Goal: Task Accomplishment & Management: Manage account settings

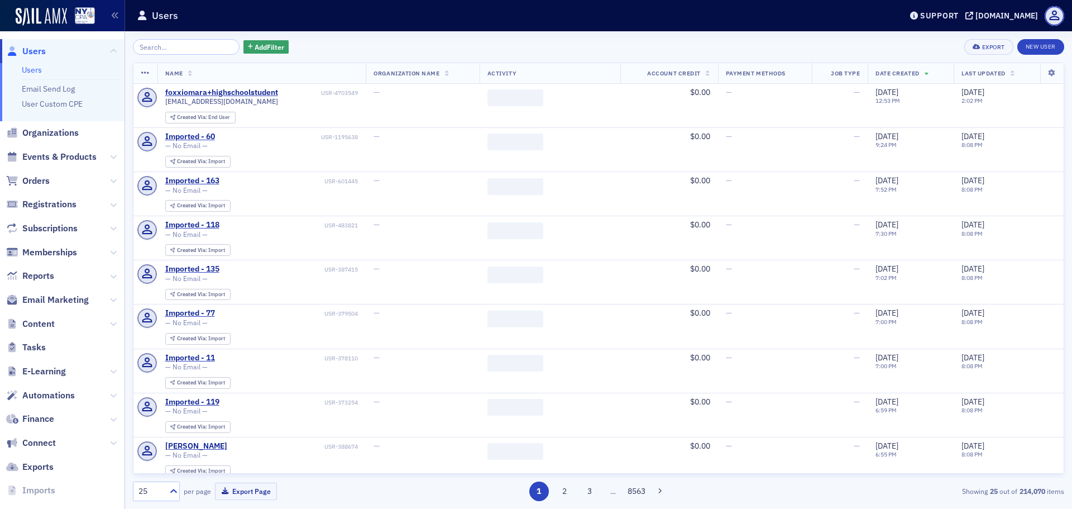
scroll to position [41, 0]
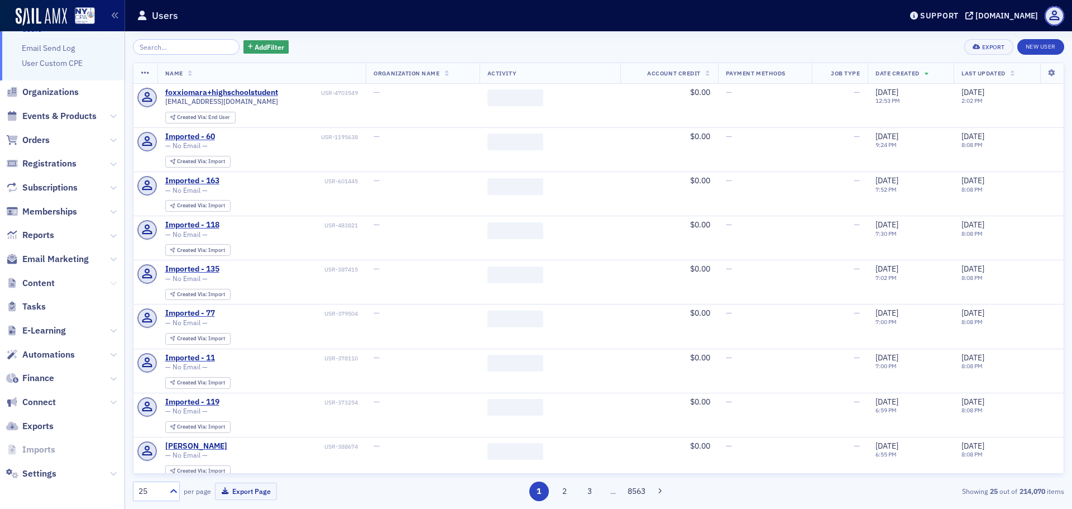
click at [110, 282] on icon at bounding box center [113, 283] width 7 height 7
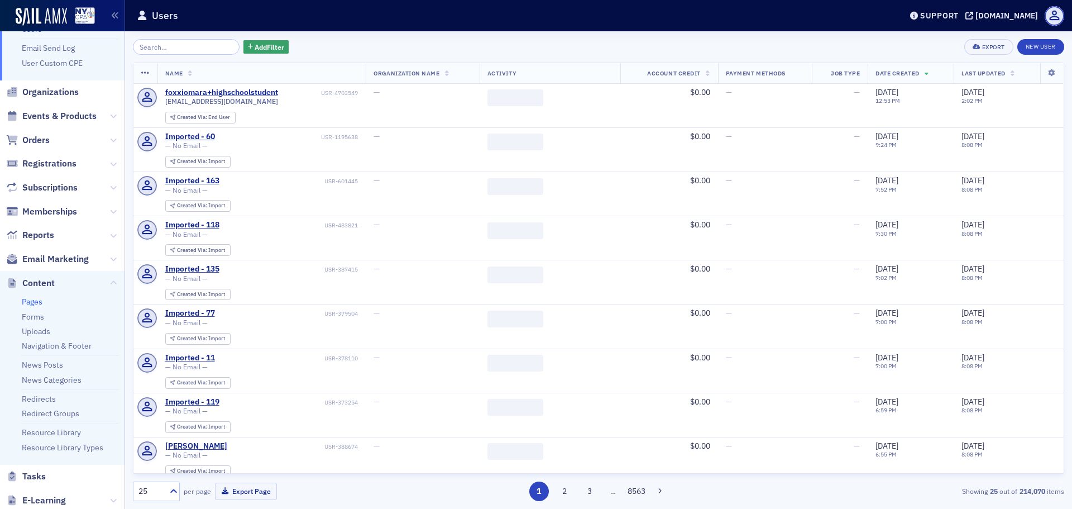
click at [32, 304] on link "Pages" at bounding box center [32, 301] width 21 height 10
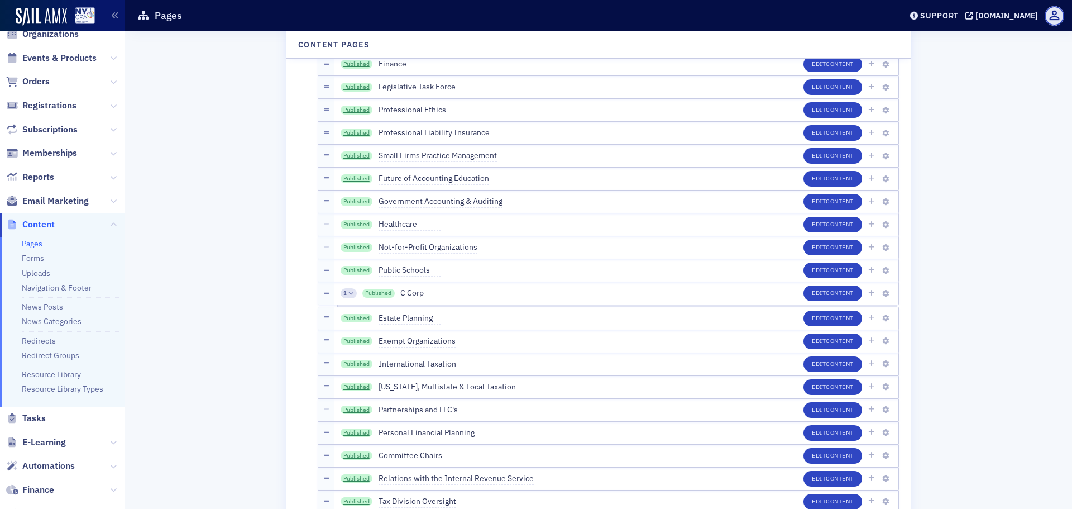
scroll to position [3075, 0]
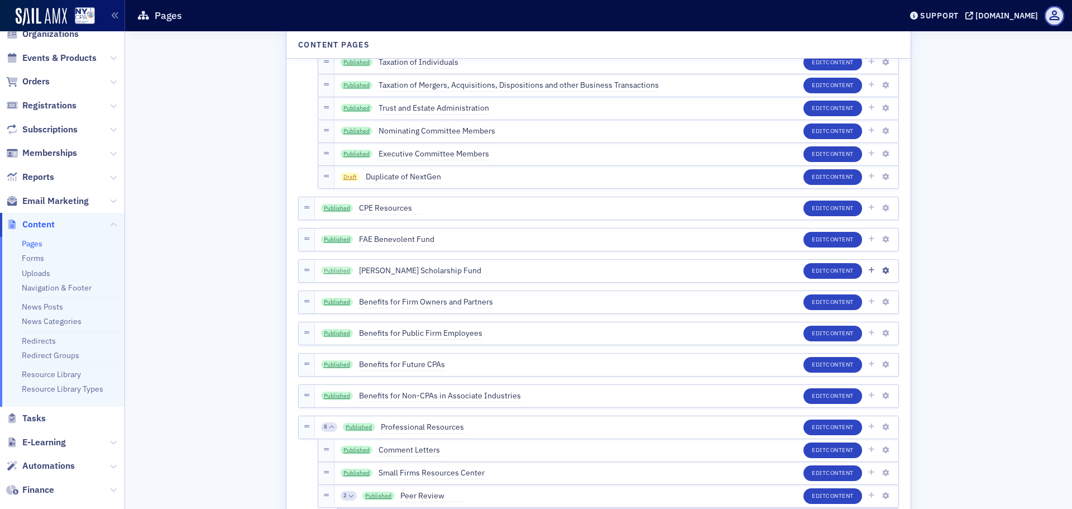
click at [335, 266] on link "Published" at bounding box center [337, 270] width 32 height 9
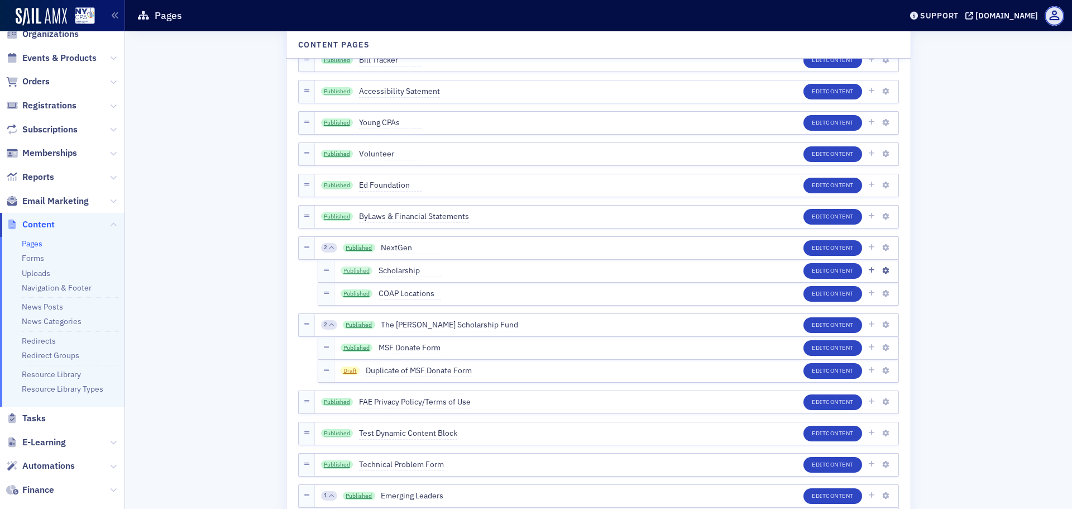
click at [352, 266] on link "Published" at bounding box center [357, 270] width 32 height 9
click at [363, 248] on link "Published" at bounding box center [359, 247] width 32 height 9
click at [361, 324] on link "Published" at bounding box center [359, 324] width 32 height 9
click at [356, 245] on link "Published" at bounding box center [359, 247] width 32 height 9
click at [360, 328] on link "Published" at bounding box center [359, 324] width 32 height 9
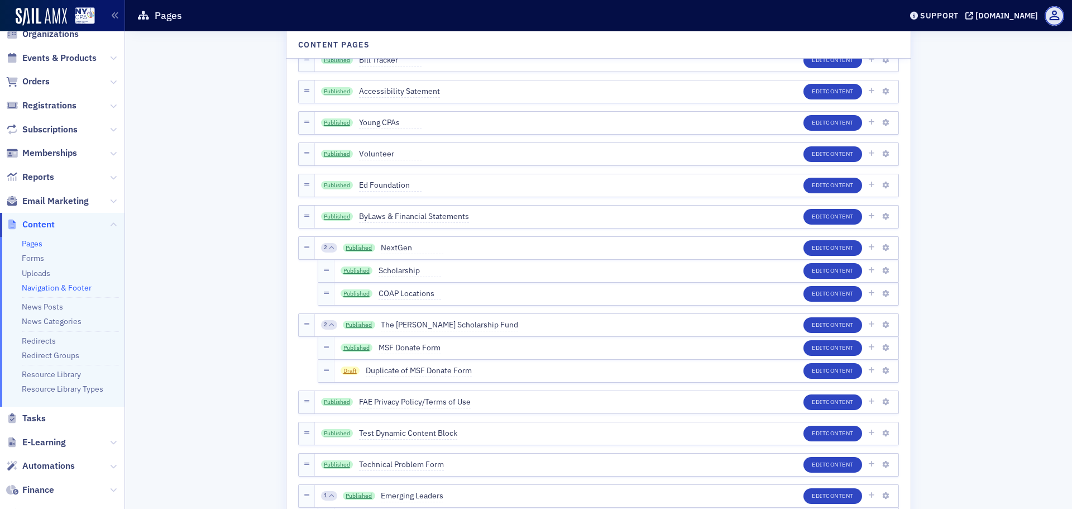
click at [60, 289] on link "Navigation & Footer" at bounding box center [57, 287] width 70 height 10
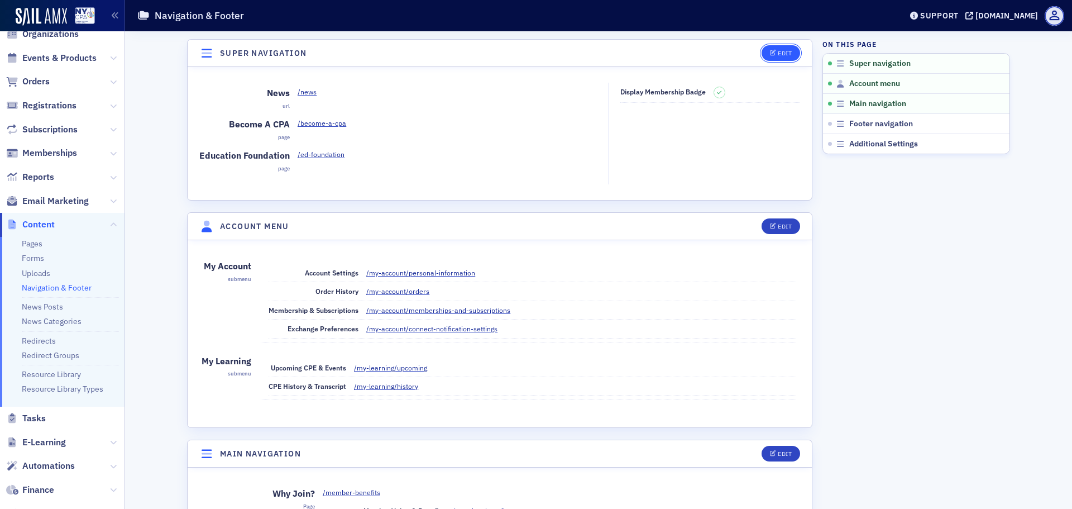
click at [770, 55] on icon "button" at bounding box center [773, 53] width 7 height 6
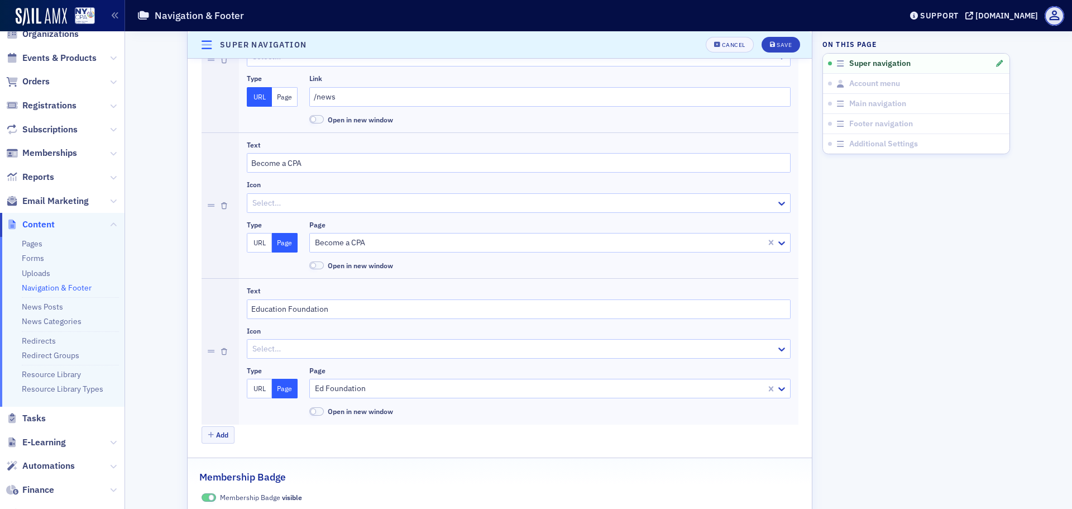
scroll to position [226, 0]
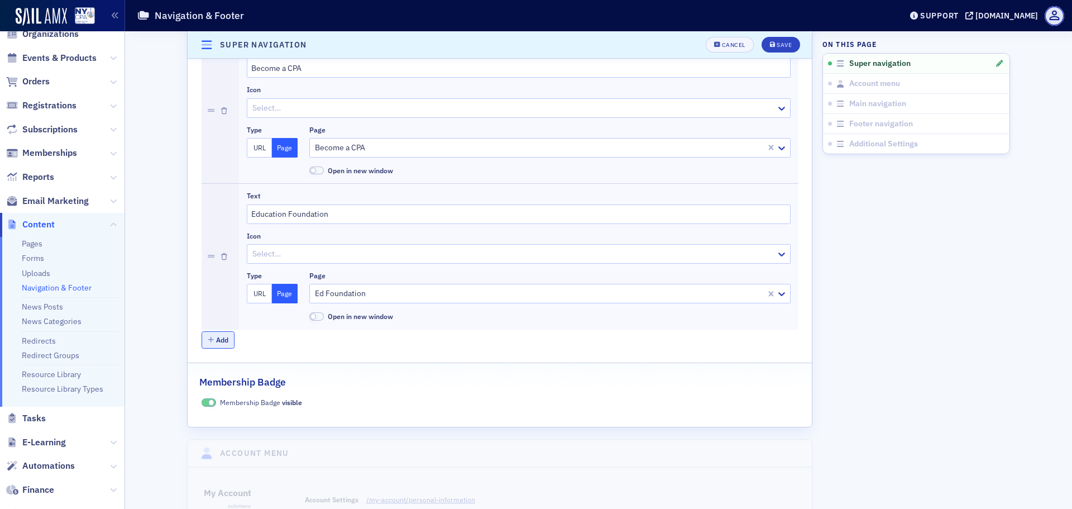
click at [217, 343] on button "Add" at bounding box center [218, 339] width 33 height 17
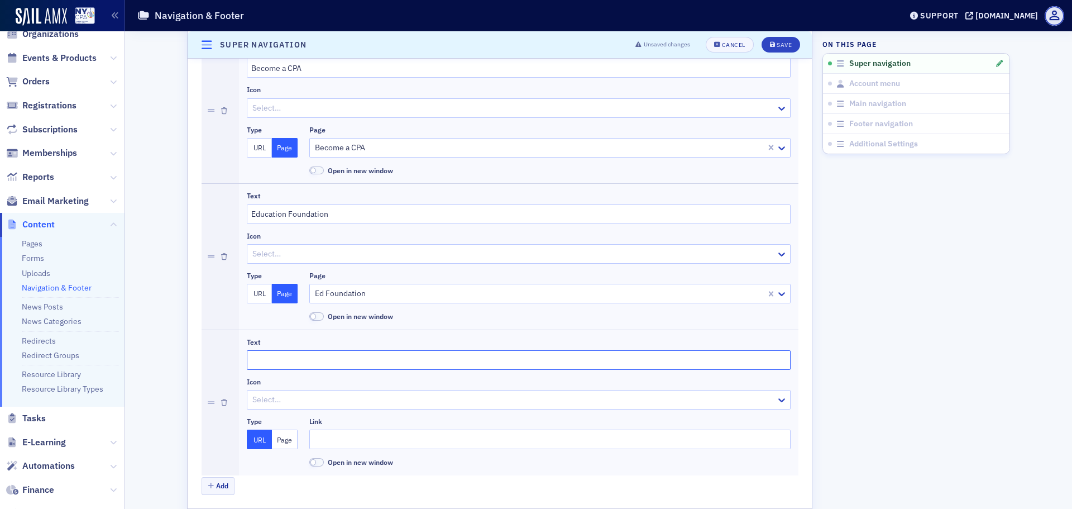
click at [267, 355] on input "Text" at bounding box center [519, 360] width 544 height 20
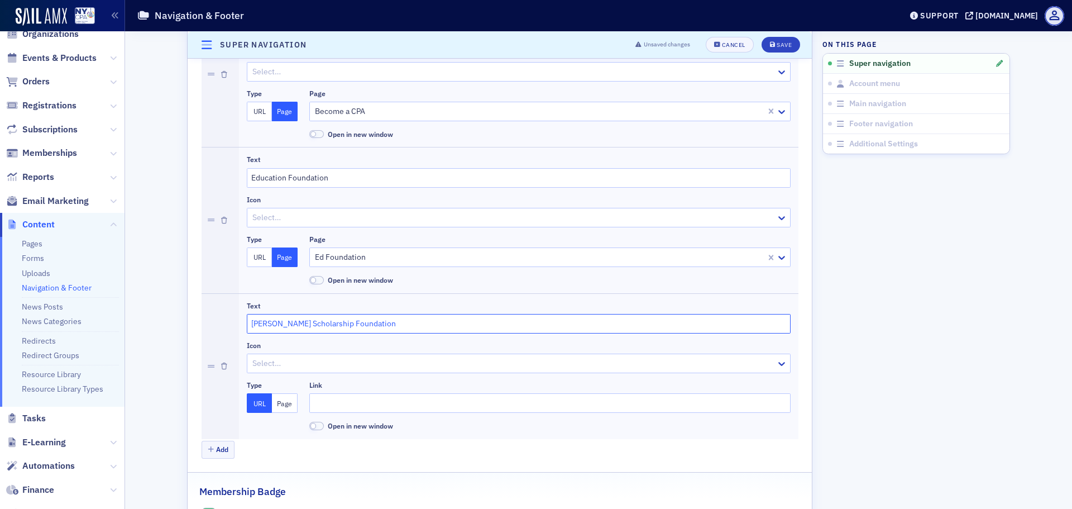
scroll to position [281, 0]
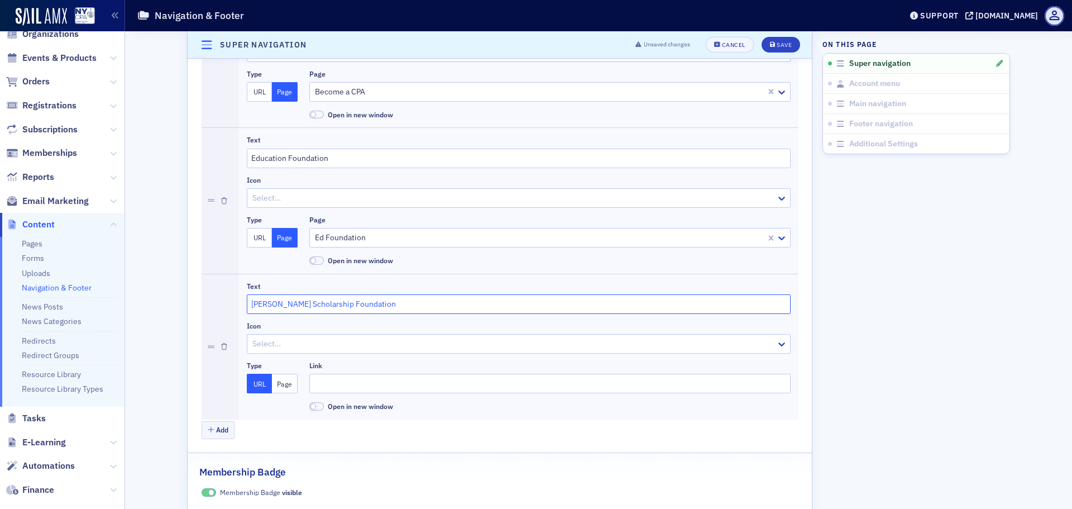
type input "[PERSON_NAME] Scholarship Foundation"
click at [286, 385] on button "Page" at bounding box center [285, 383] width 26 height 20
click at [376, 387] on div at bounding box center [544, 383] width 461 height 14
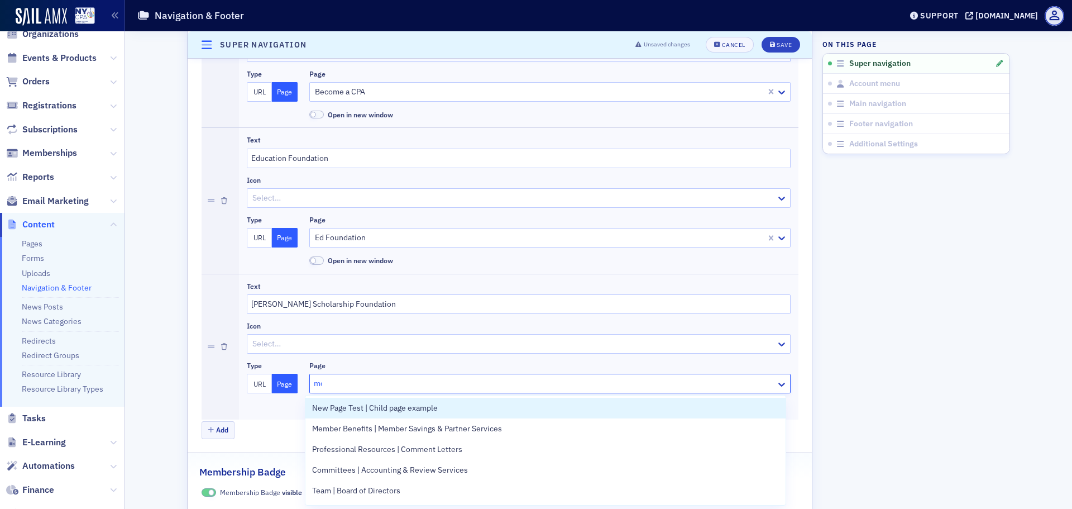
type input "[PERSON_NAME]"
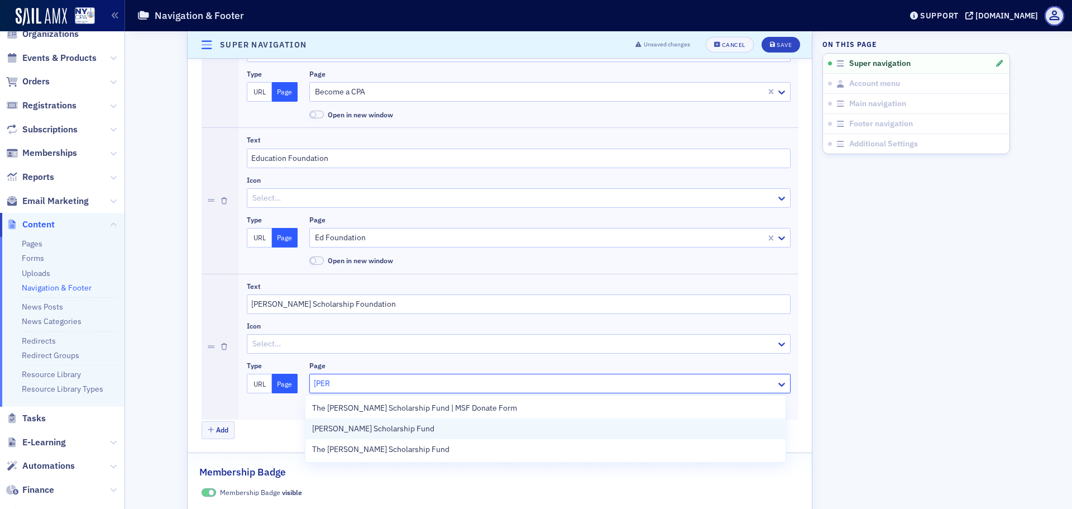
click at [354, 437] on div "[PERSON_NAME] Scholarship Fund" at bounding box center [545, 428] width 480 height 21
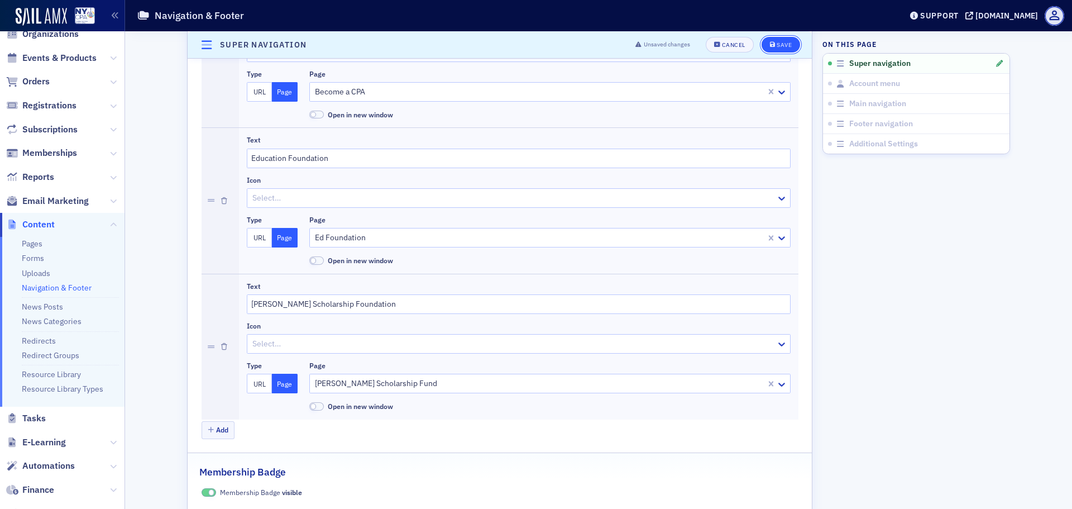
click at [777, 42] on div "Save" at bounding box center [784, 45] width 15 height 6
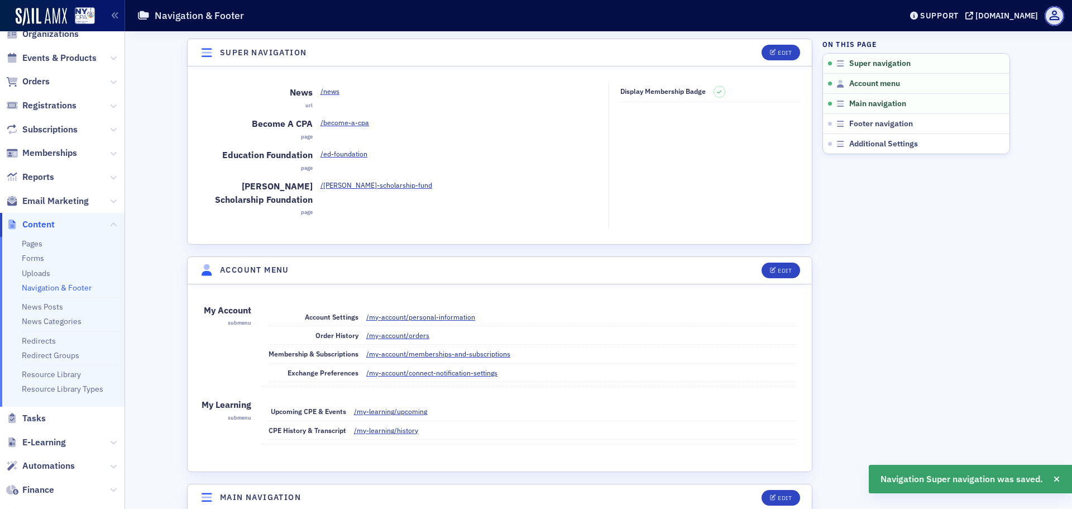
scroll to position [0, 0]
click at [778, 53] on div "Edit" at bounding box center [785, 53] width 14 height 6
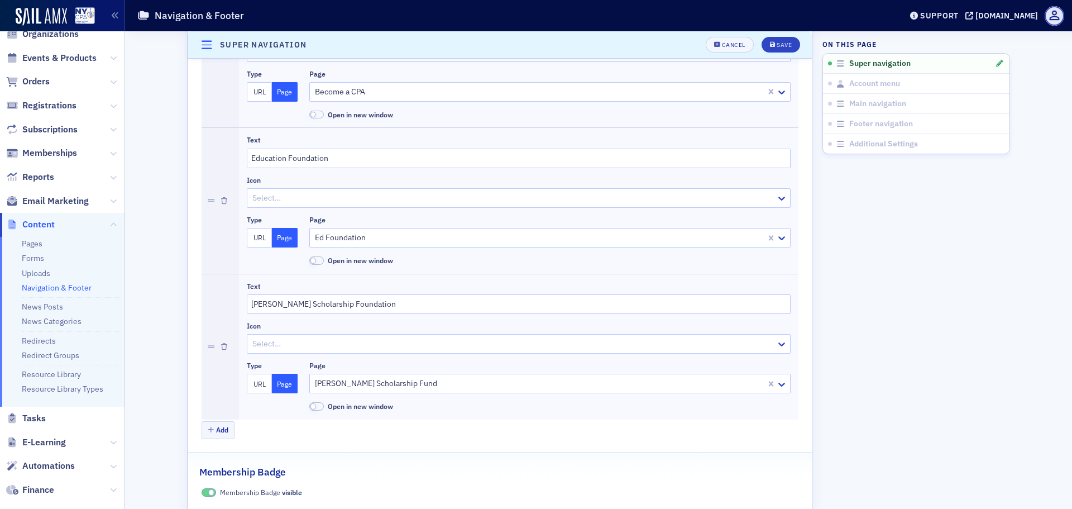
scroll to position [337, 0]
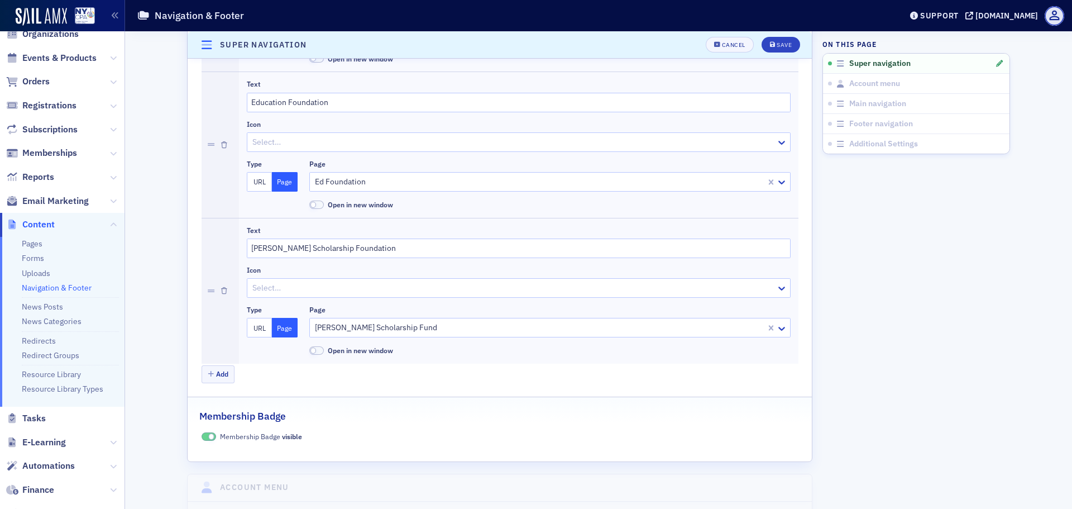
click at [468, 326] on div at bounding box center [539, 327] width 451 height 14
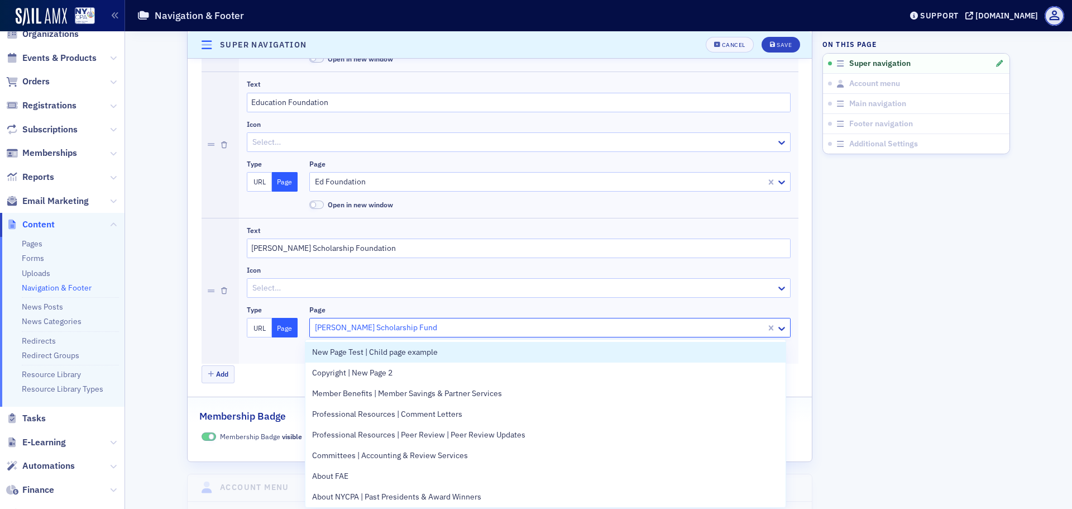
click at [392, 329] on div at bounding box center [539, 327] width 451 height 14
click at [392, 329] on div at bounding box center [544, 327] width 461 height 14
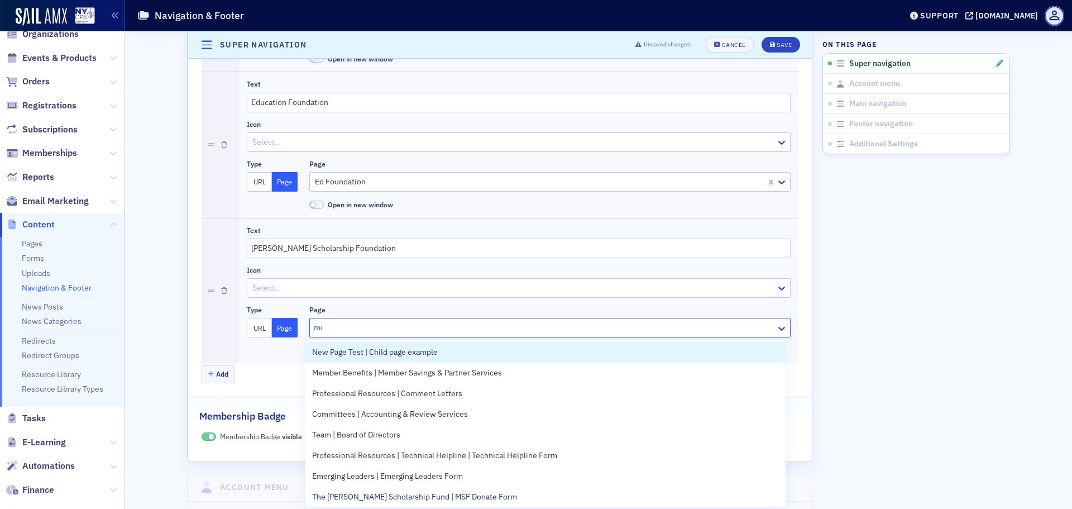
type input "[PERSON_NAME]"
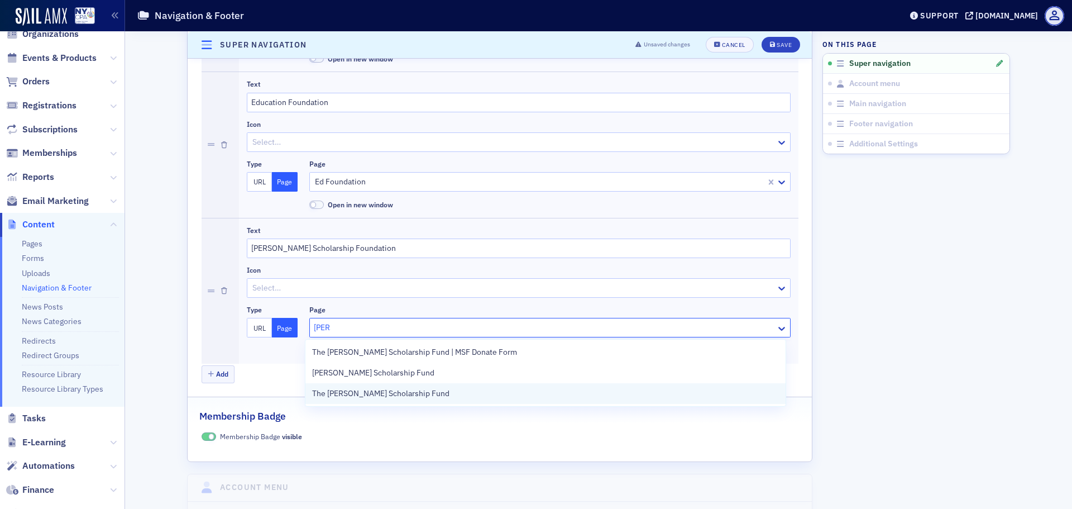
click at [399, 395] on span "The [PERSON_NAME] Scholarship Fund" at bounding box center [380, 393] width 137 height 12
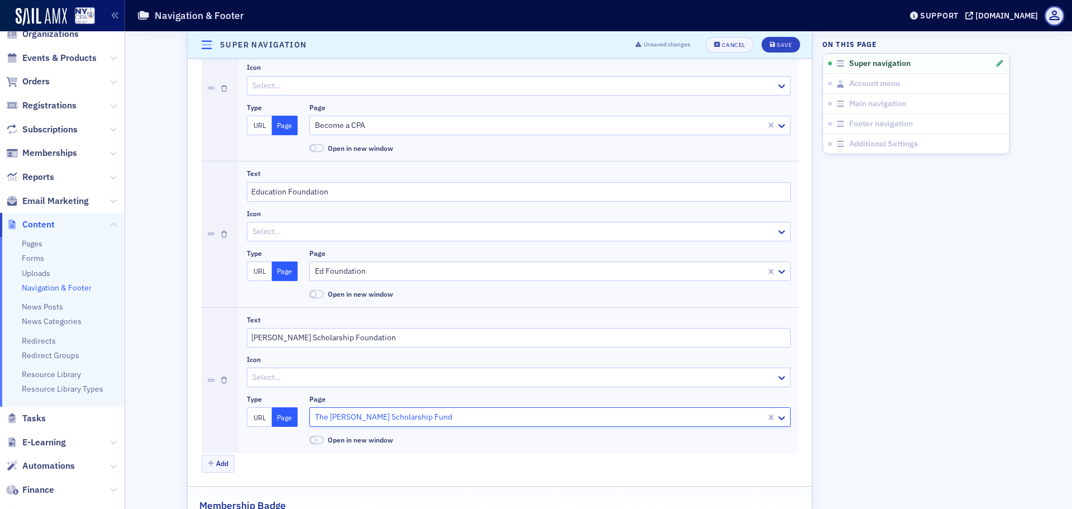
scroll to position [226, 0]
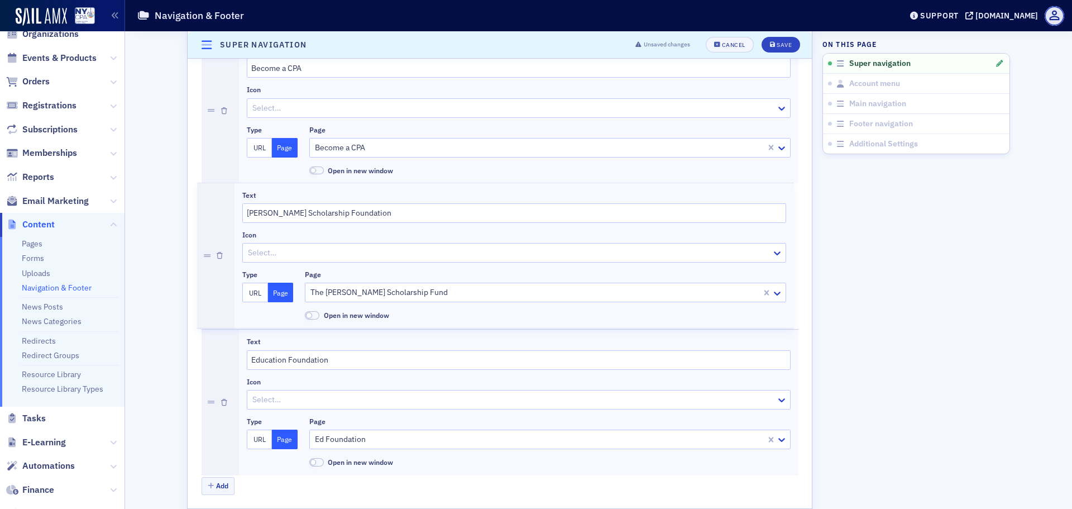
drag, startPoint x: 205, startPoint y: 402, endPoint x: 207, endPoint y: 244, distance: 158.0
click at [207, 244] on div "Text News Icon Select… Type URL Page Link /news Open in new window Text Become …" at bounding box center [500, 183] width 597 height 583
click at [771, 44] on span "Save" at bounding box center [781, 45] width 22 height 6
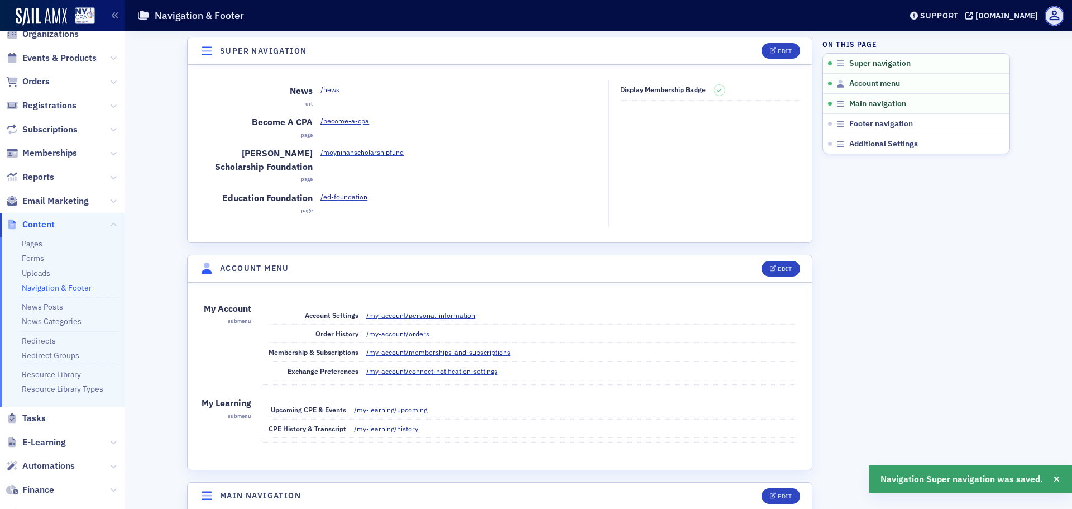
scroll to position [0, 0]
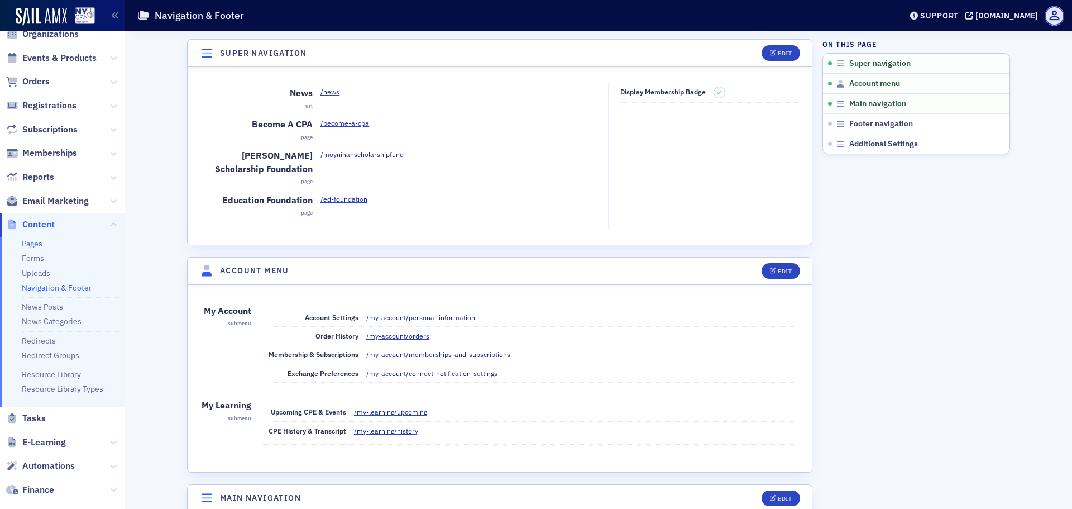
click at [35, 243] on link "Pages" at bounding box center [32, 243] width 21 height 10
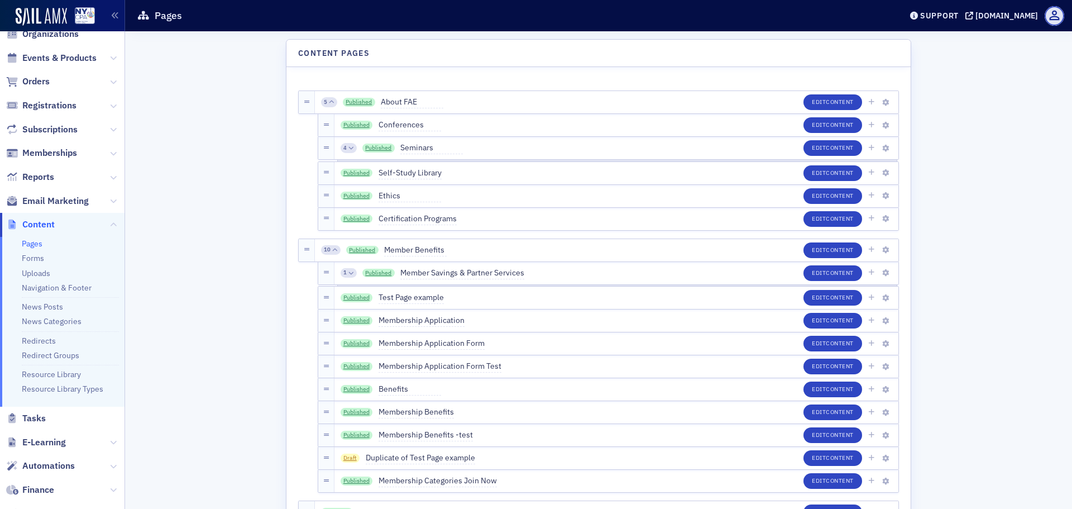
scroll to position [3075, 0]
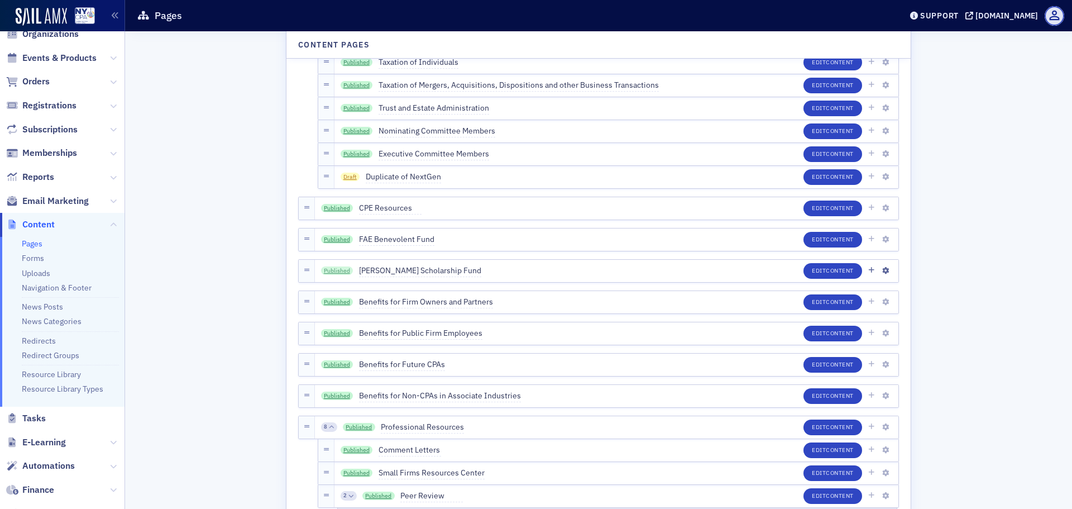
click at [336, 270] on link "Published" at bounding box center [337, 270] width 32 height 9
click at [882, 271] on icon "button" at bounding box center [885, 270] width 7 height 7
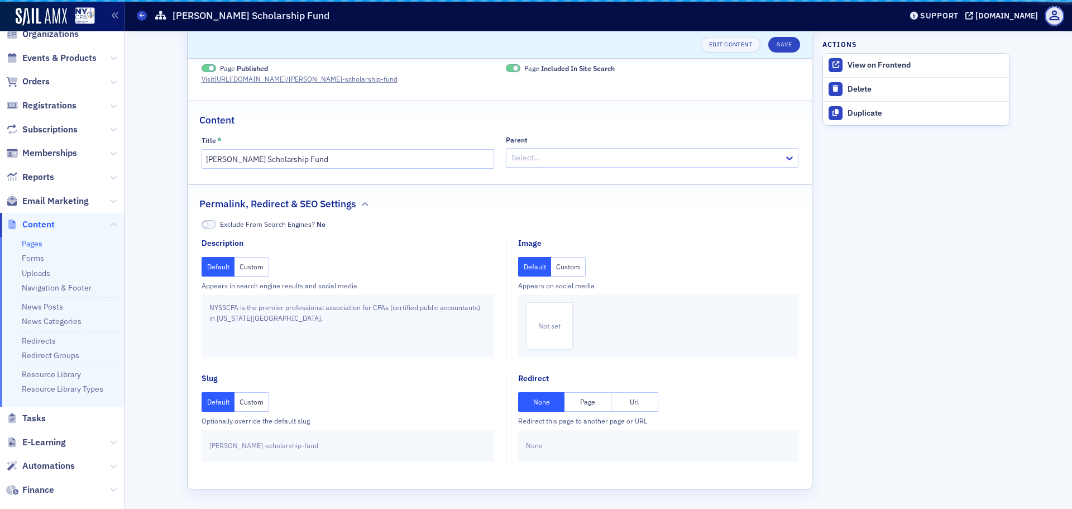
scroll to position [20, 0]
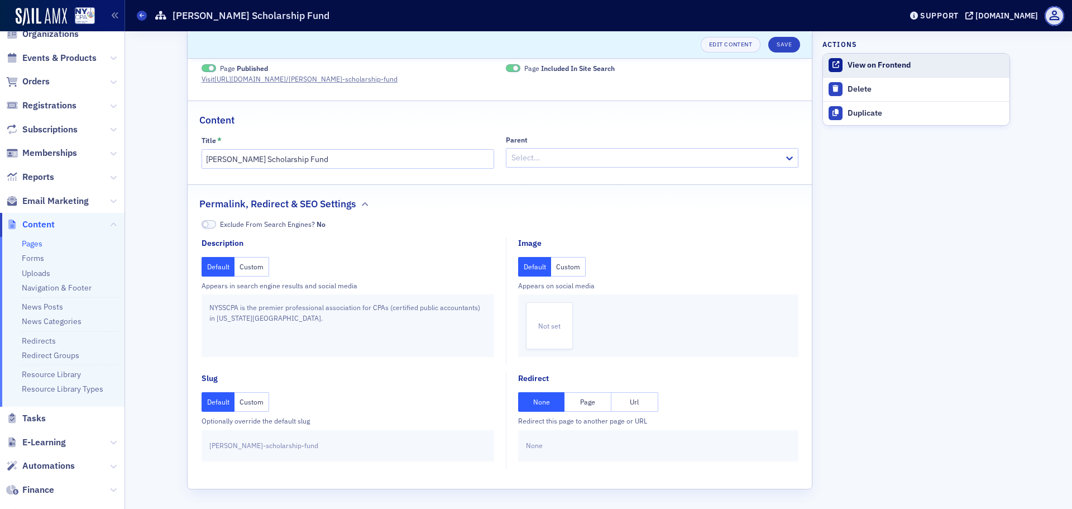
click at [940, 68] on div "View on Frontend" at bounding box center [925, 65] width 156 height 10
click at [866, 87] on div "Delete" at bounding box center [925, 89] width 156 height 10
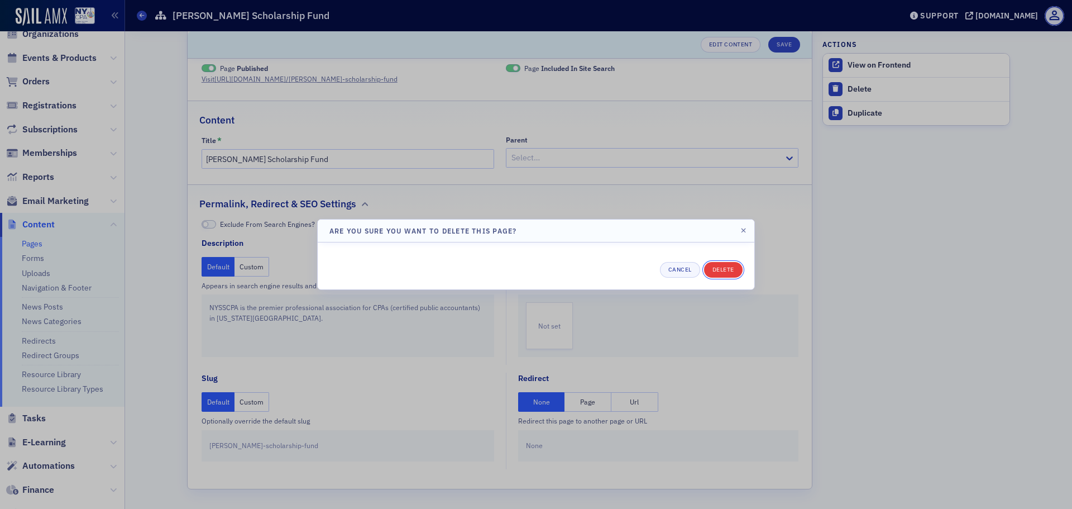
click at [720, 270] on button "Delete" at bounding box center [723, 270] width 39 height 16
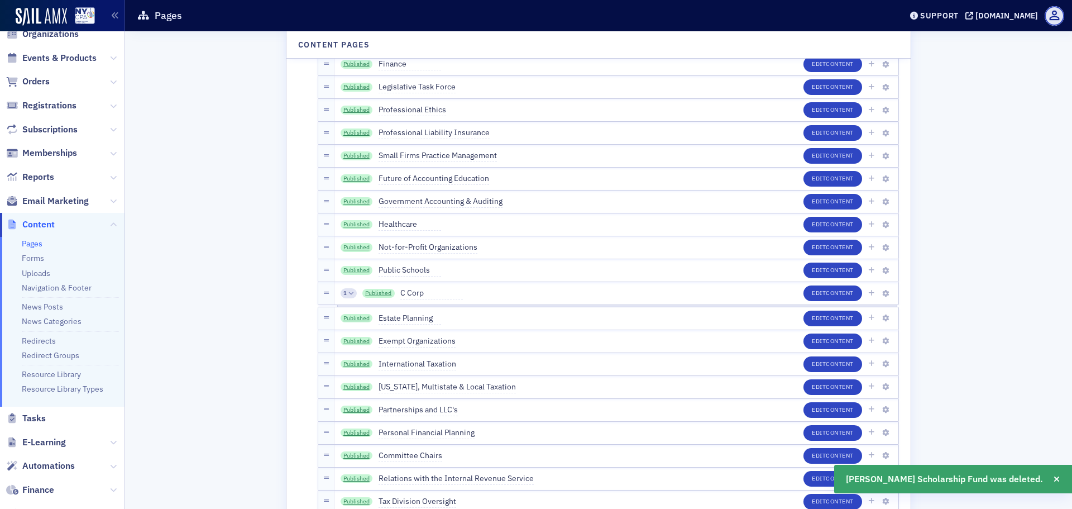
scroll to position [3660, 0]
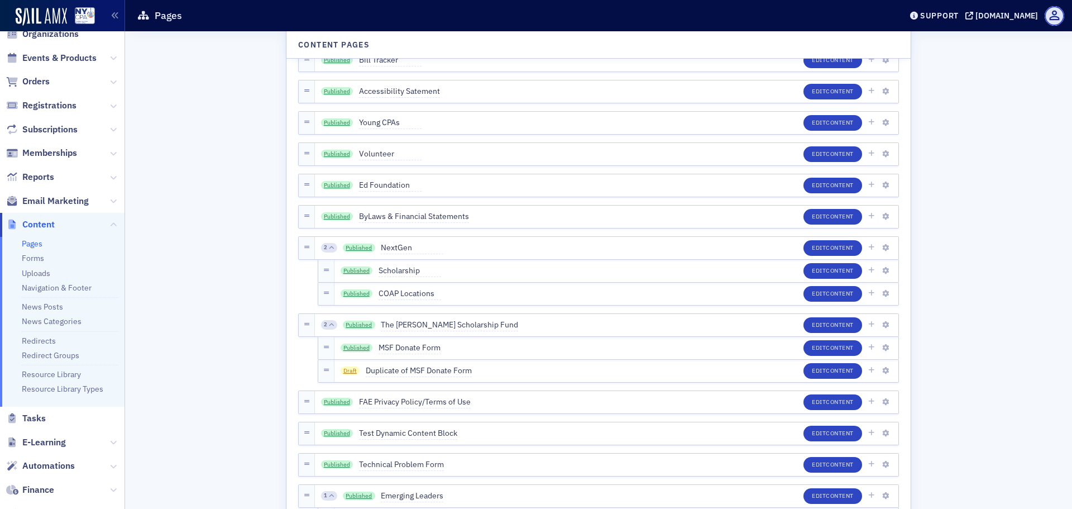
click at [355, 247] on link "Published" at bounding box center [359, 247] width 32 height 9
click at [54, 282] on link "Navigation & Footer" at bounding box center [57, 287] width 70 height 10
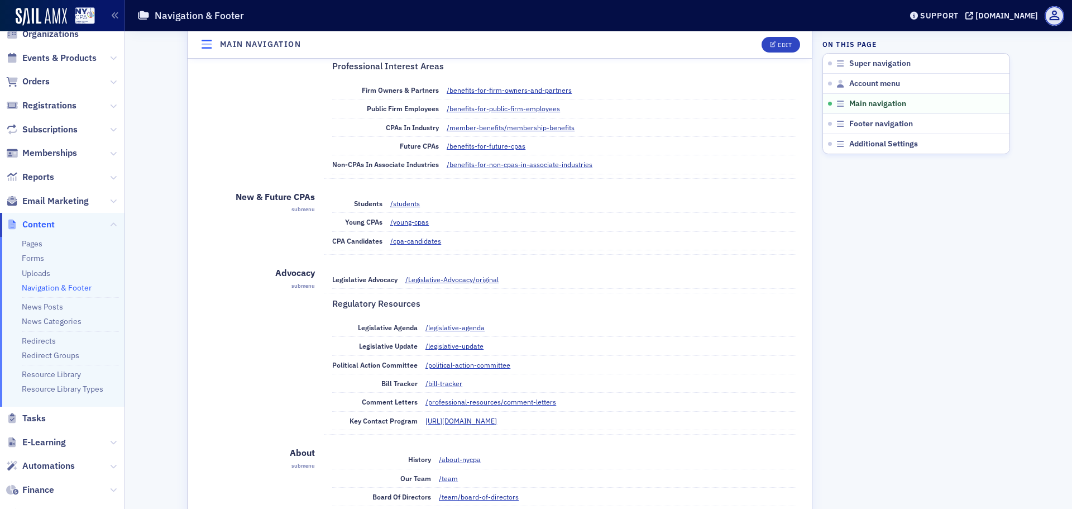
scroll to position [931, 0]
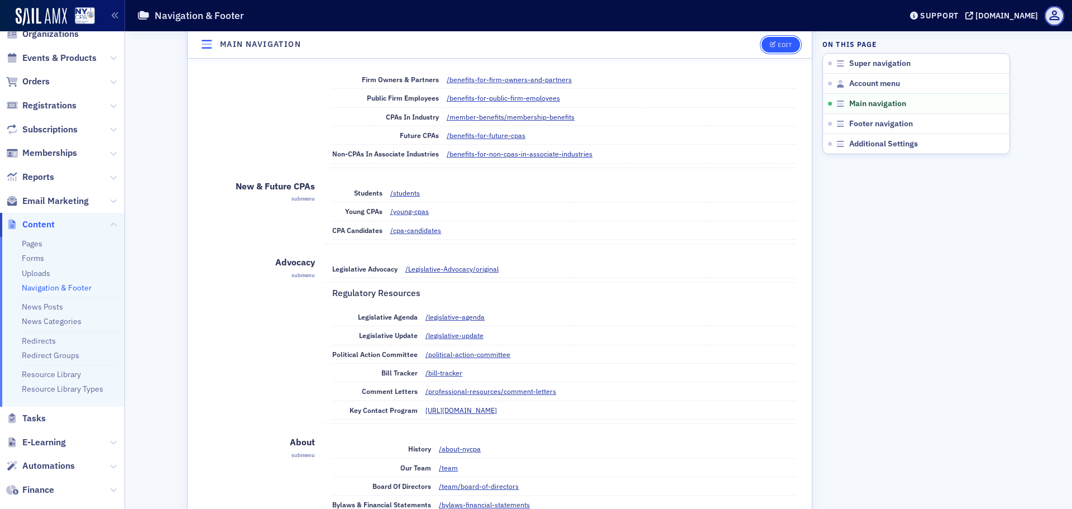
click at [765, 41] on button "Edit" at bounding box center [781, 45] width 39 height 16
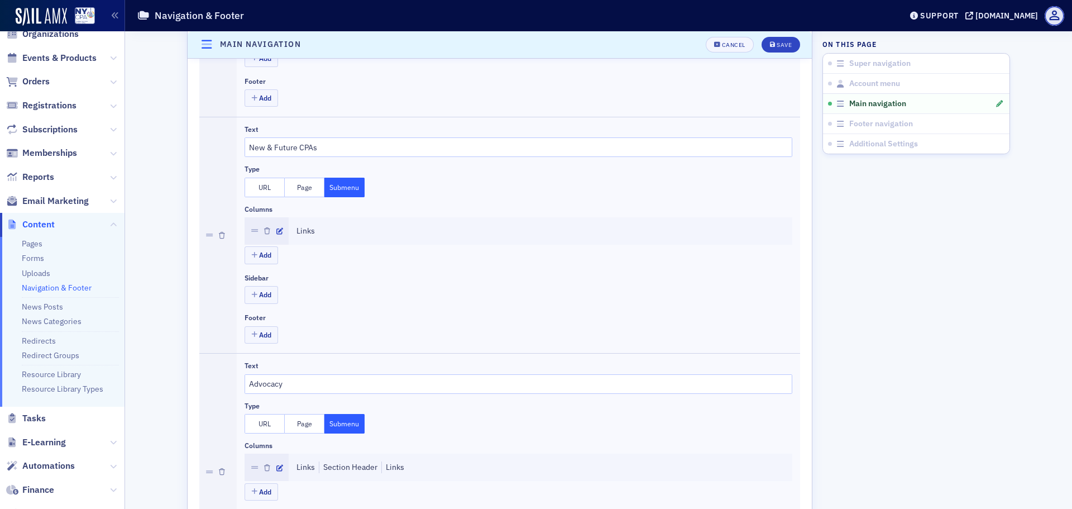
scroll to position [1005, 0]
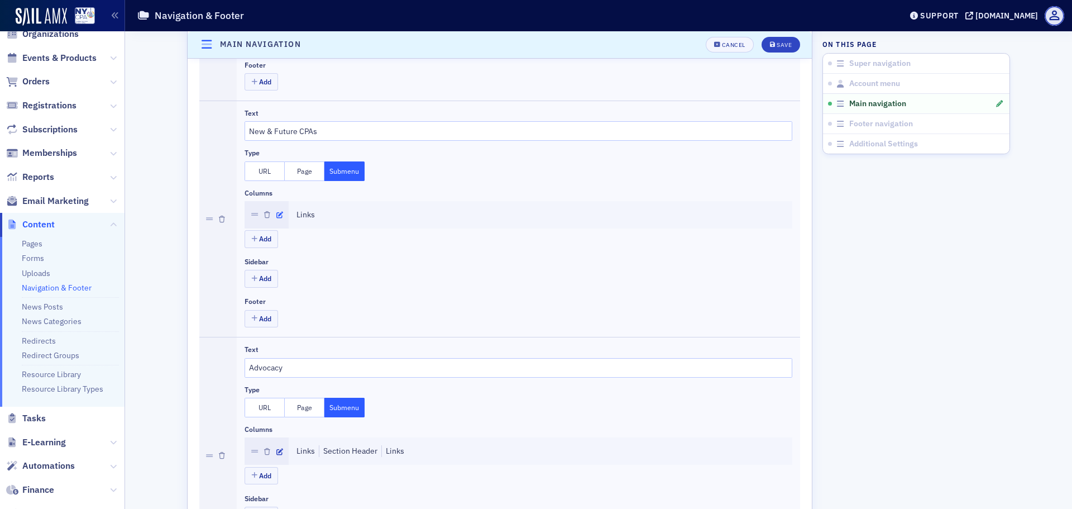
click at [276, 214] on icon "button" at bounding box center [279, 215] width 7 height 7
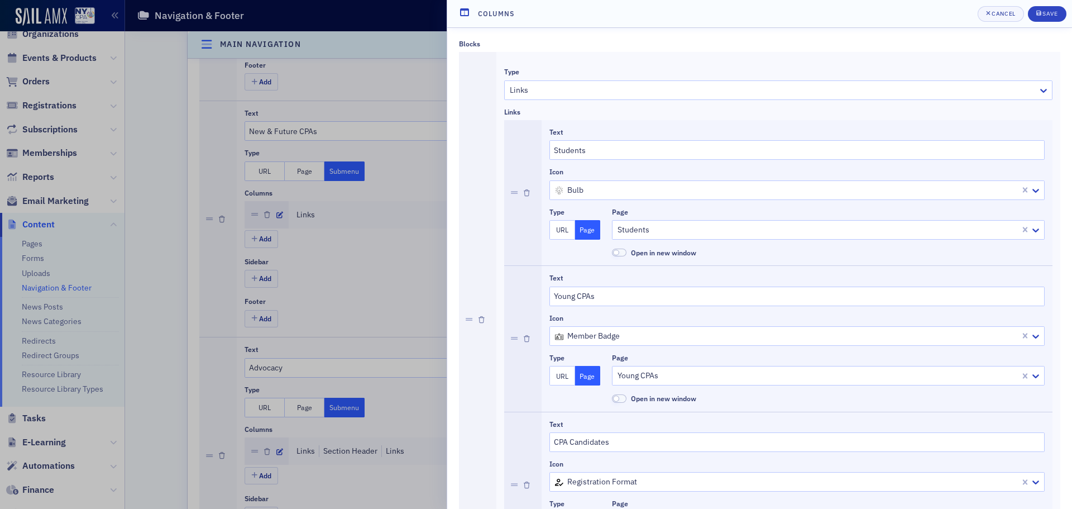
scroll to position [111, 0]
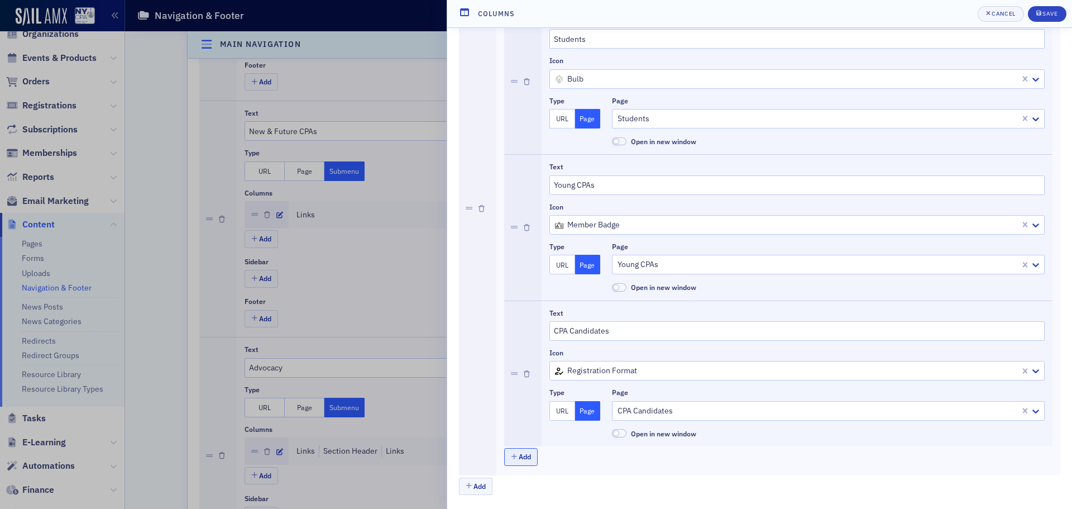
click at [519, 457] on button "Add" at bounding box center [520, 456] width 33 height 17
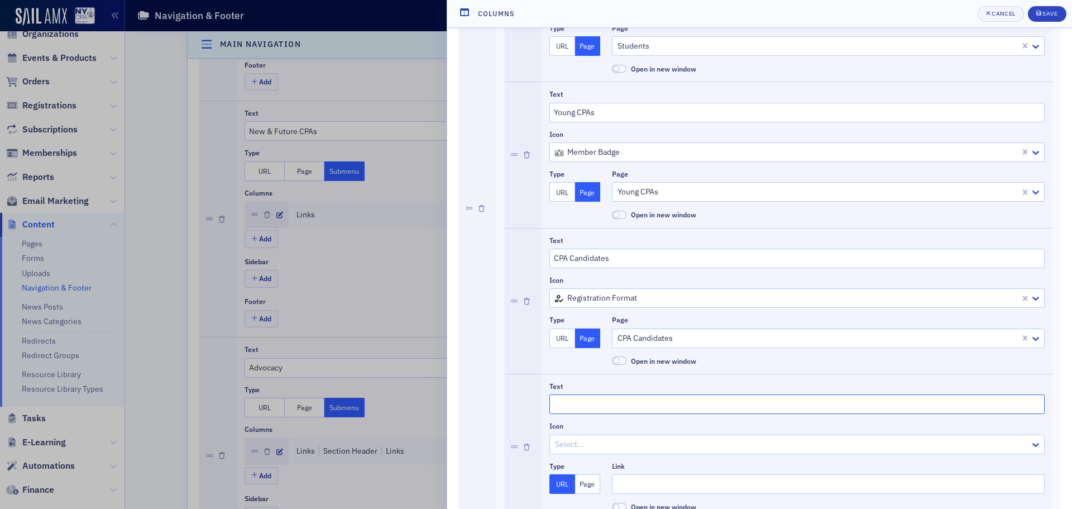
click at [583, 399] on input "Text" at bounding box center [796, 404] width 495 height 20
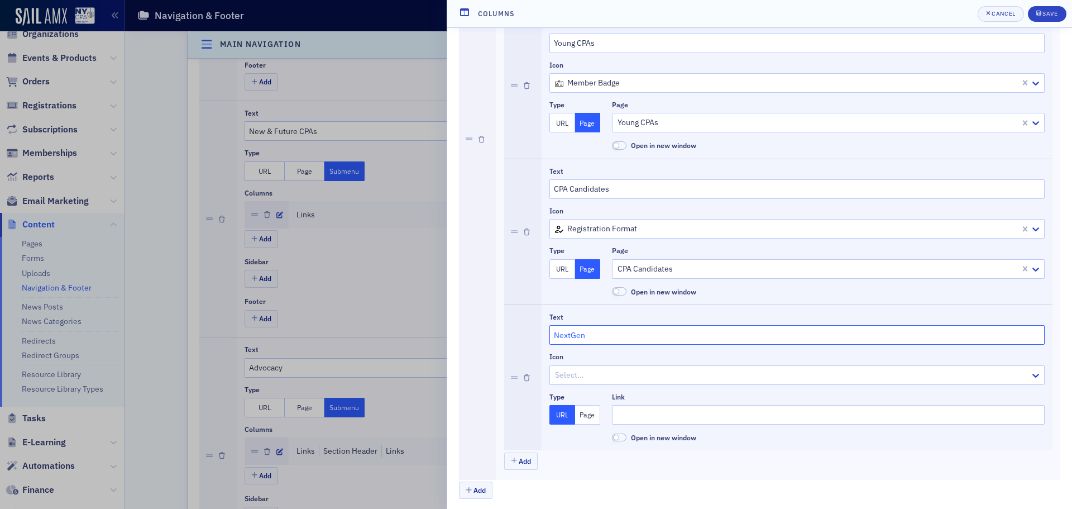
scroll to position [257, 0]
type input "NextGen"
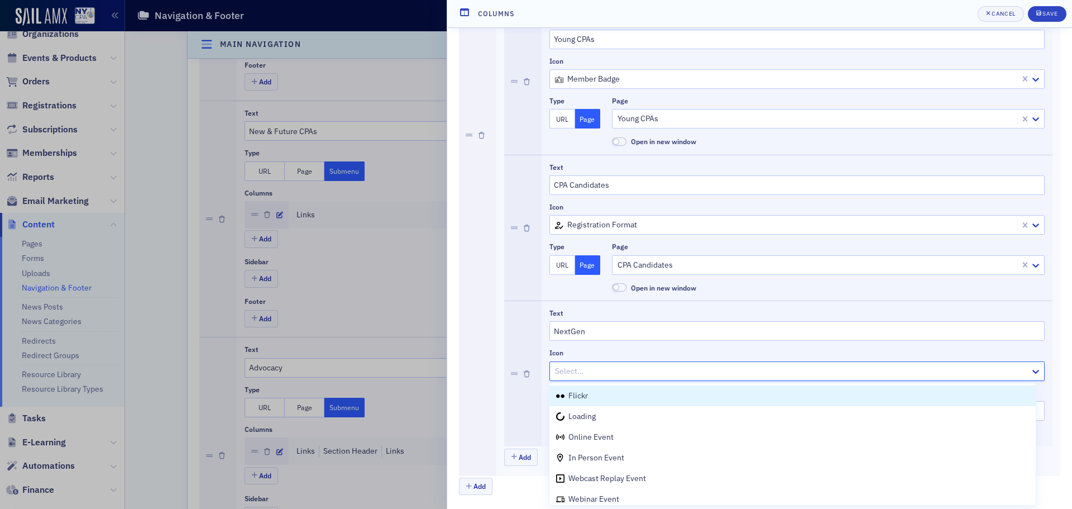
click at [602, 371] on div at bounding box center [791, 371] width 475 height 14
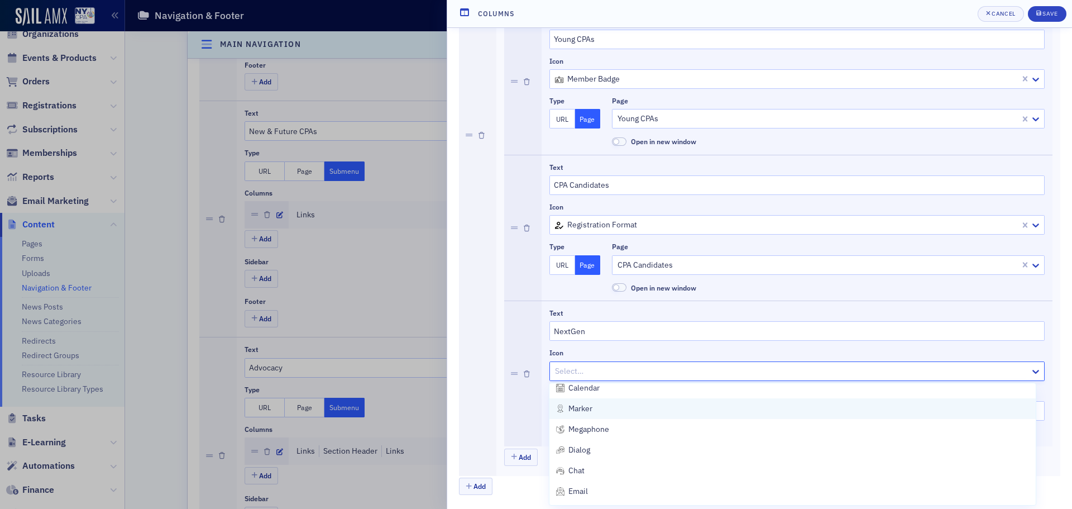
scroll to position [726, 0]
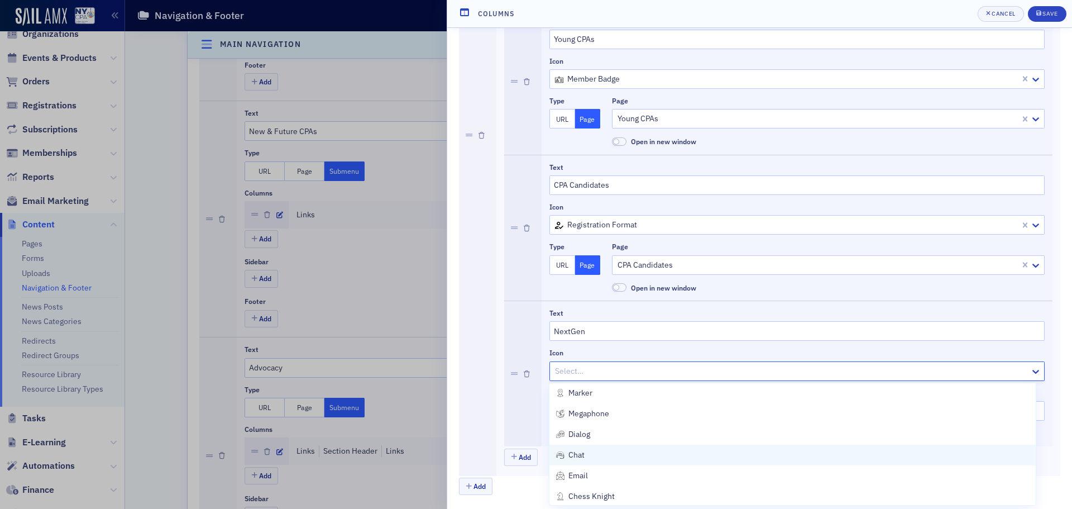
click at [700, 455] on div "chat" at bounding box center [792, 455] width 473 height 12
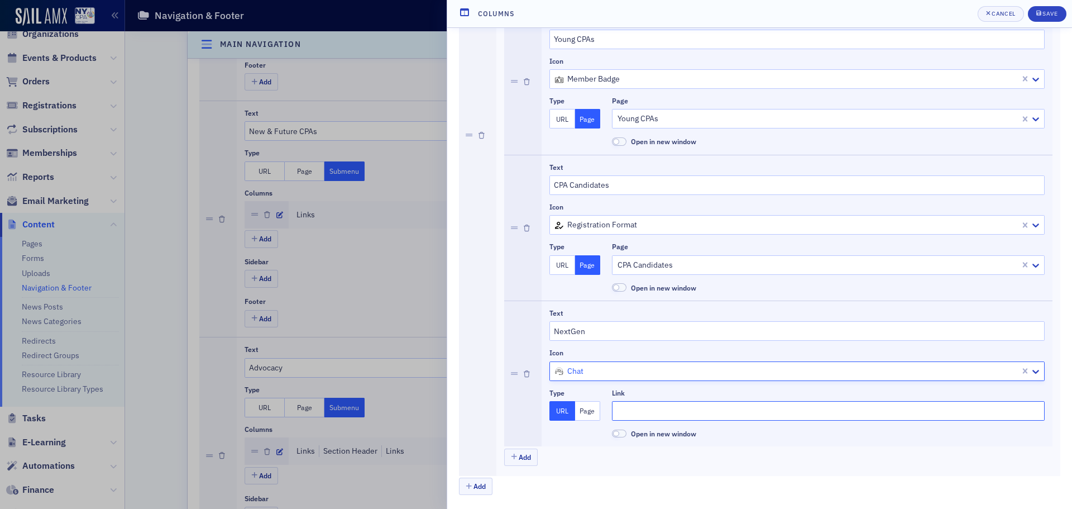
click at [671, 415] on input "Link" at bounding box center [828, 411] width 433 height 20
click at [591, 415] on button "Page" at bounding box center [588, 411] width 26 height 20
click at [668, 411] on div at bounding box center [822, 411] width 413 height 14
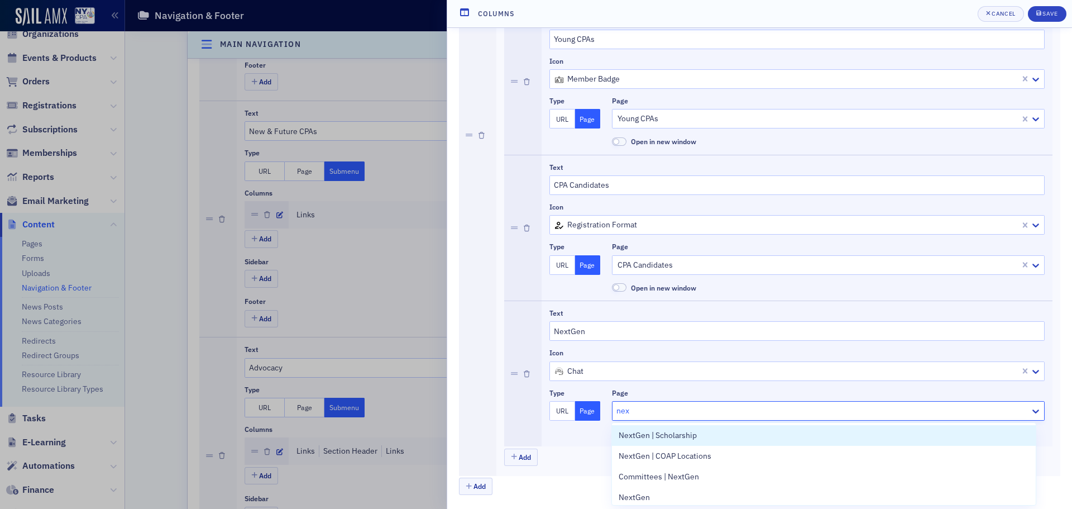
type input "next"
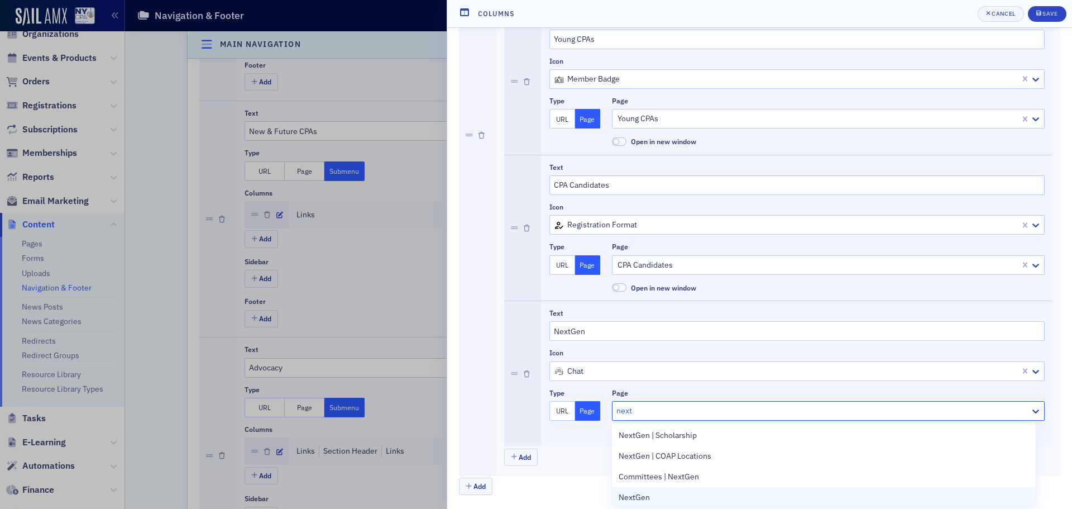
click at [645, 497] on span "NextGen" at bounding box center [634, 497] width 31 height 12
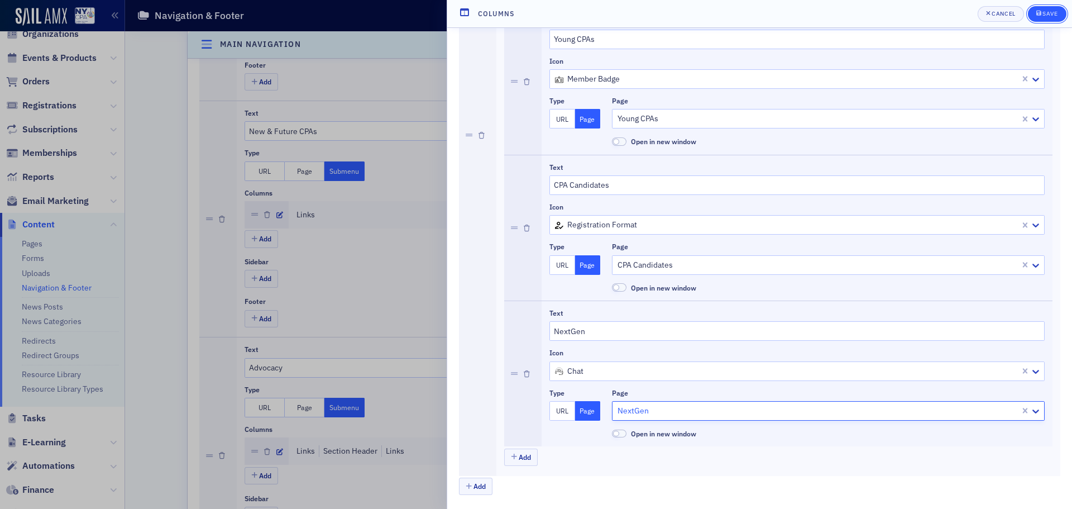
click at [1056, 15] on div "Save" at bounding box center [1049, 14] width 15 height 6
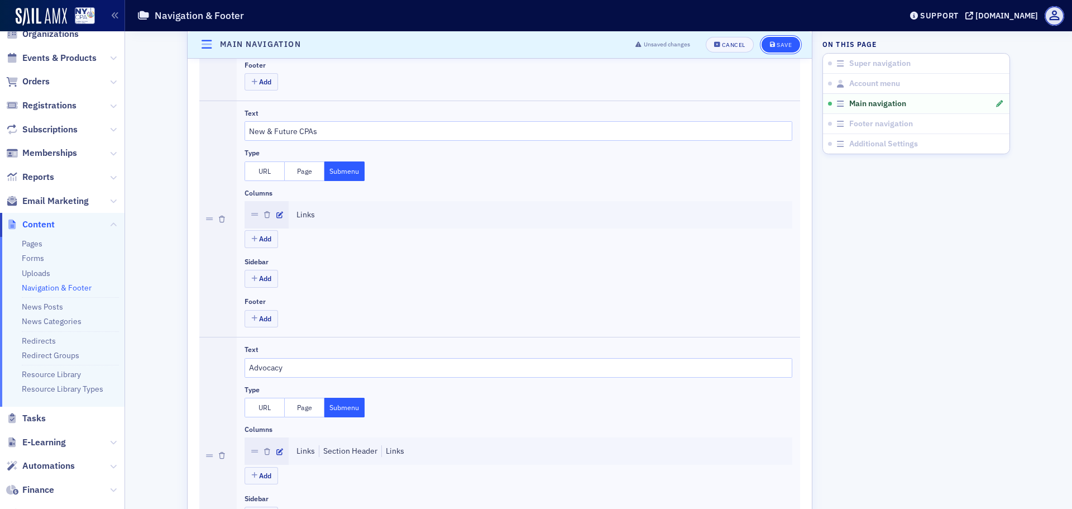
click at [777, 39] on button "Save" at bounding box center [781, 45] width 39 height 16
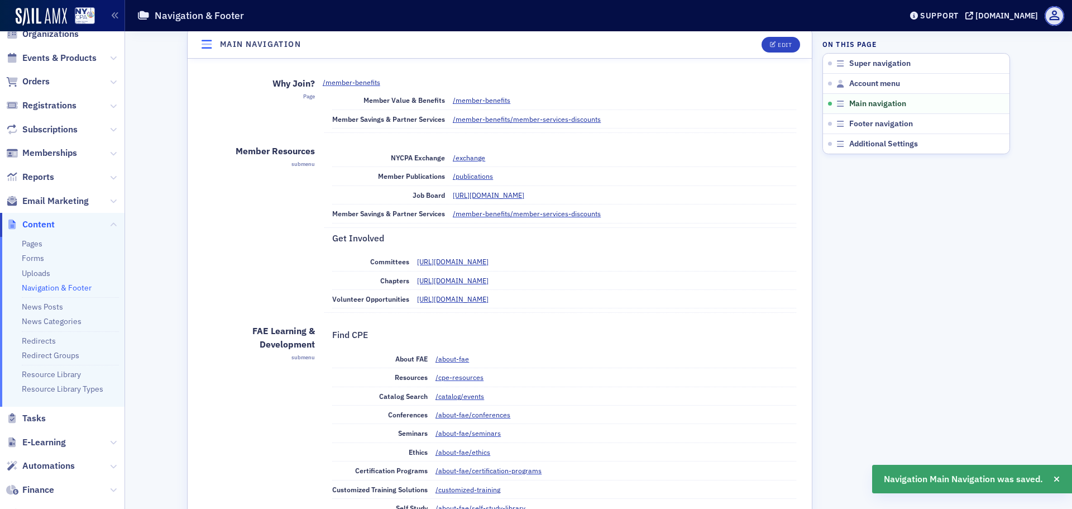
scroll to position [447, 0]
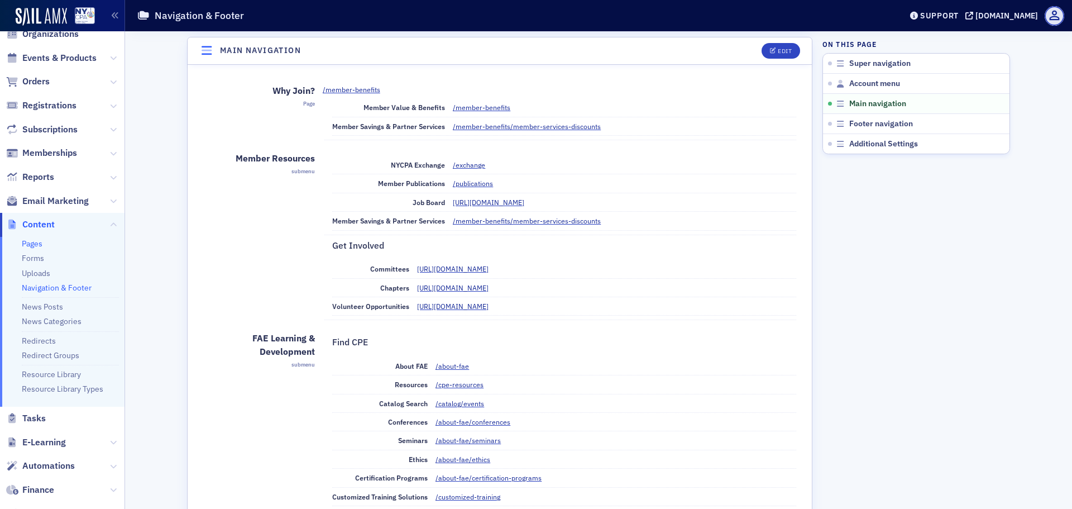
click at [34, 248] on link "Pages" at bounding box center [32, 243] width 21 height 10
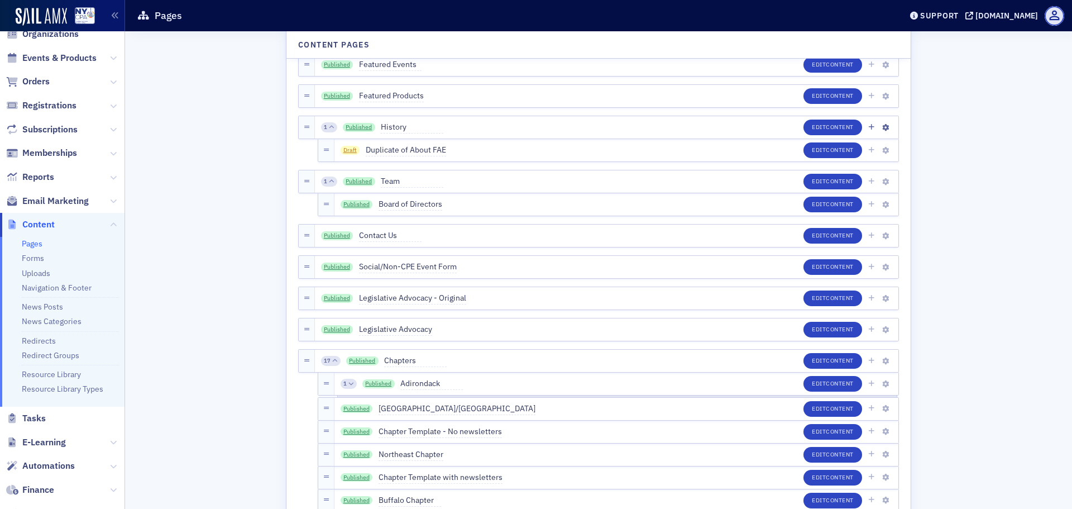
scroll to position [3683, 0]
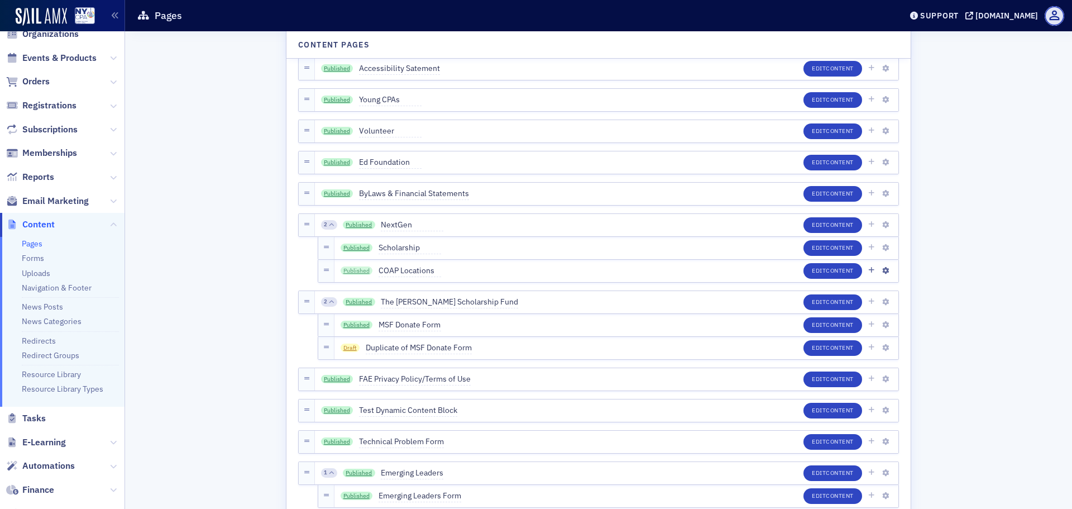
click at [359, 269] on link "Published" at bounding box center [357, 270] width 32 height 9
click at [54, 286] on link "Navigation & Footer" at bounding box center [57, 287] width 70 height 10
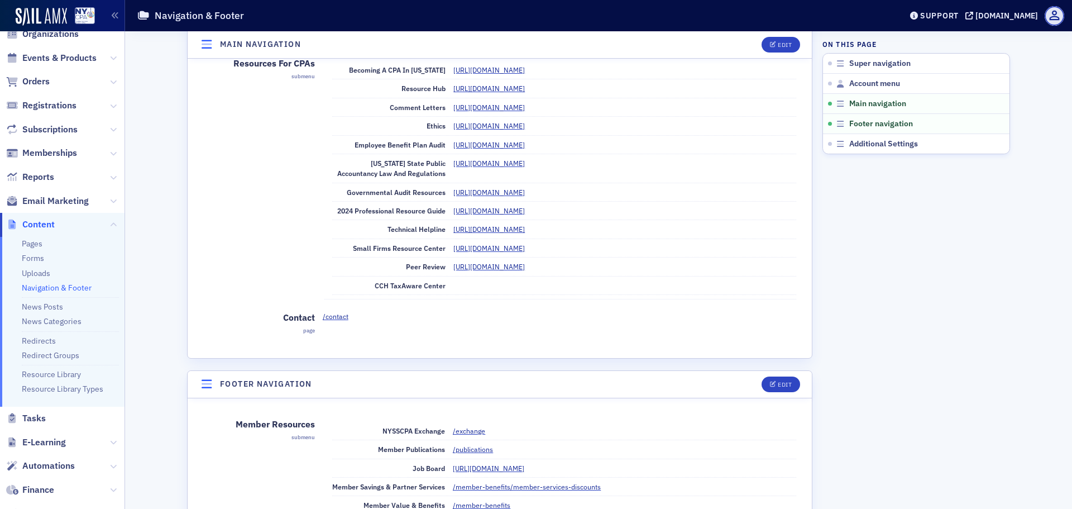
scroll to position [1285, 0]
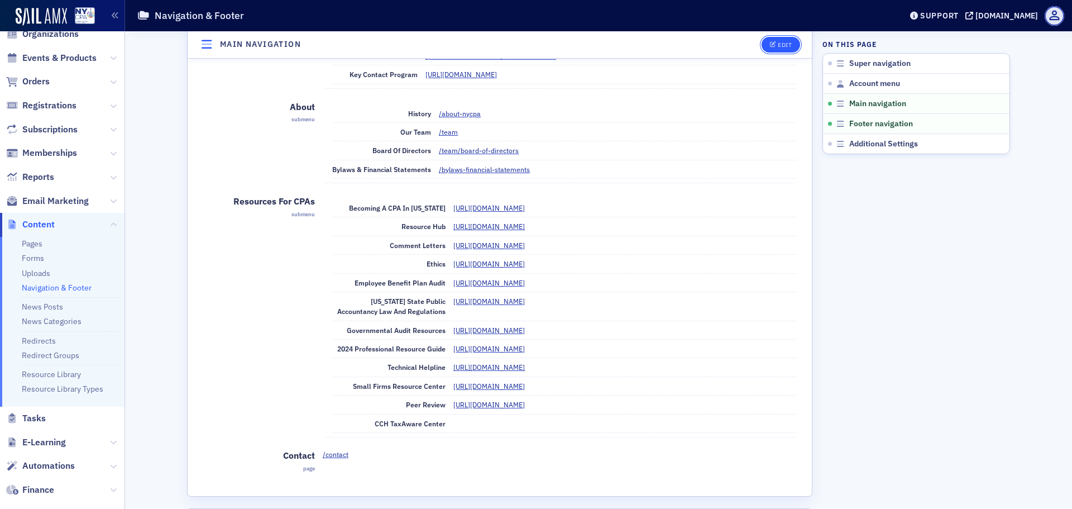
click at [779, 50] on button "Edit" at bounding box center [781, 45] width 39 height 16
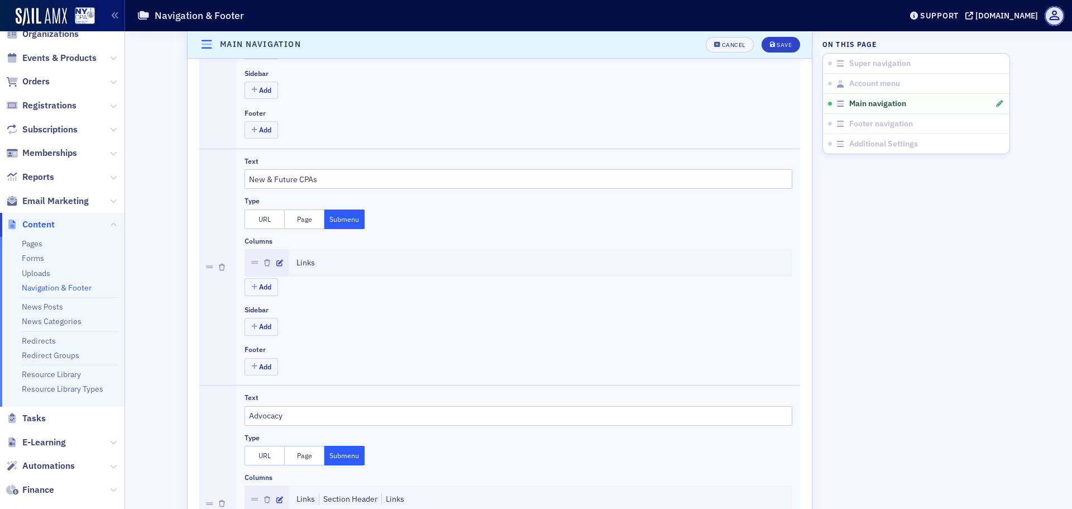
scroll to position [950, 0]
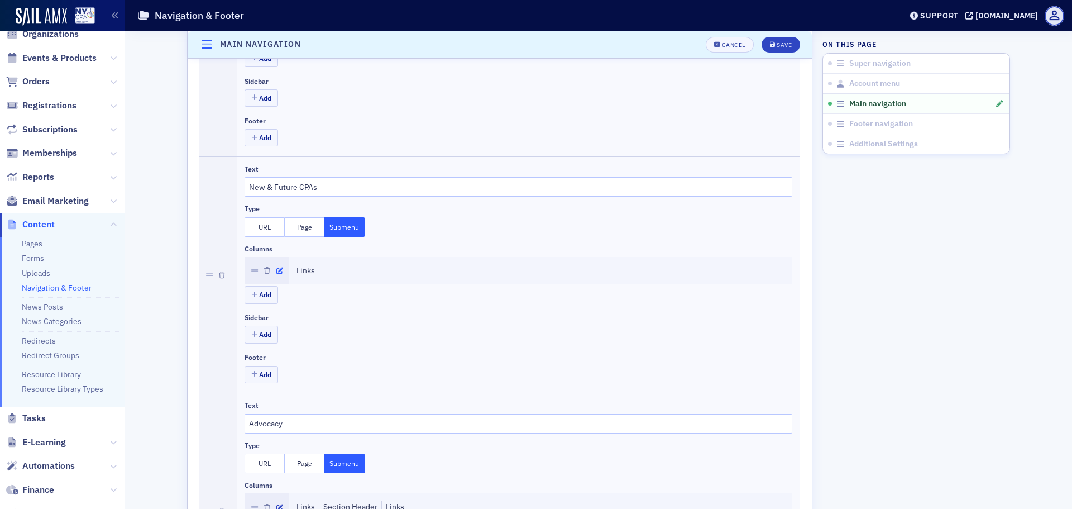
click at [276, 272] on icon "button" at bounding box center [279, 270] width 7 height 7
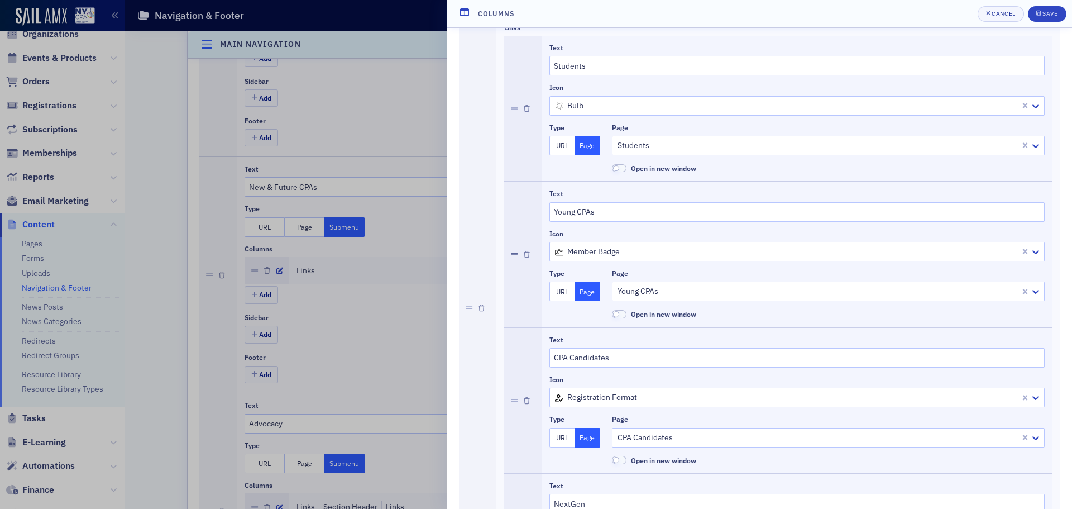
scroll to position [257, 0]
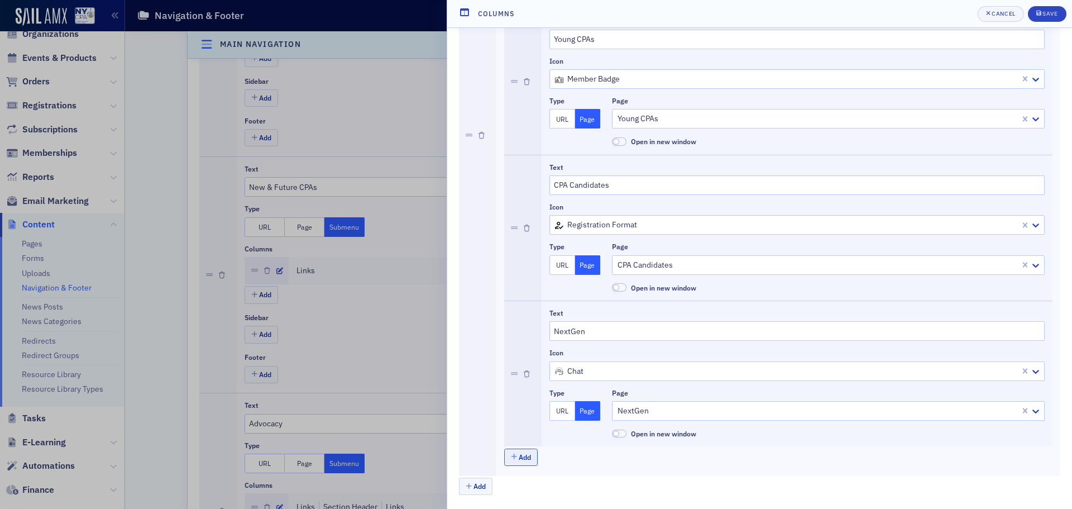
click at [519, 459] on button "Add" at bounding box center [520, 456] width 33 height 17
click at [529, 371] on icon "button" at bounding box center [527, 374] width 6 height 7
click at [485, 489] on button "Add" at bounding box center [475, 485] width 33 height 17
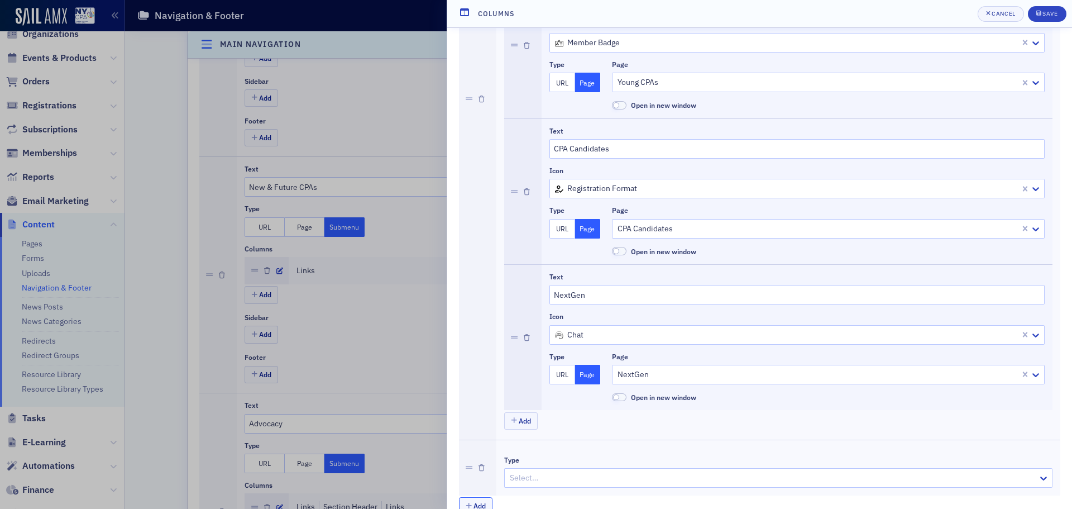
scroll to position [313, 0]
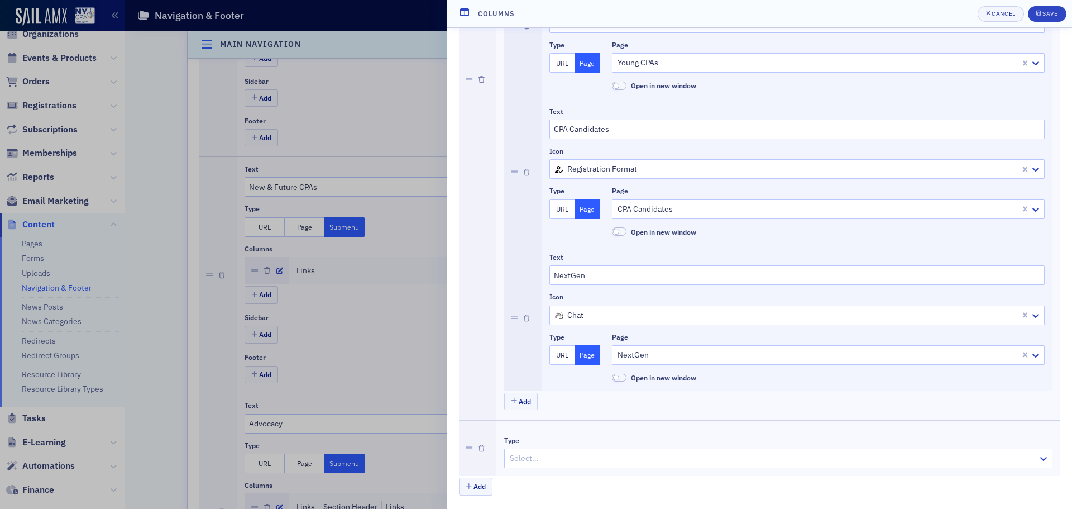
click at [593, 456] on div at bounding box center [773, 458] width 528 height 14
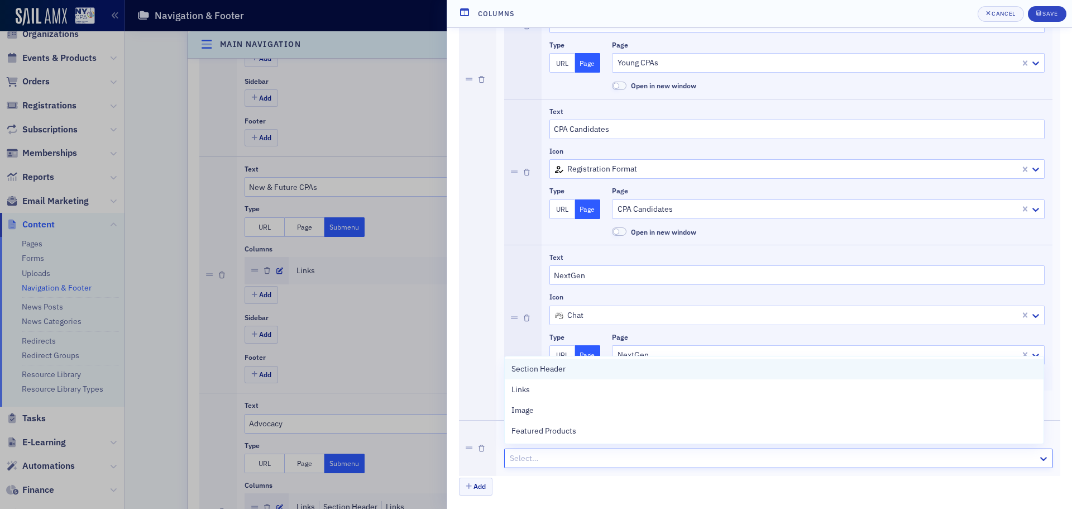
click at [586, 370] on div "Section Header" at bounding box center [773, 369] width 525 height 12
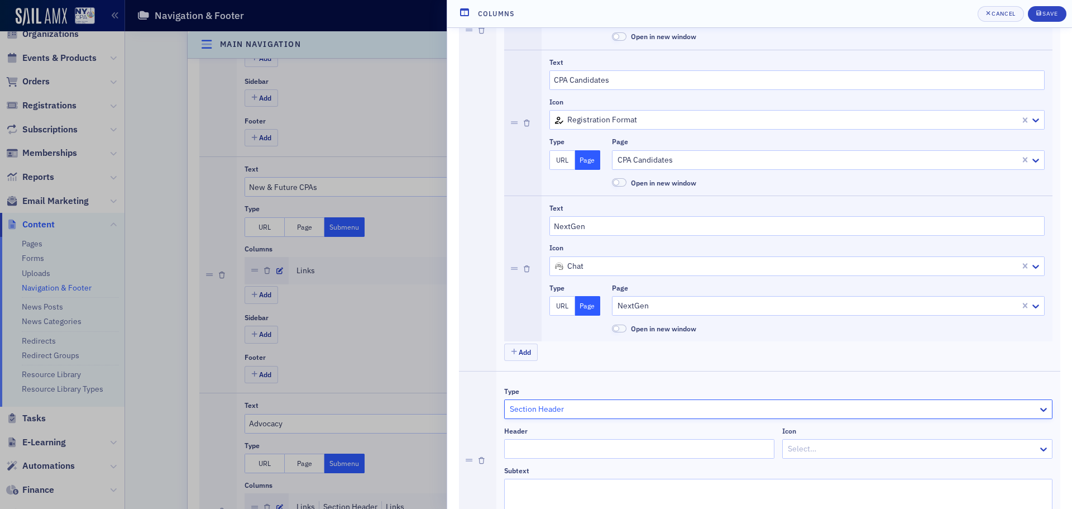
scroll to position [435, 0]
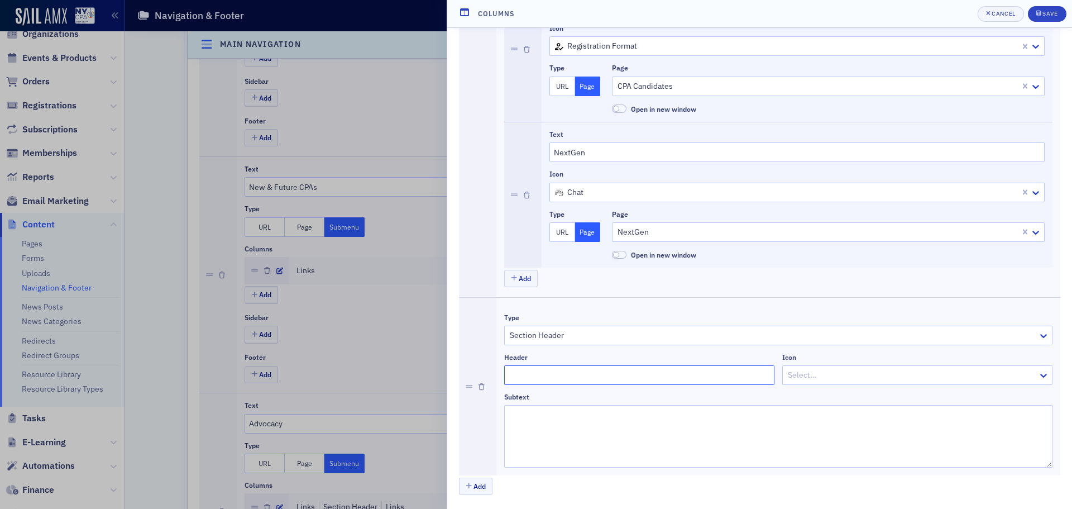
click at [545, 376] on input "Header" at bounding box center [639, 375] width 270 height 20
type input "STUDENTS"
click at [810, 373] on div at bounding box center [912, 375] width 250 height 14
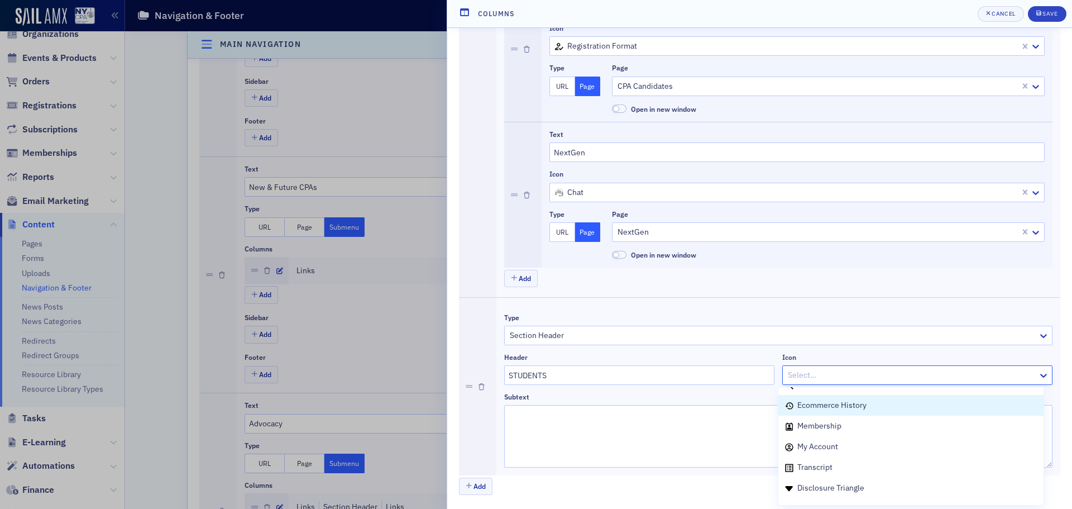
scroll to position [447, 0]
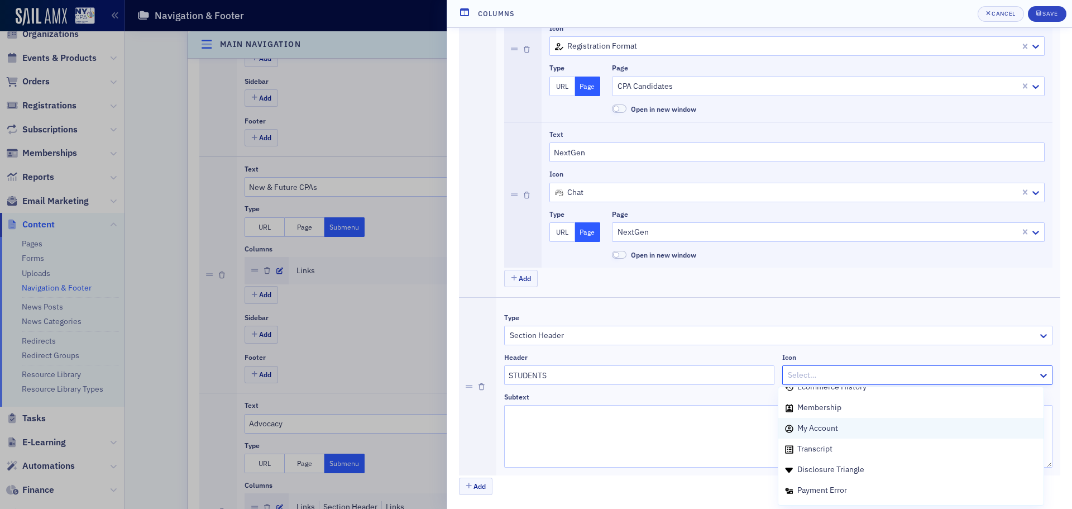
click at [899, 435] on div "My Account" at bounding box center [910, 428] width 265 height 21
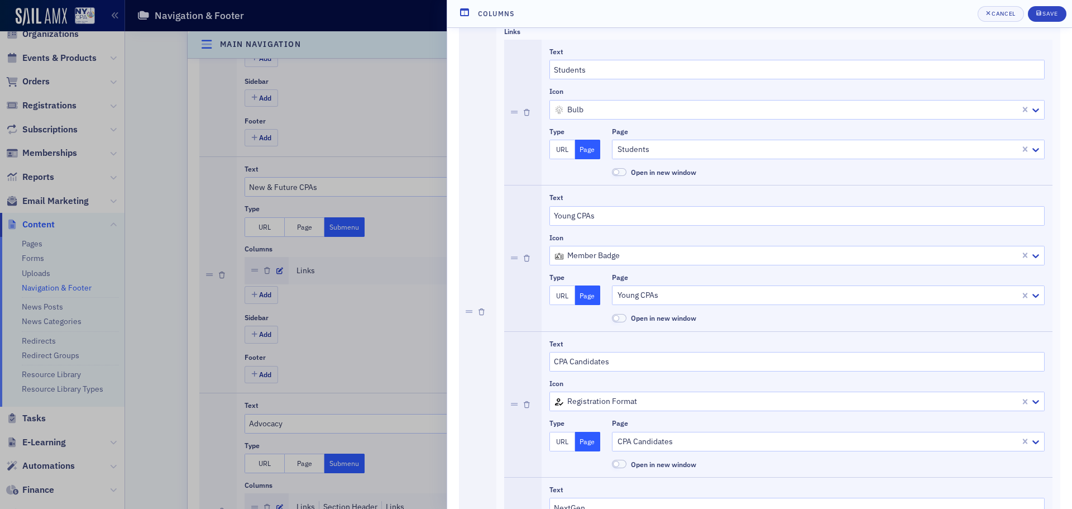
scroll to position [45, 0]
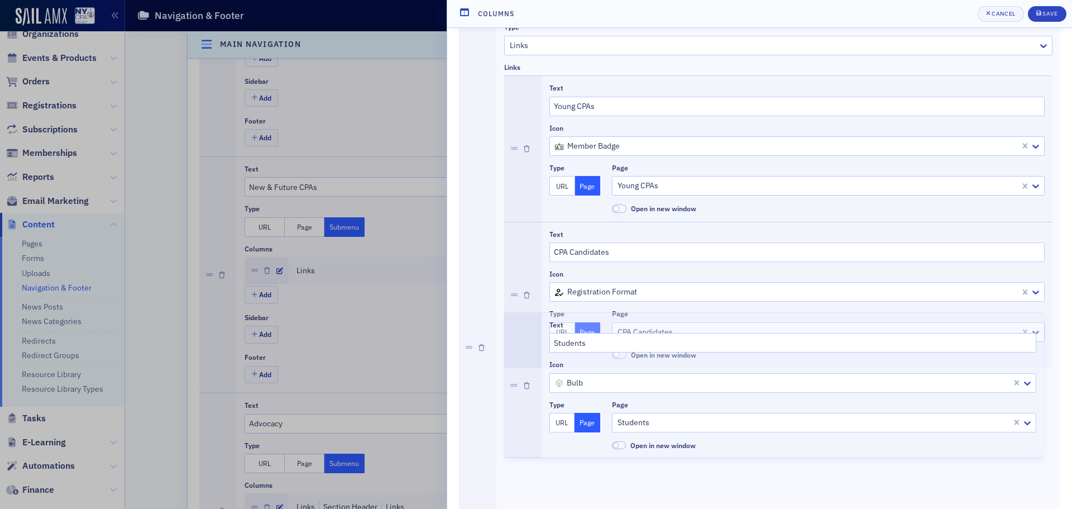
drag, startPoint x: 514, startPoint y: 149, endPoint x: 562, endPoint y: 409, distance: 264.6
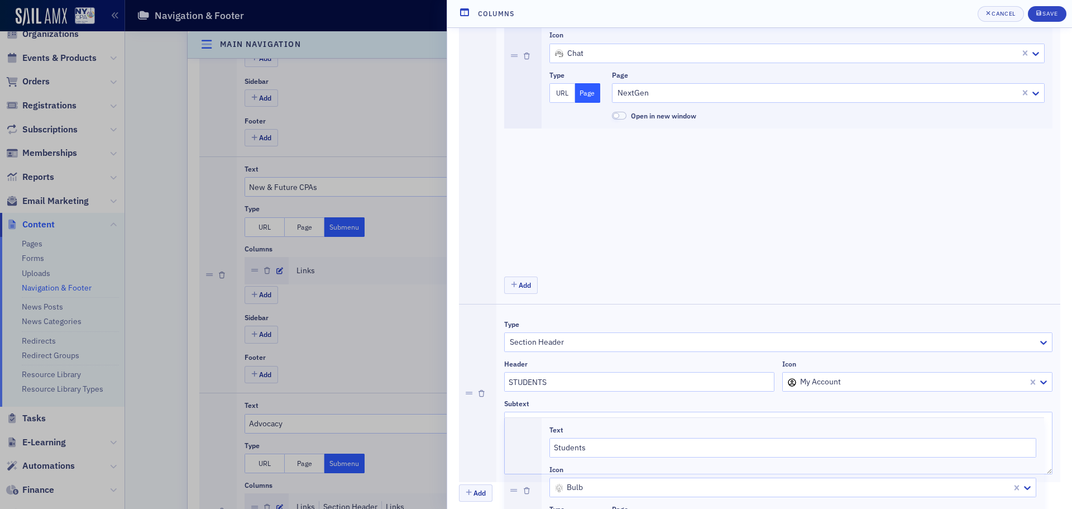
scroll to position [435, 0]
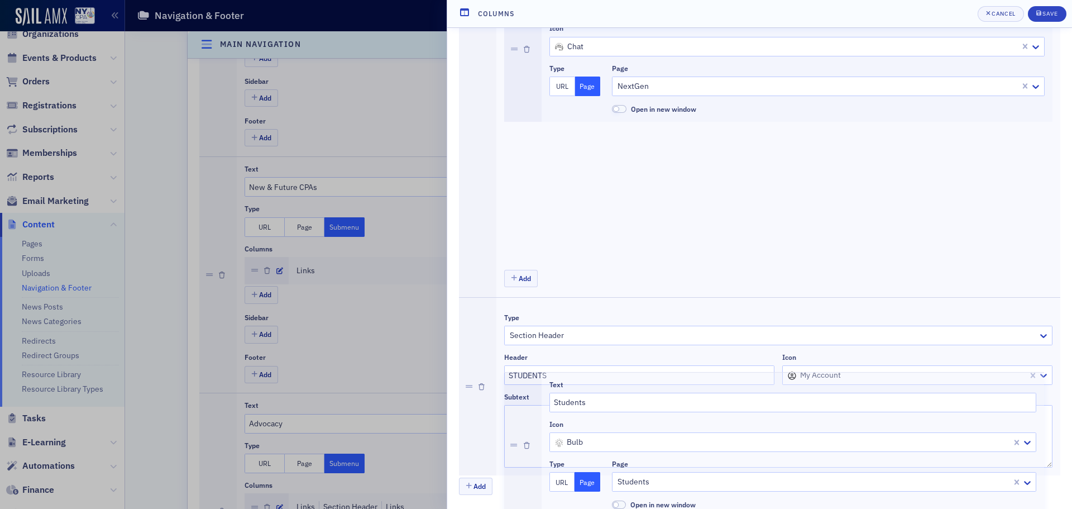
drag, startPoint x: 521, startPoint y: 201, endPoint x: 616, endPoint y: 450, distance: 266.3
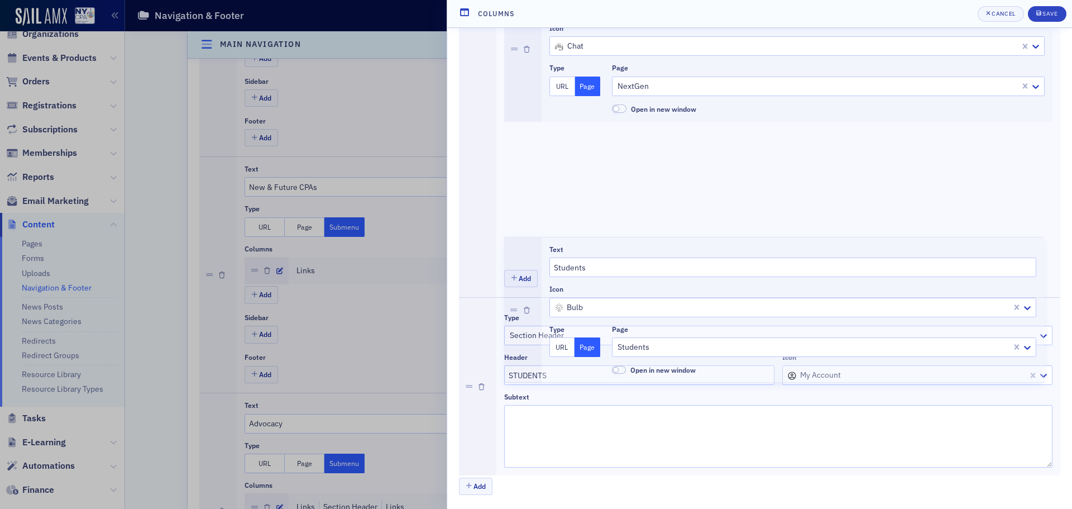
drag, startPoint x: 515, startPoint y: 193, endPoint x: 541, endPoint y: 300, distance: 110.4
click at [542, 306] on div "Type Links Links Text Young CPAs Icon member badge Type URL Page Page Young CPA…" at bounding box center [759, 45] width 601 height 859
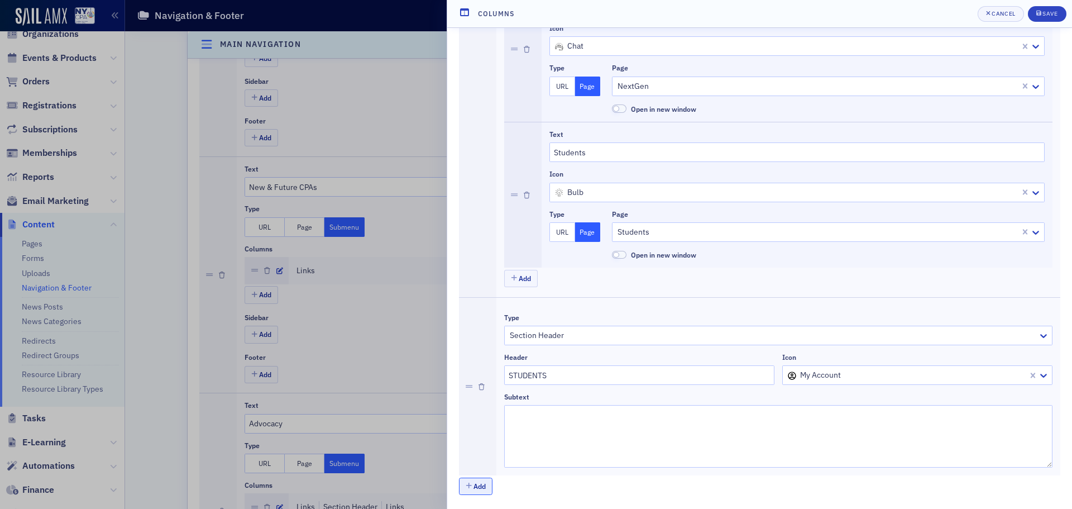
click at [473, 490] on button "Add" at bounding box center [475, 485] width 33 height 17
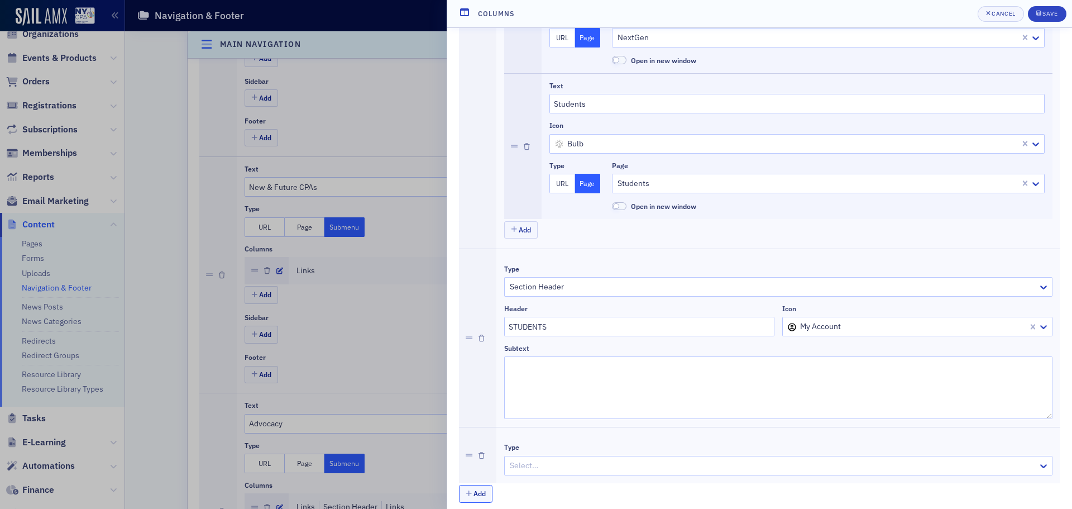
scroll to position [491, 0]
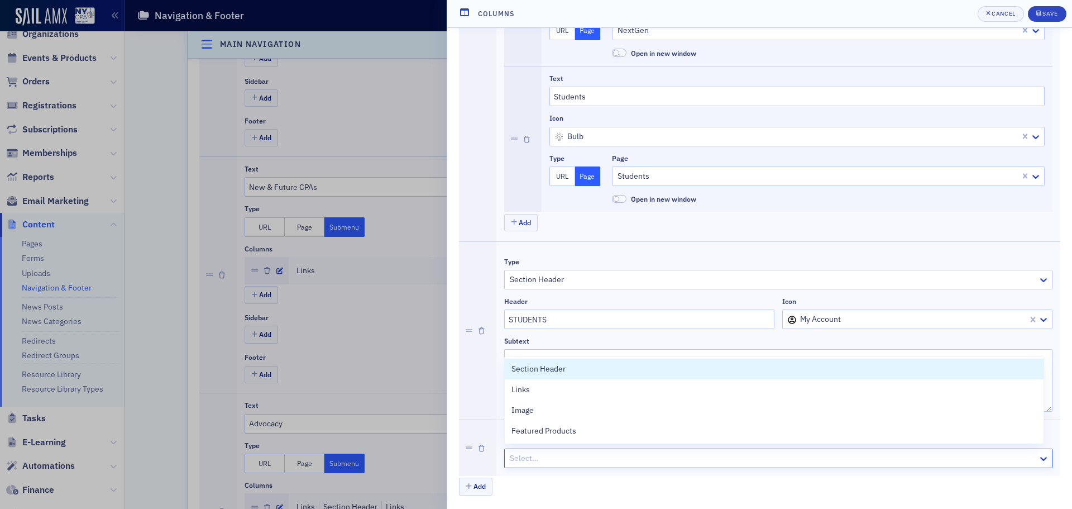
click at [580, 463] on div at bounding box center [773, 458] width 528 height 14
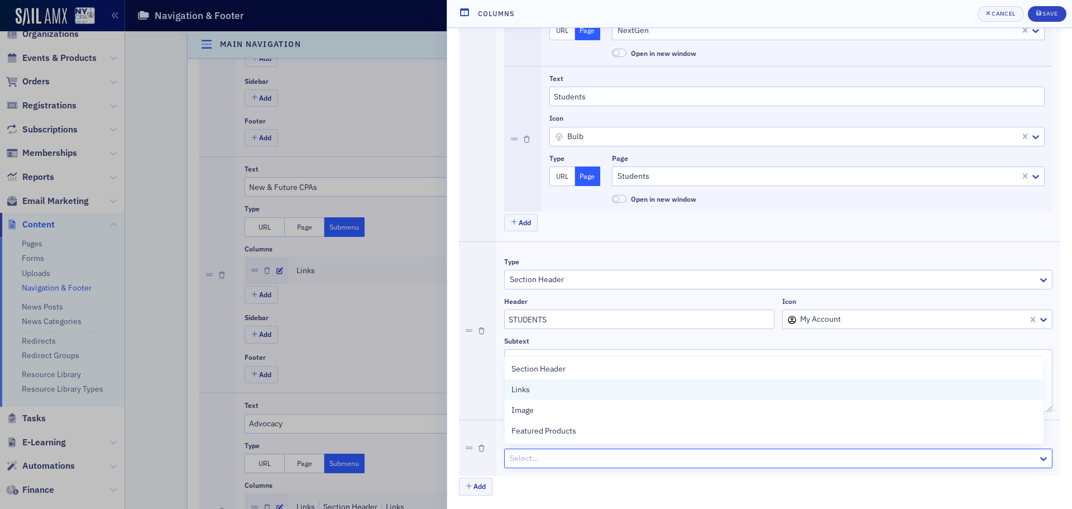
click at [564, 391] on div "Links" at bounding box center [773, 390] width 525 height 12
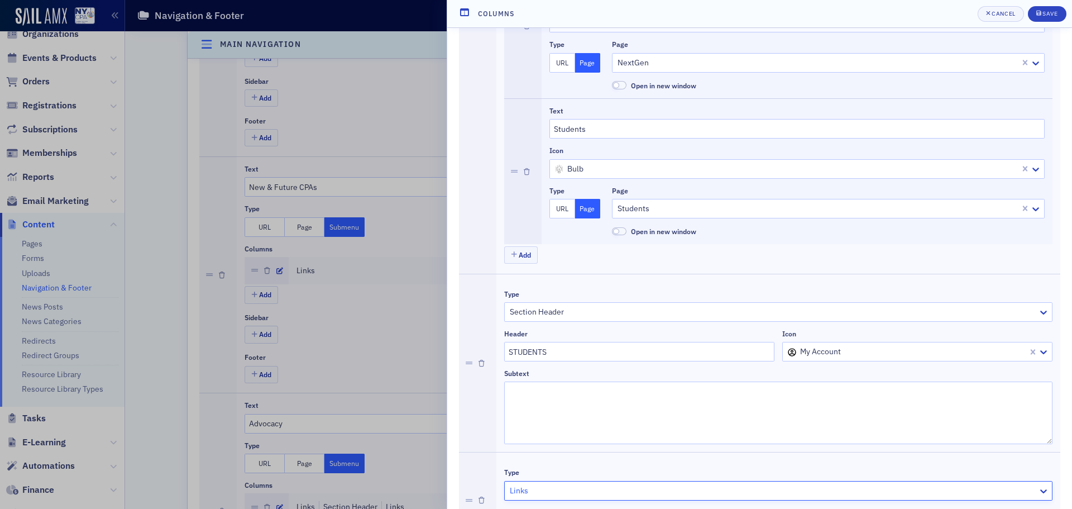
scroll to position [531, 0]
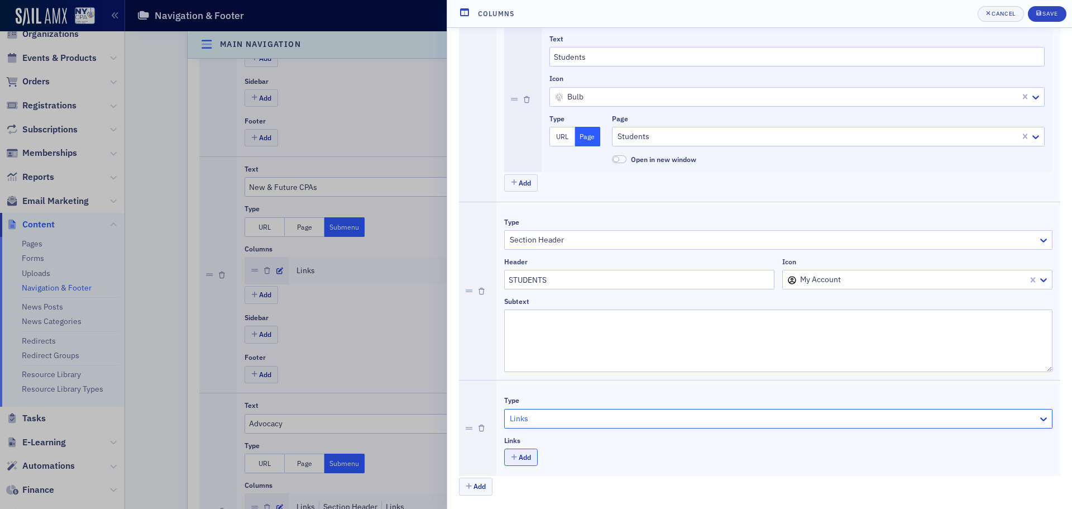
click at [526, 458] on button "Add" at bounding box center [520, 456] width 33 height 17
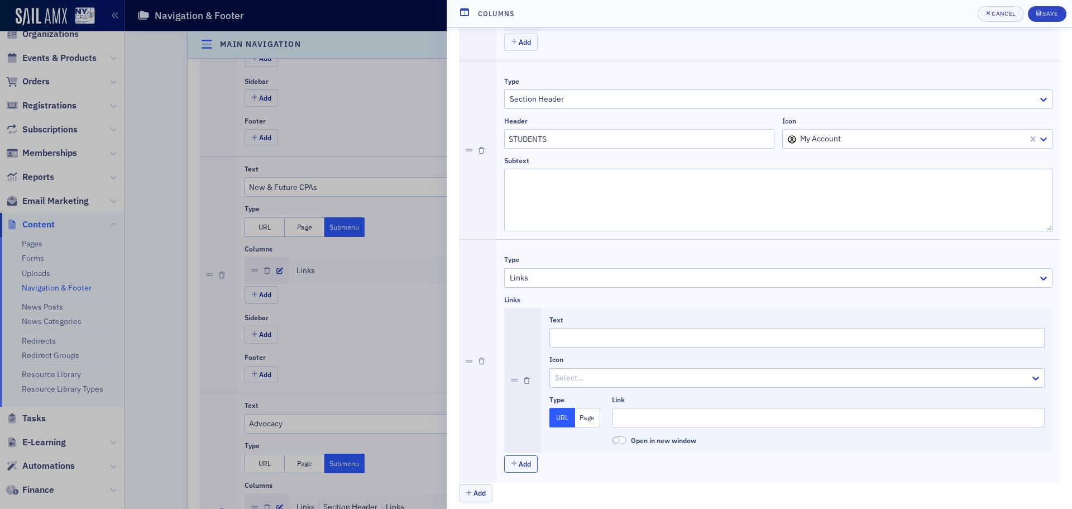
scroll to position [678, 0]
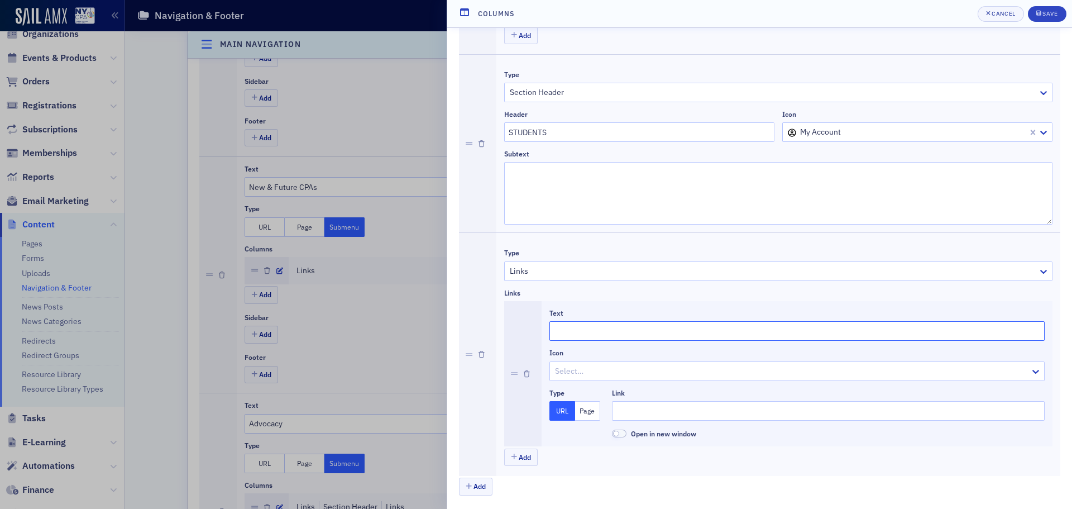
click at [595, 334] on input "Text" at bounding box center [796, 331] width 495 height 20
type input "[GEOGRAPHIC_DATA]"
click at [654, 411] on input "Link" at bounding box center [828, 411] width 433 height 20
click at [586, 413] on button "Page" at bounding box center [588, 411] width 26 height 20
click at [699, 410] on div at bounding box center [822, 411] width 413 height 14
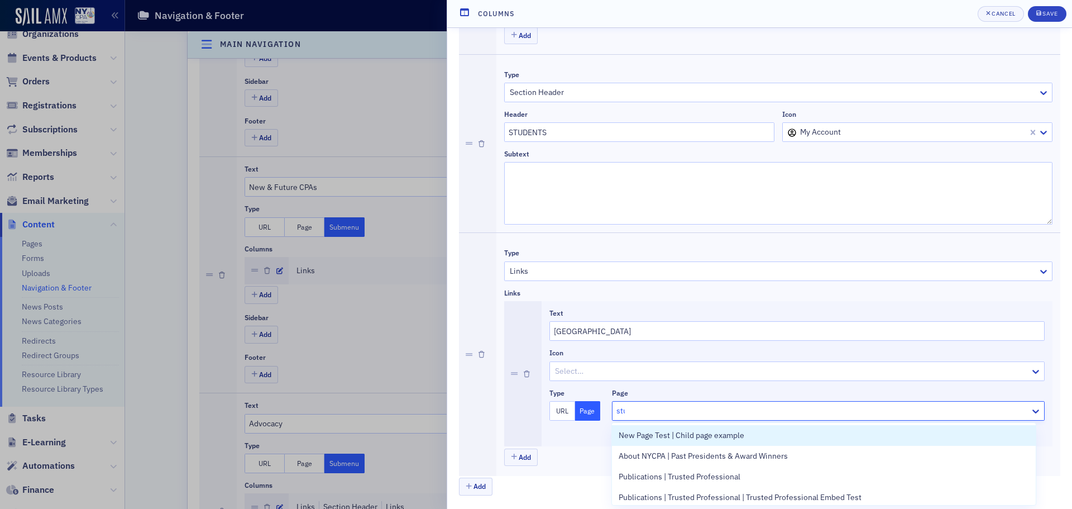
type input "stud"
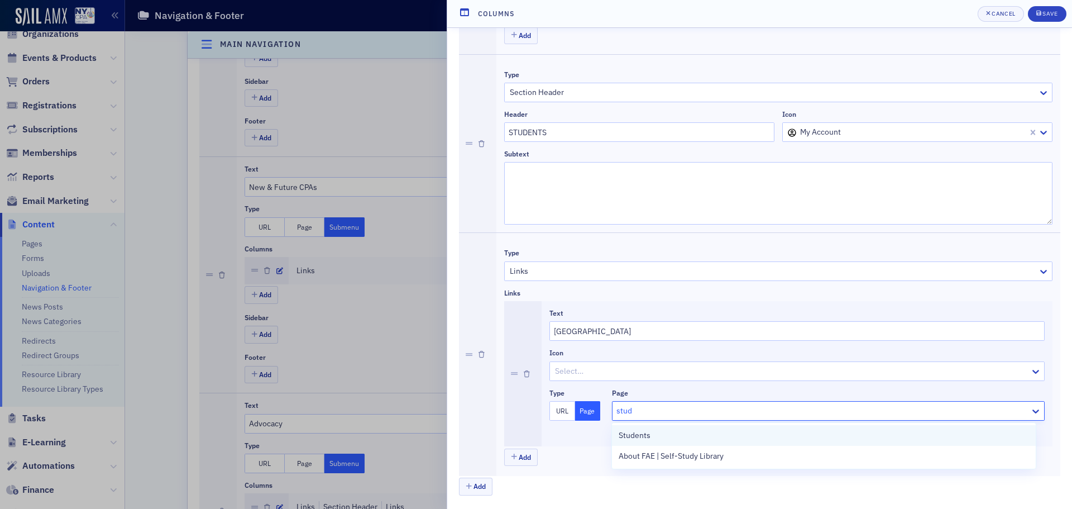
click at [635, 432] on span "Students" at bounding box center [635, 435] width 32 height 12
click at [619, 370] on div at bounding box center [791, 371] width 475 height 14
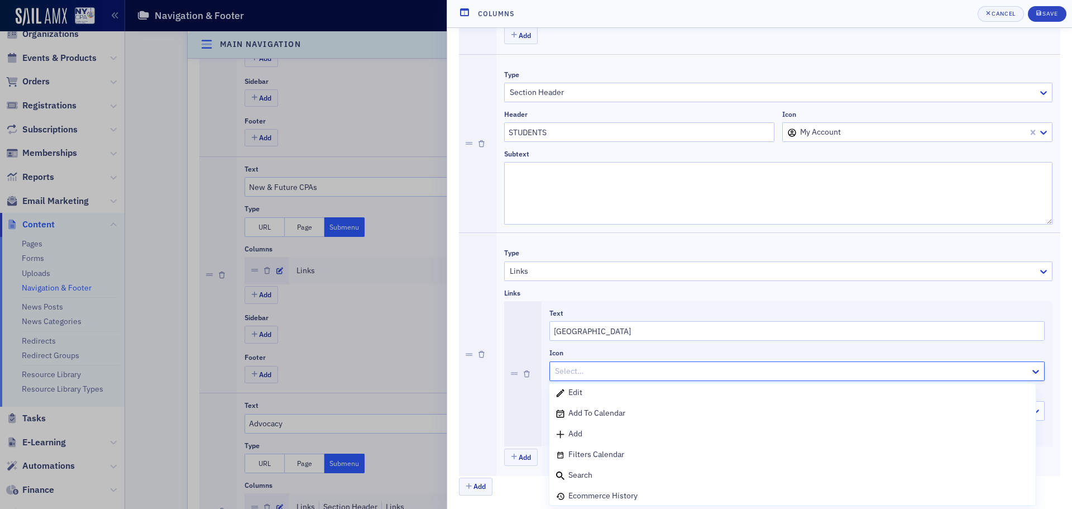
scroll to position [335, 0]
type input "n"
type input "boo"
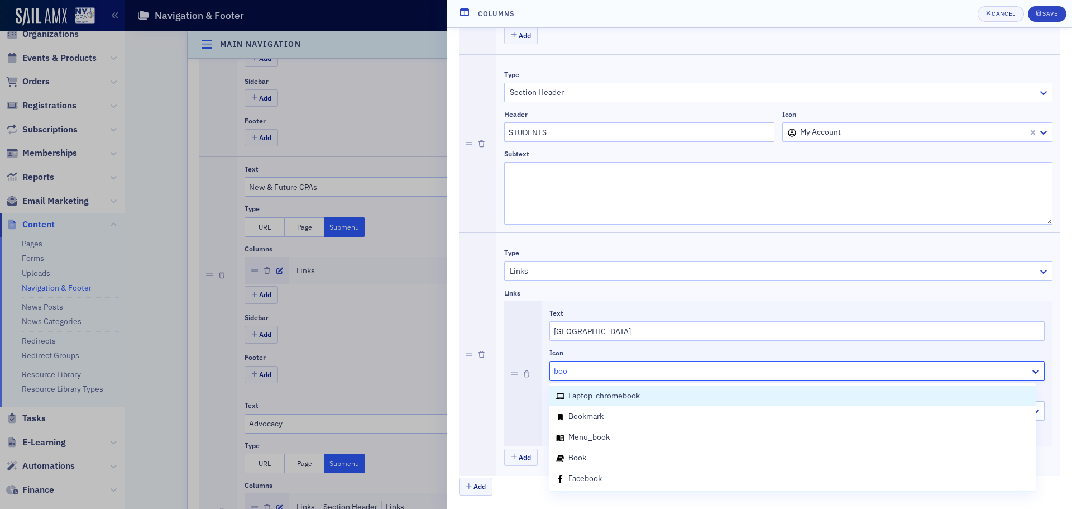
scroll to position [0, 0]
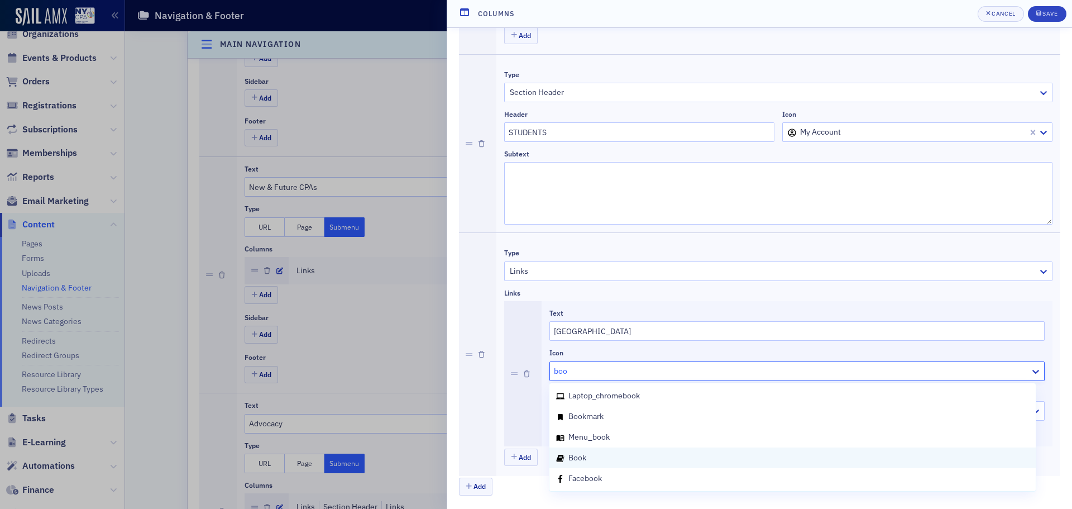
click at [595, 450] on div "book" at bounding box center [792, 457] width 486 height 21
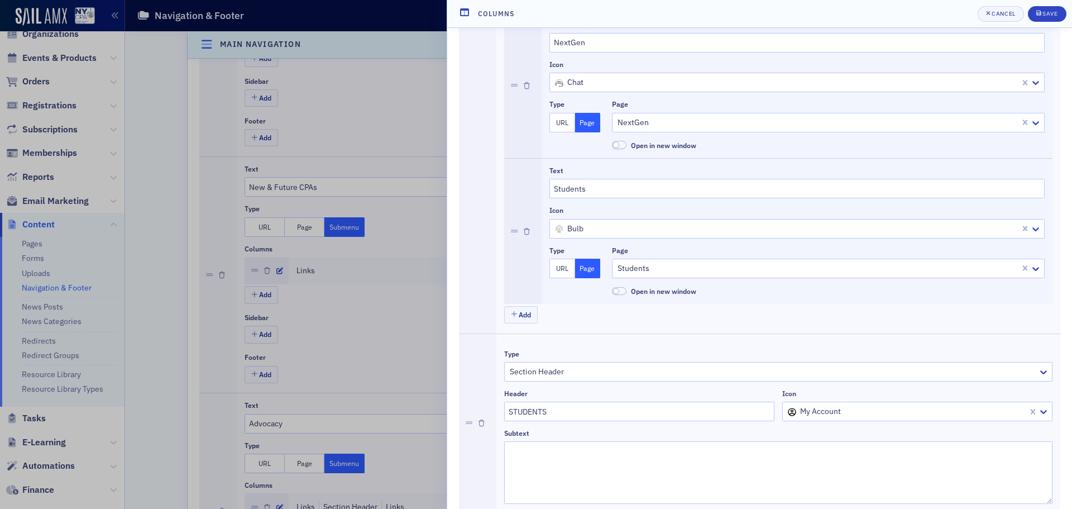
scroll to position [343, 0]
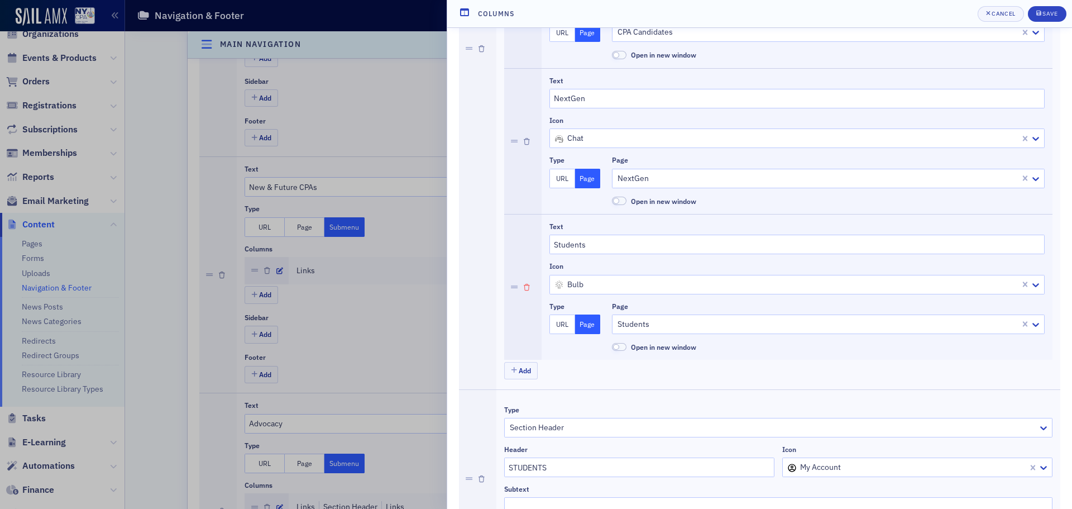
click at [528, 289] on icon "button" at bounding box center [527, 287] width 6 height 7
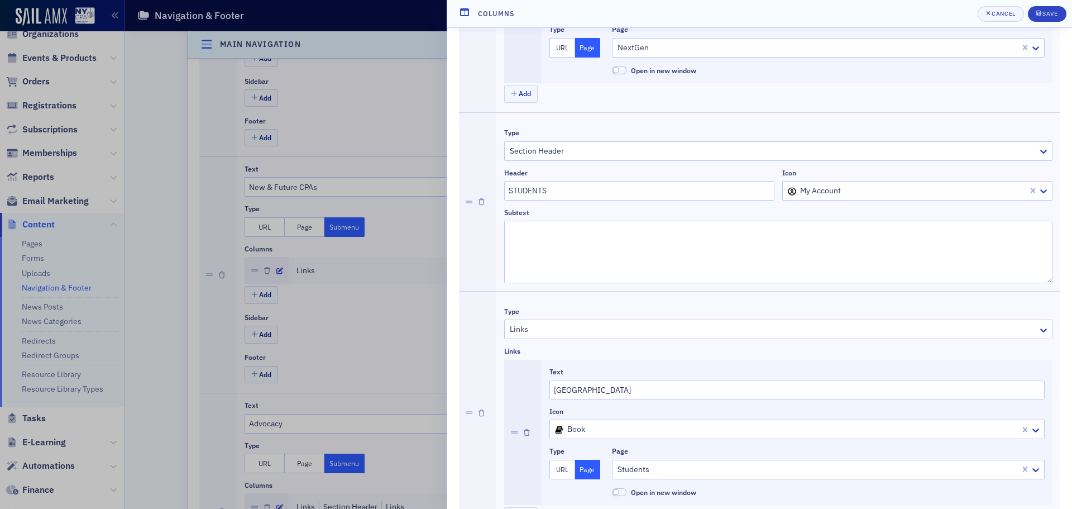
scroll to position [533, 0]
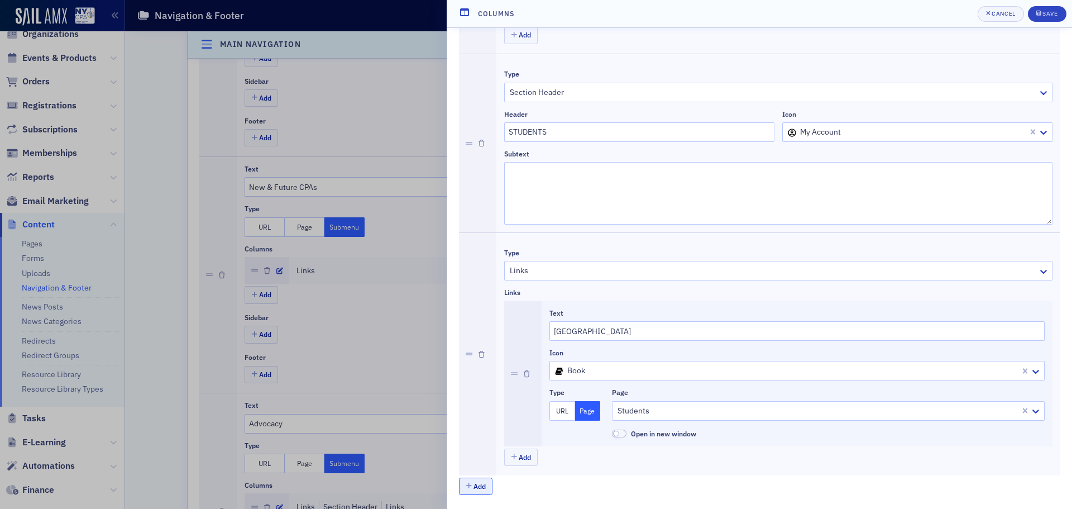
click at [486, 487] on button "Add" at bounding box center [475, 485] width 33 height 17
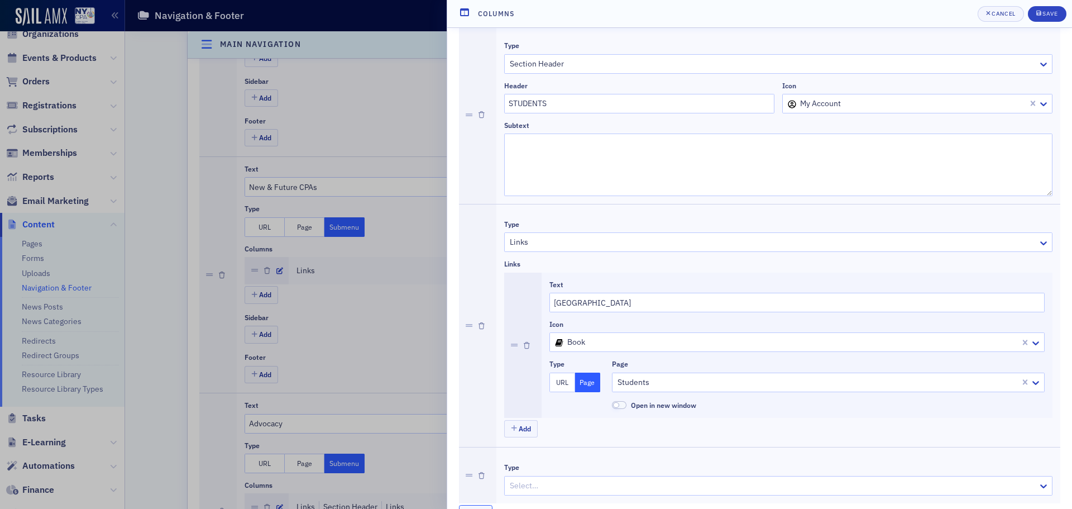
scroll to position [588, 0]
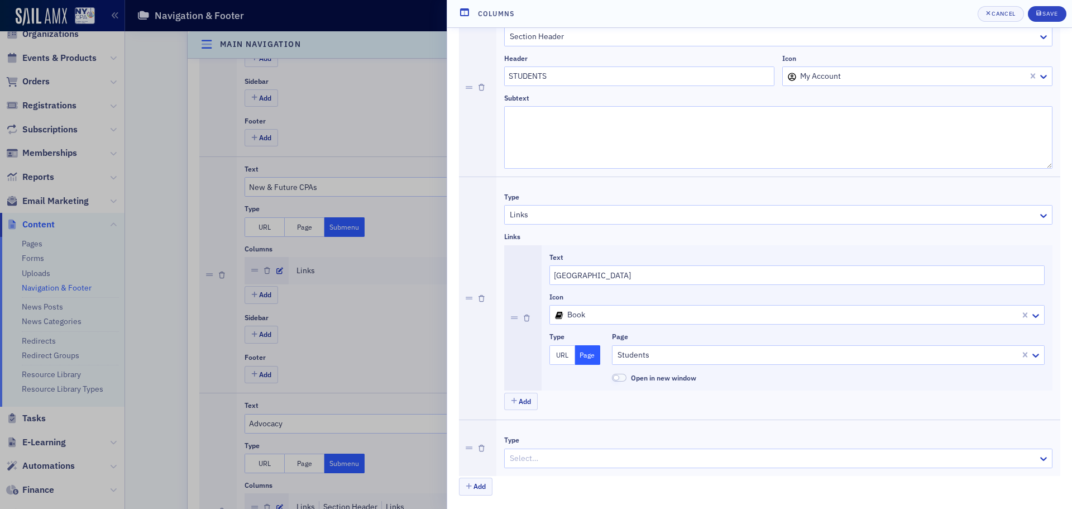
click at [552, 456] on div at bounding box center [773, 458] width 528 height 14
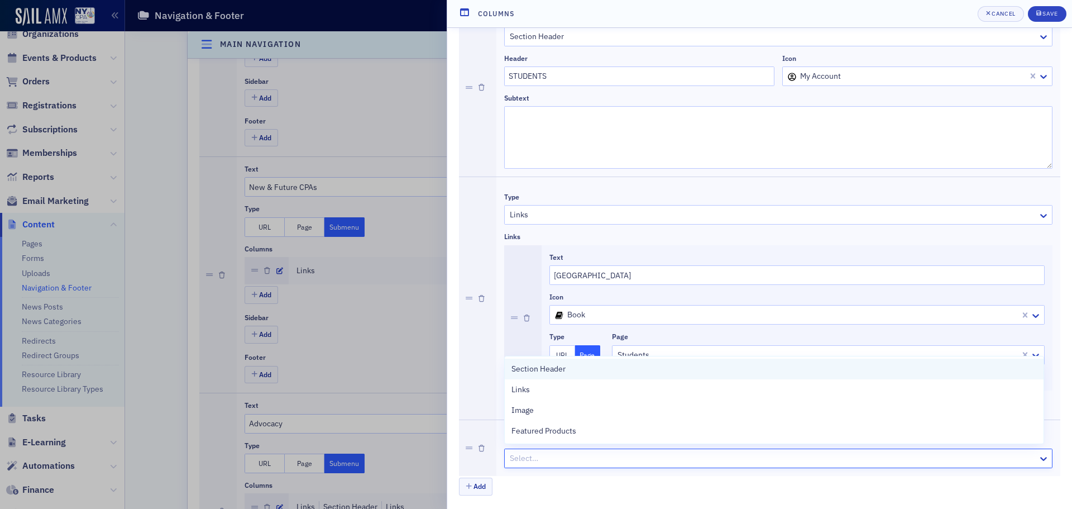
click at [561, 374] on span "Section Header" at bounding box center [538, 369] width 54 height 12
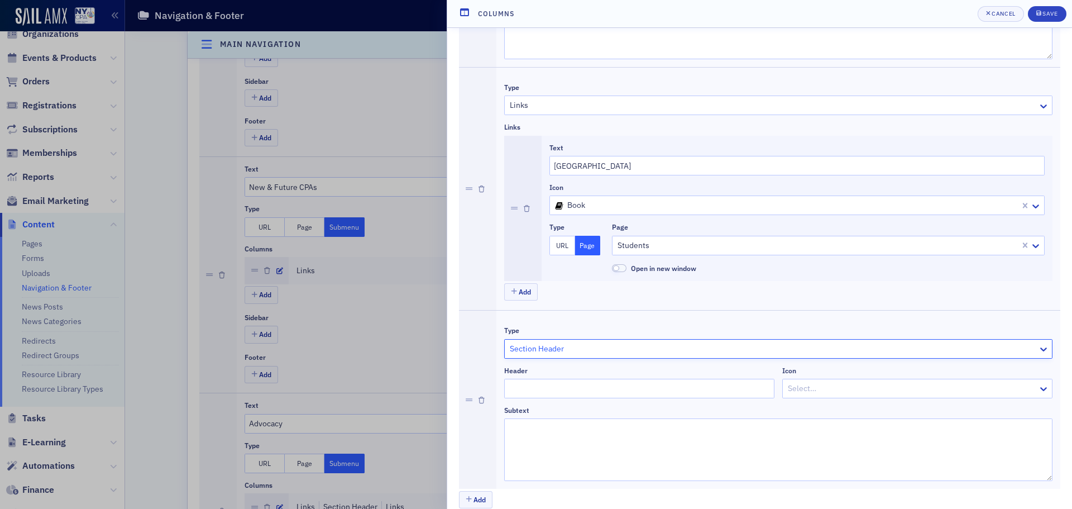
scroll to position [711, 0]
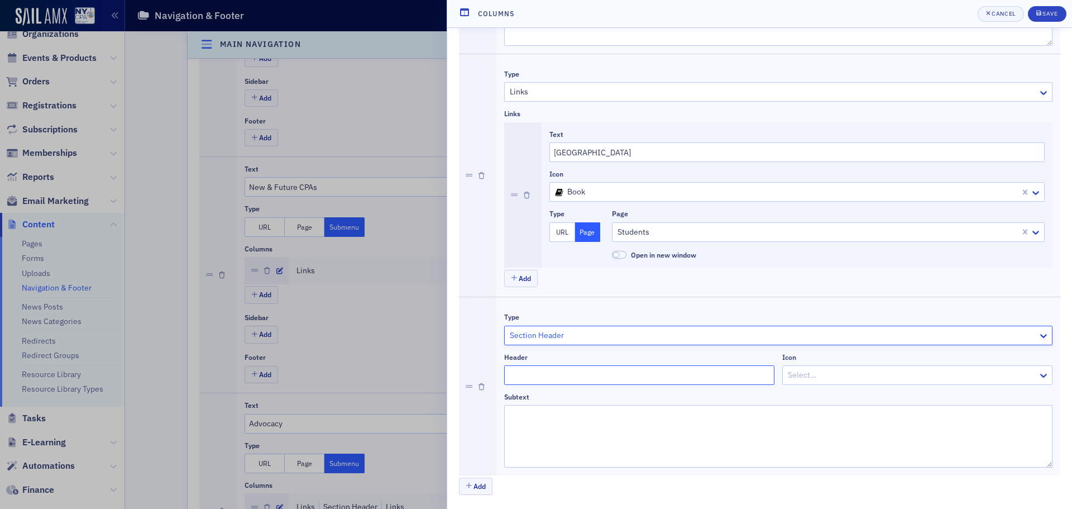
click at [541, 379] on input "Header" at bounding box center [639, 375] width 270 height 20
type input "NEXTGEN"
click at [853, 371] on div at bounding box center [912, 375] width 250 height 14
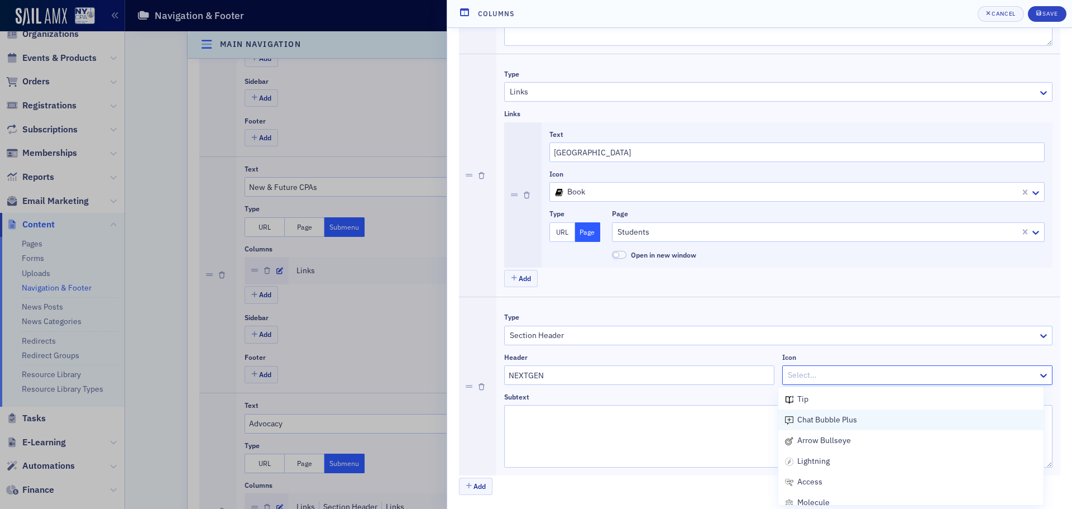
click at [875, 429] on div "chat bubble plus" at bounding box center [910, 419] width 265 height 21
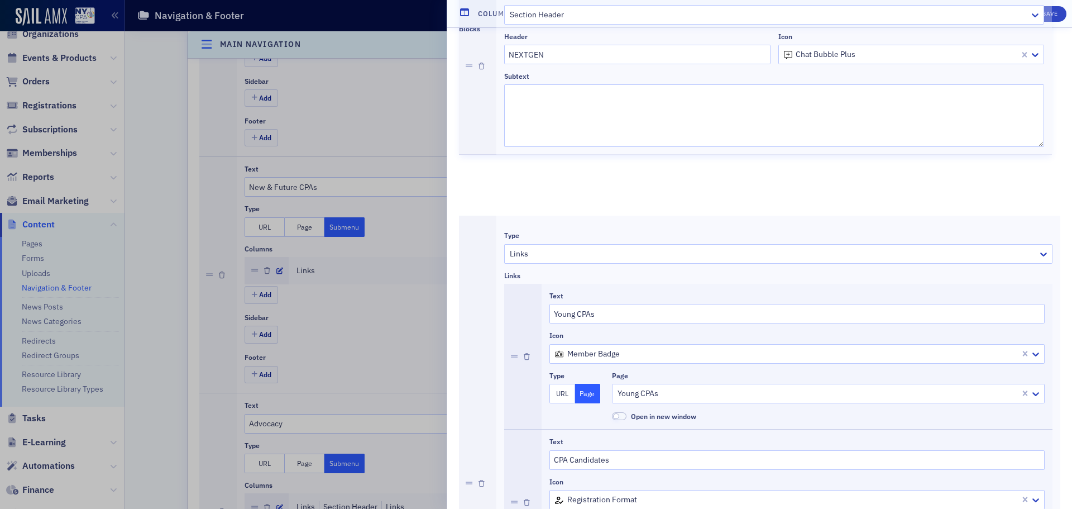
scroll to position [0, 0]
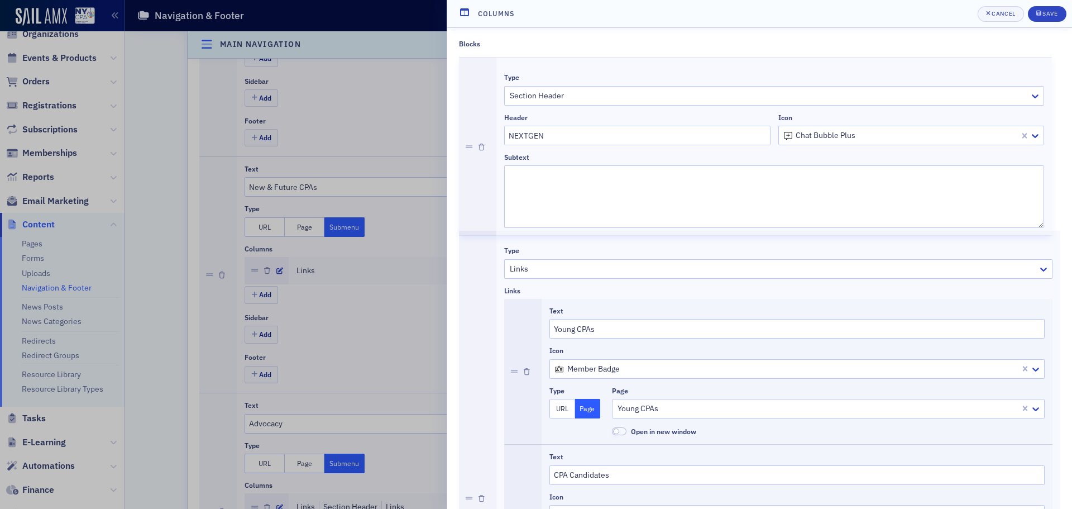
drag, startPoint x: 470, startPoint y: 386, endPoint x: 501, endPoint y: 135, distance: 253.8
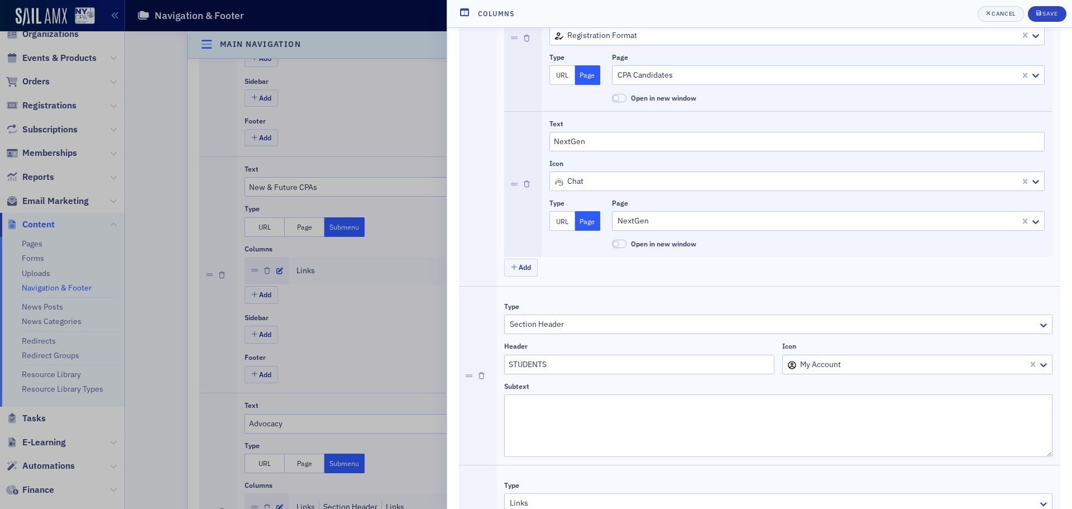
scroll to position [711, 0]
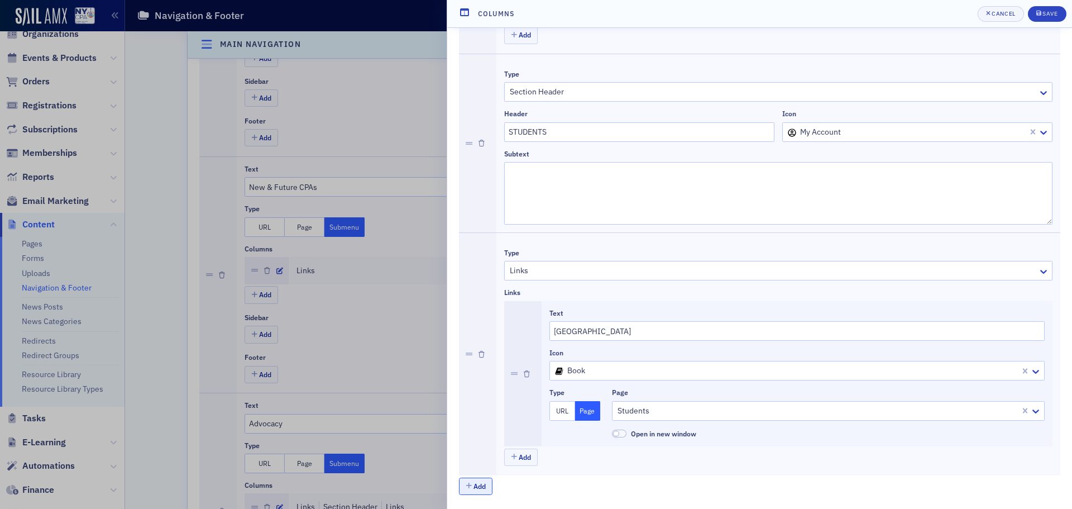
click at [479, 483] on button "Add" at bounding box center [475, 485] width 33 height 17
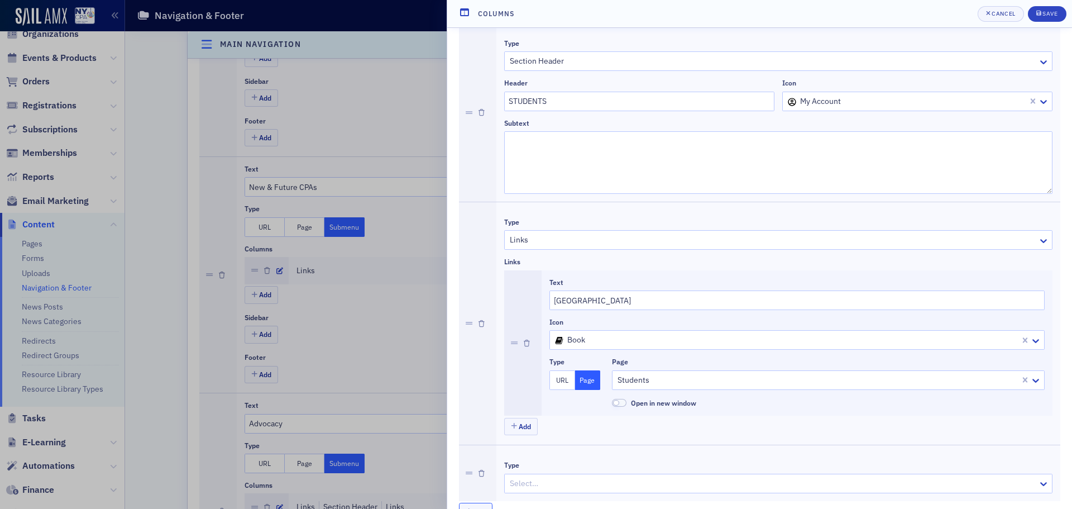
scroll to position [767, 0]
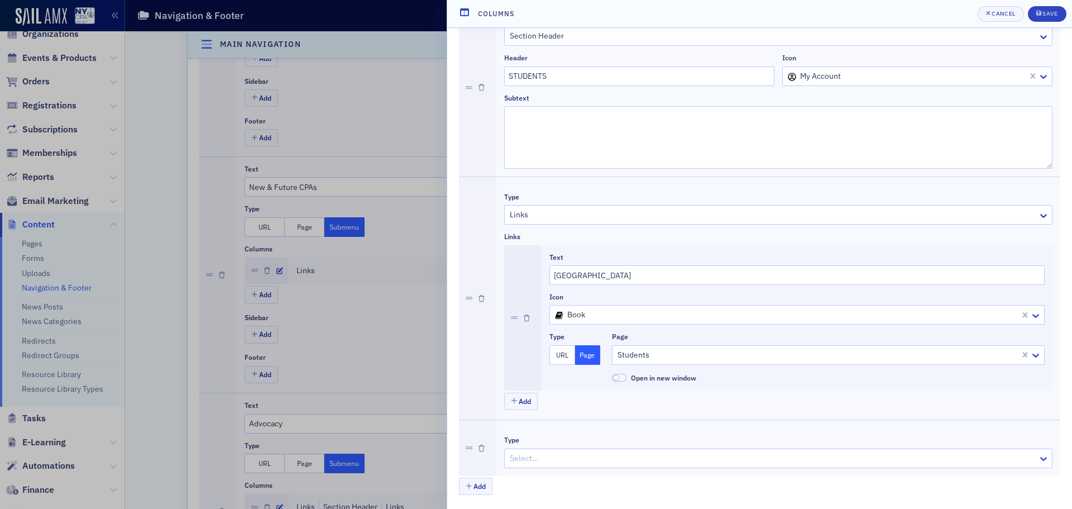
click at [535, 462] on div at bounding box center [773, 458] width 528 height 14
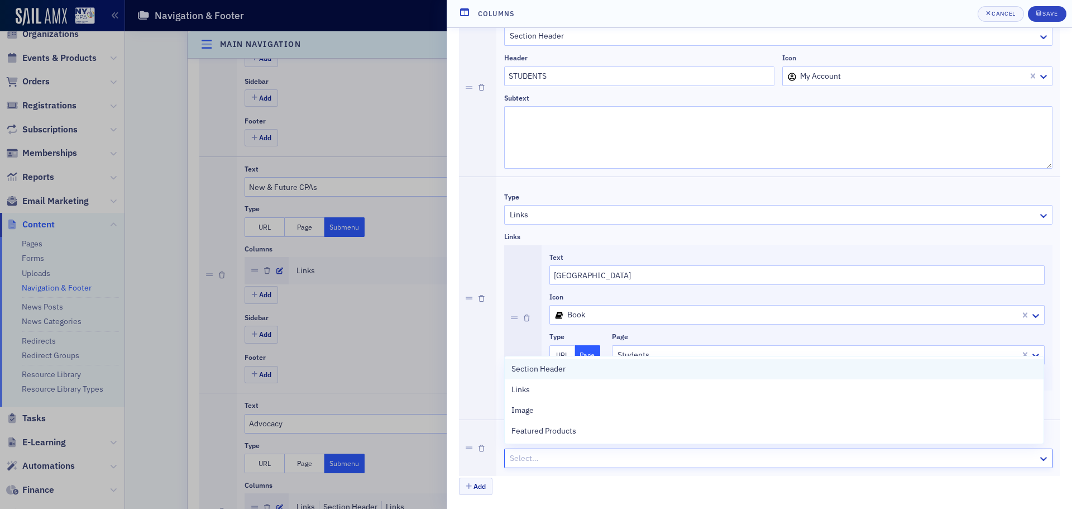
click at [534, 373] on span "Section Header" at bounding box center [538, 369] width 54 height 12
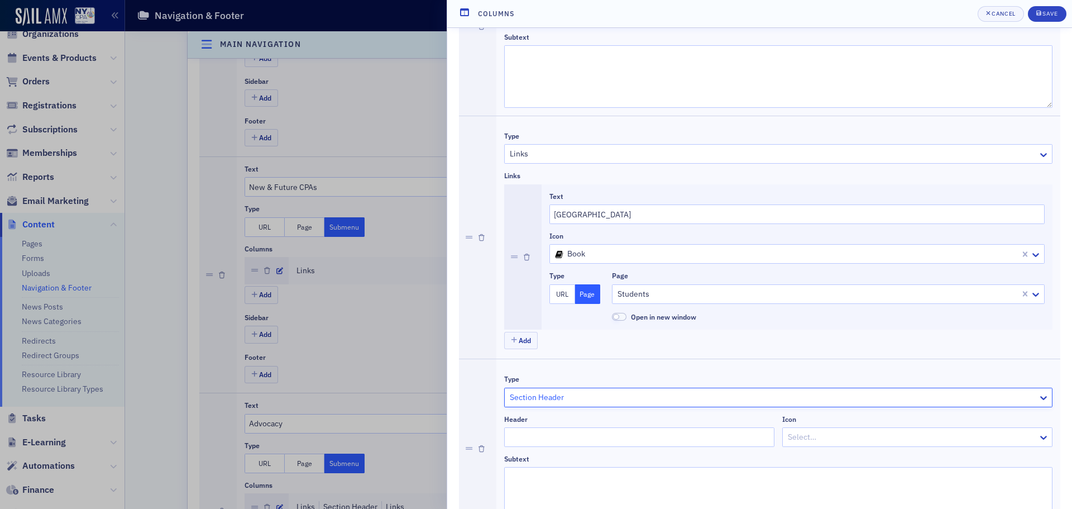
scroll to position [890, 0]
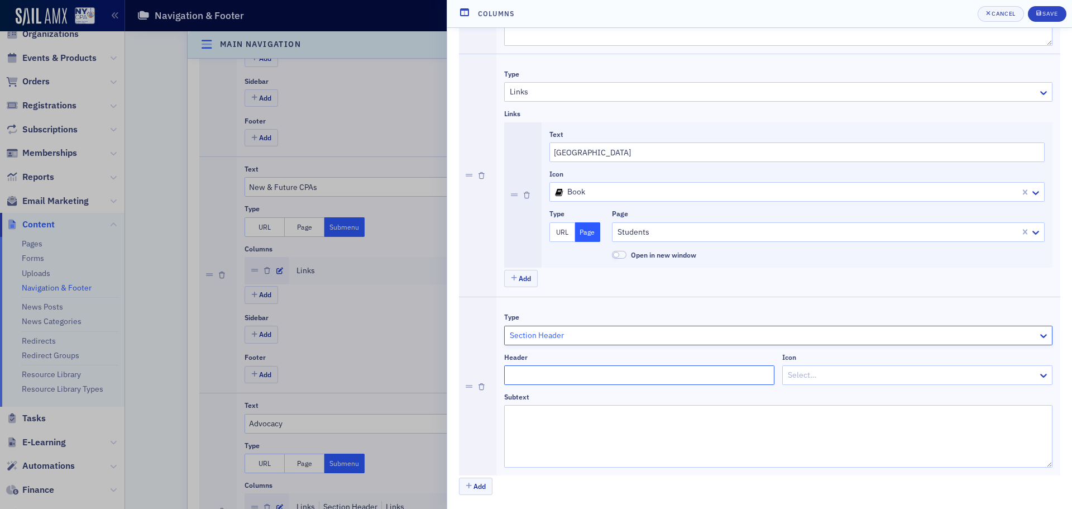
click at [534, 372] on input "Header" at bounding box center [639, 375] width 270 height 20
type input "CPAS"
click at [831, 372] on div at bounding box center [912, 375] width 250 height 14
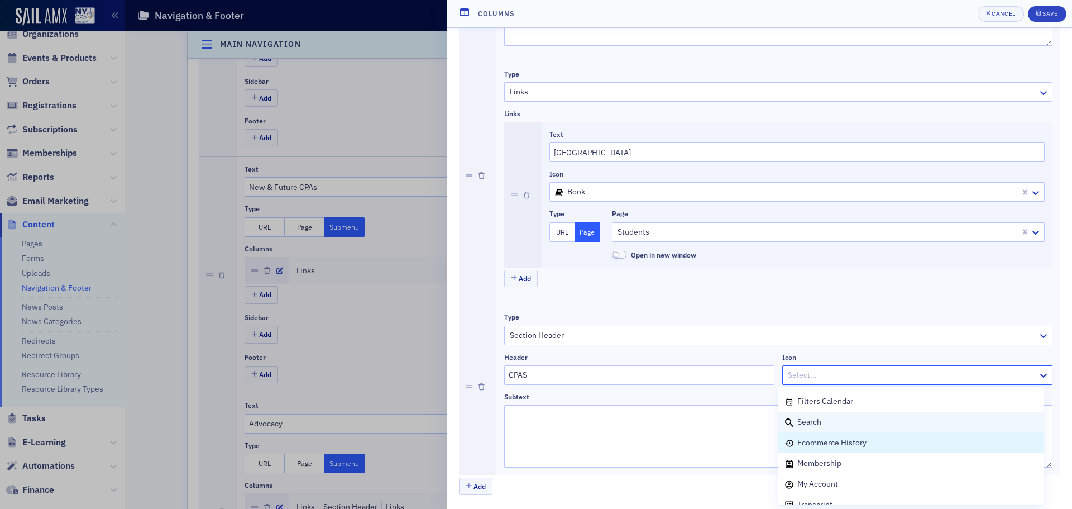
scroll to position [0, 0]
click at [864, 424] on div "loading" at bounding box center [911, 420] width 252 height 12
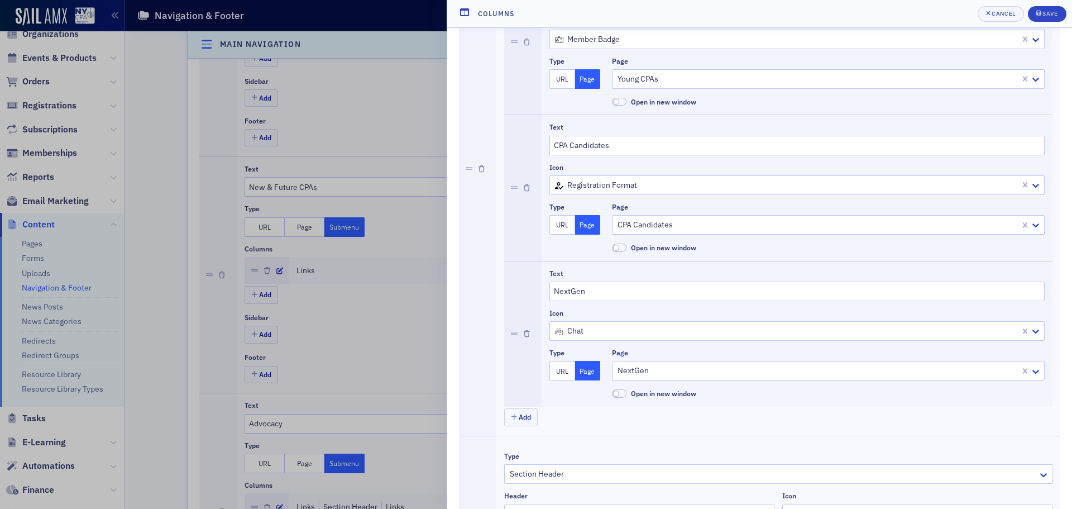
scroll to position [335, 0]
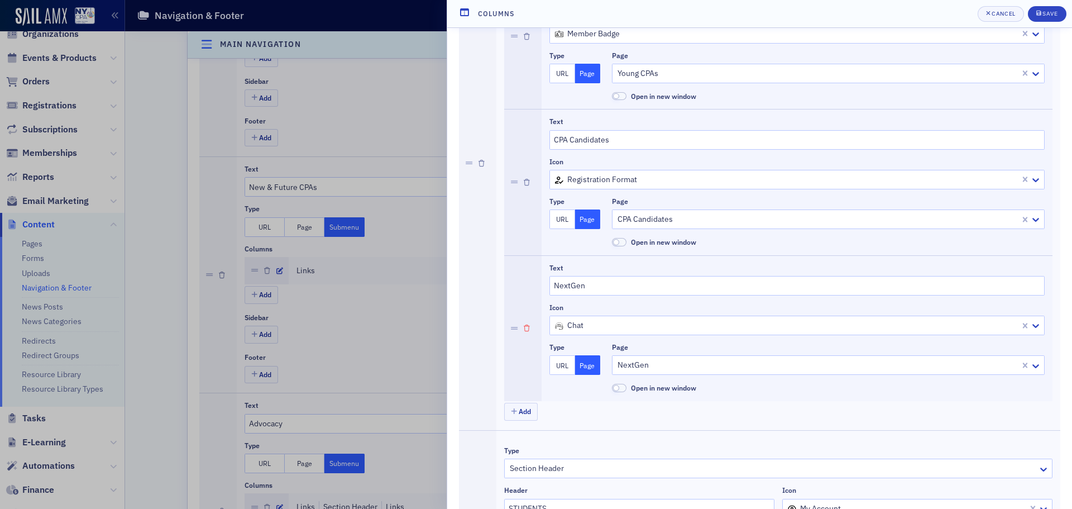
click at [528, 326] on icon "button" at bounding box center [527, 328] width 6 height 7
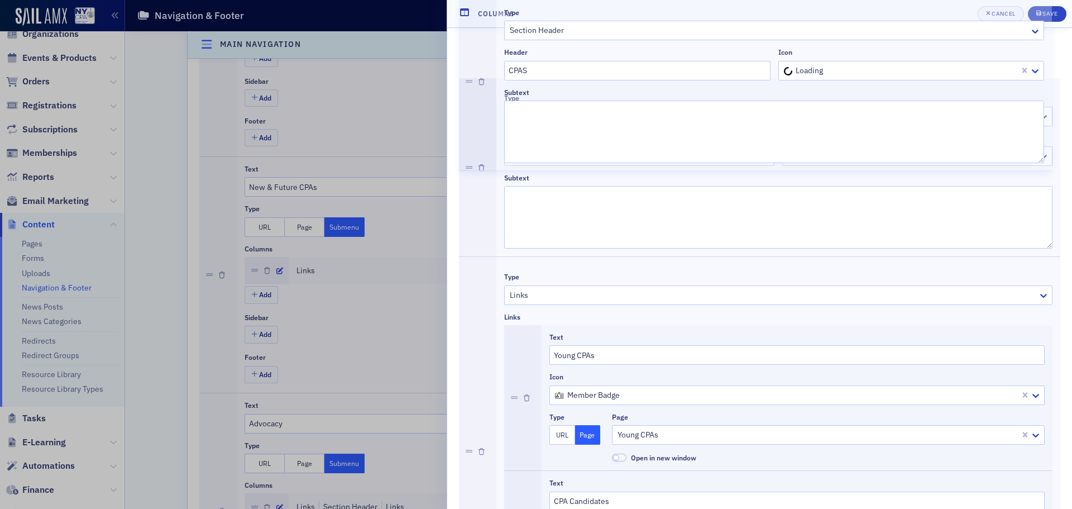
scroll to position [136, 0]
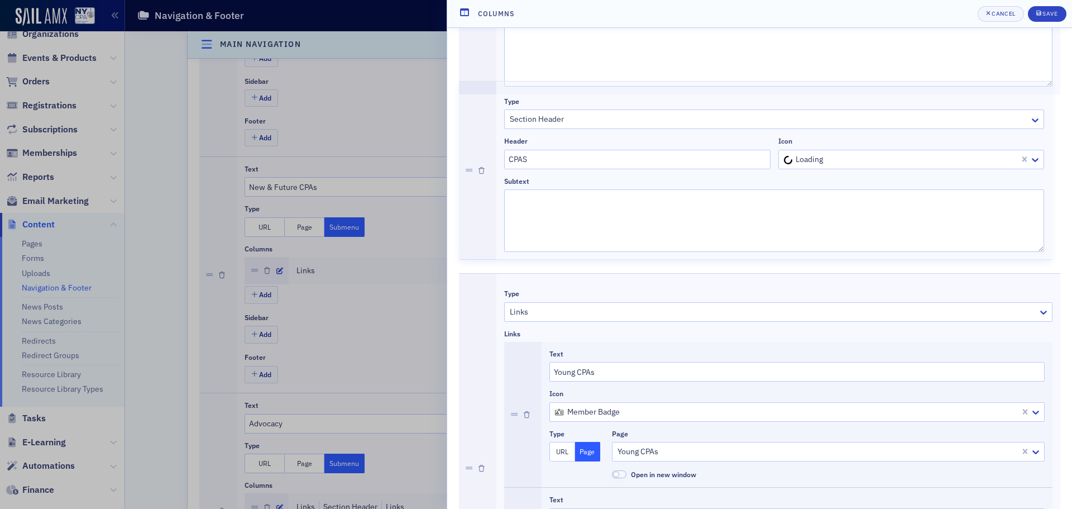
drag, startPoint x: 470, startPoint y: 385, endPoint x: 492, endPoint y: 161, distance: 225.5
click at [492, 161] on div "Type Section Header Header NEXTGEN Icon chat bubble plus Subtext Type Links Lin…" at bounding box center [759, 499] width 601 height 1167
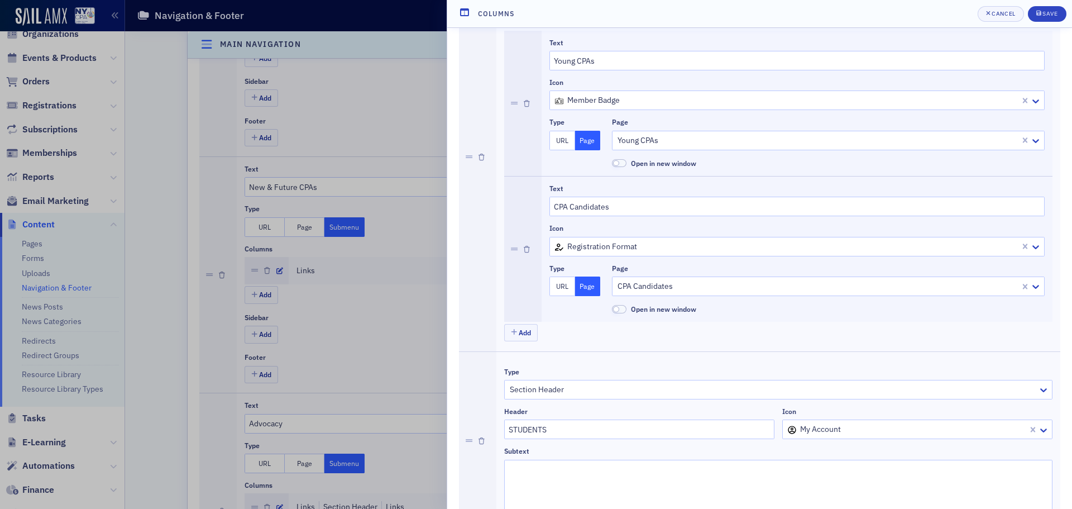
scroll to position [744, 0]
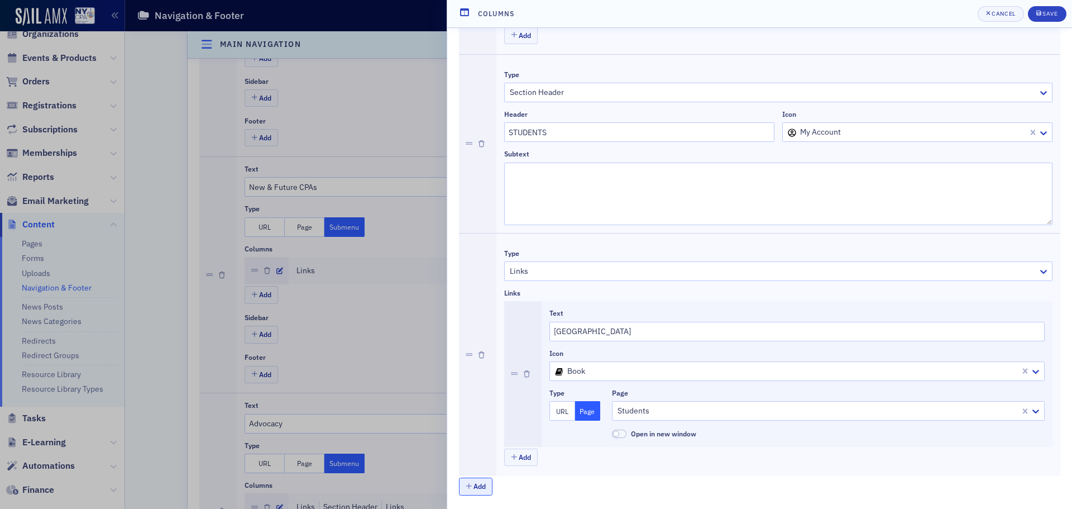
click at [484, 488] on button "Add" at bounding box center [475, 485] width 33 height 17
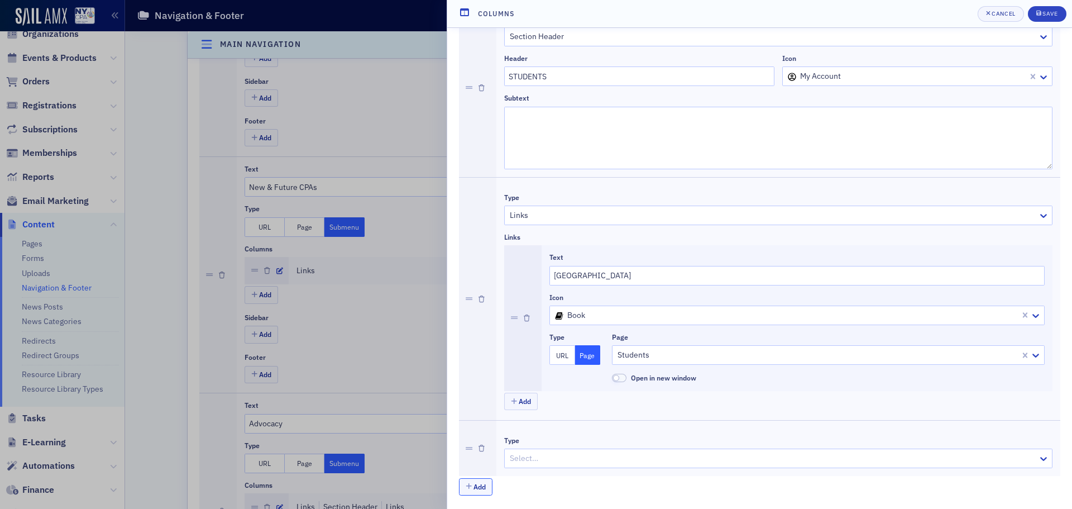
scroll to position [800, 0]
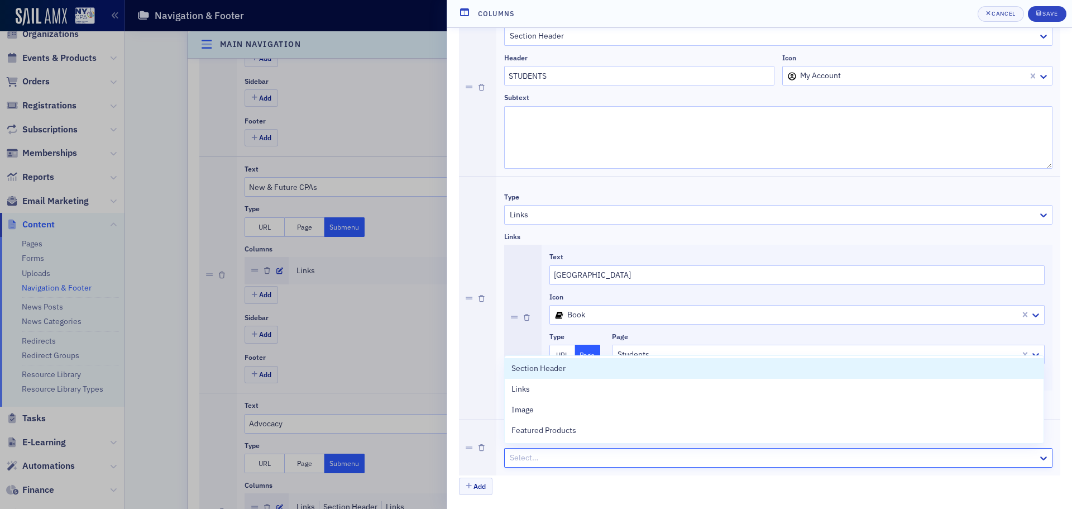
click at [578, 462] on div at bounding box center [773, 458] width 528 height 14
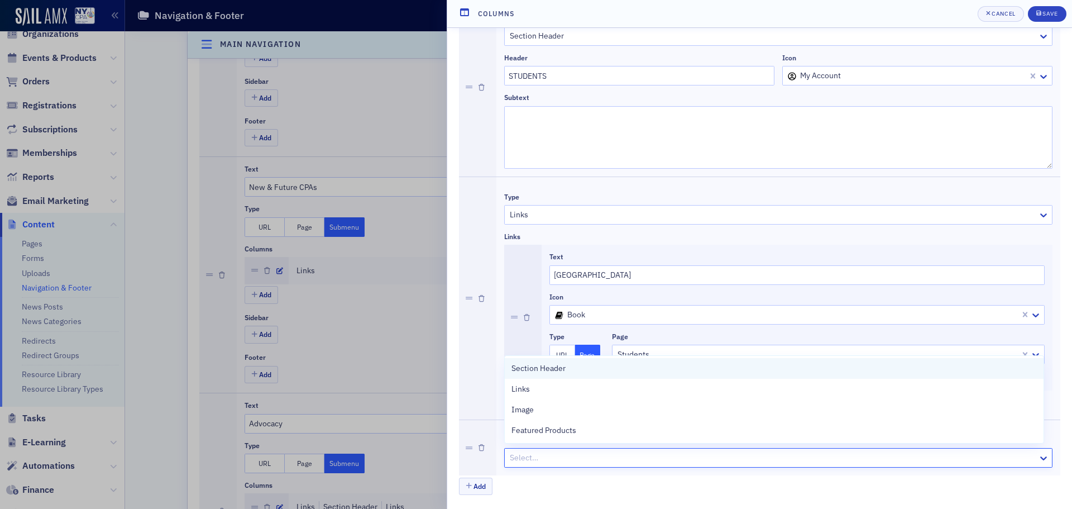
click at [540, 373] on span "Section Header" at bounding box center [538, 368] width 54 height 12
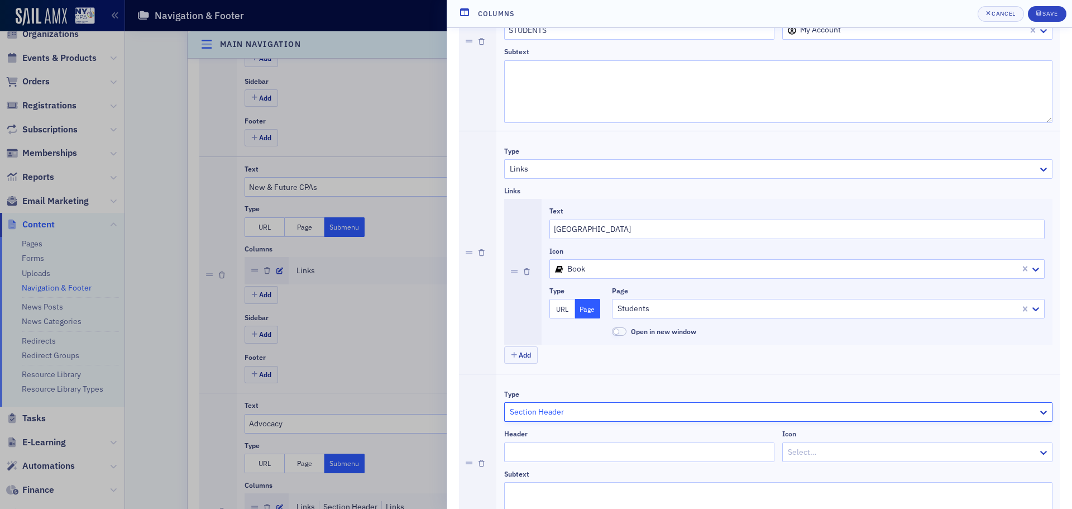
scroll to position [922, 0]
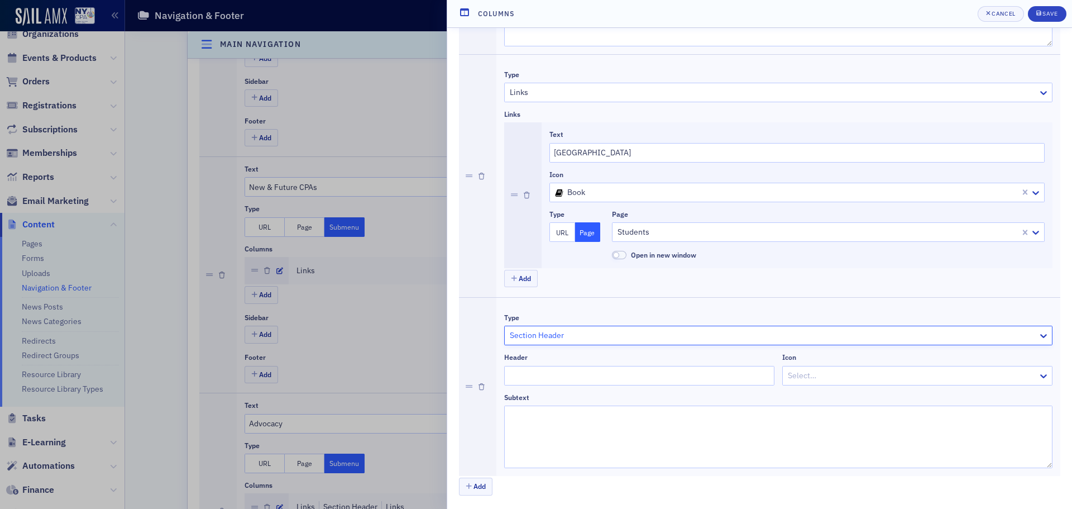
click at [556, 338] on div at bounding box center [773, 335] width 528 height 14
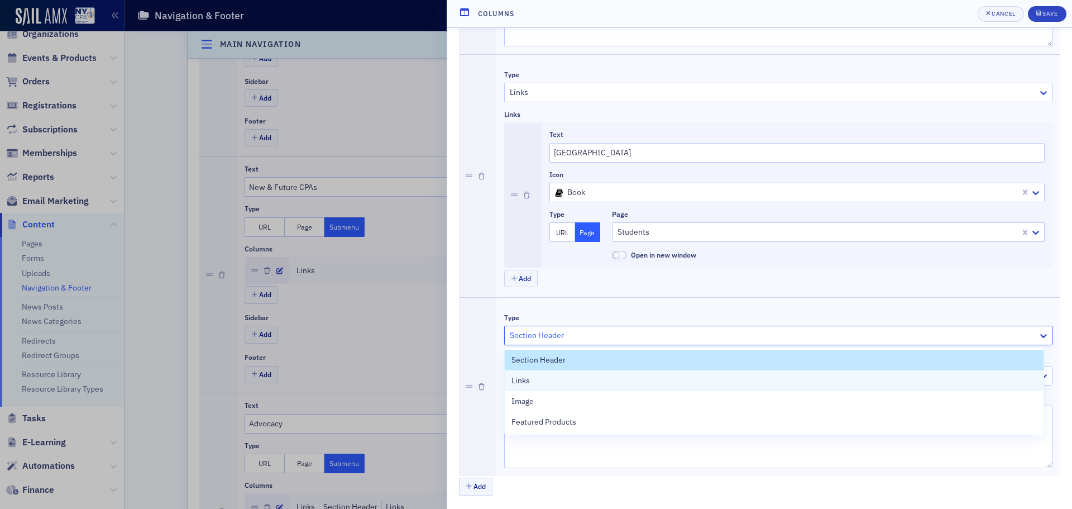
click at [553, 385] on div "Links" at bounding box center [773, 381] width 525 height 12
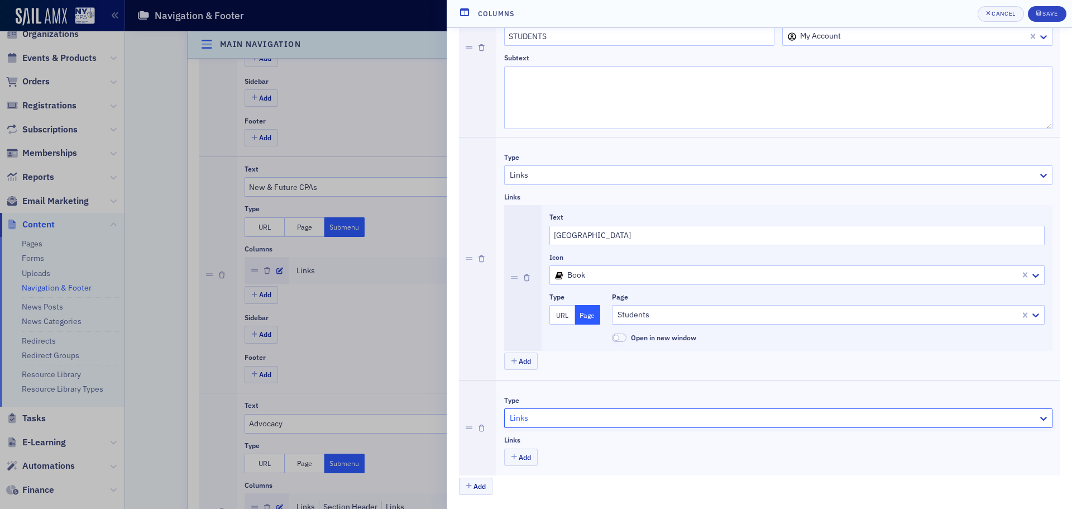
scroll to position [840, 0]
click at [529, 458] on button "Add" at bounding box center [520, 456] width 33 height 17
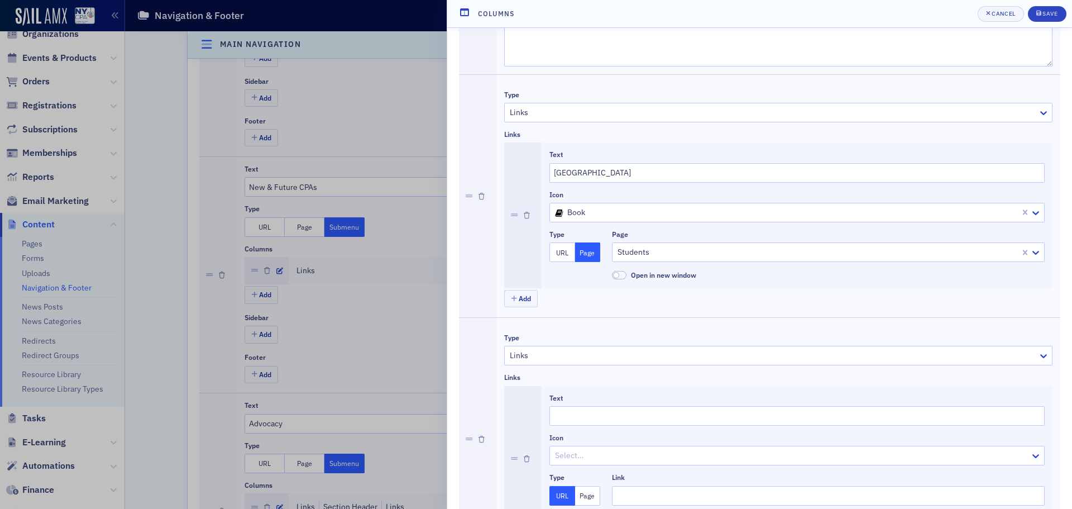
scroll to position [987, 0]
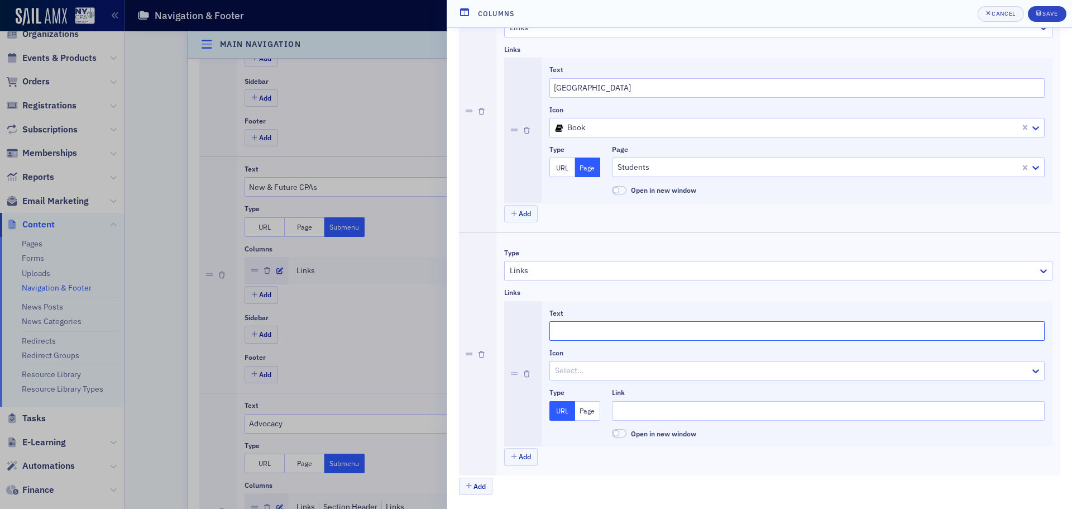
click at [576, 332] on input "Text" at bounding box center [796, 331] width 495 height 20
click at [556, 331] on input "NextGen" at bounding box center [796, 331] width 495 height 20
click at [616, 332] on input "NYCPA NextGen" at bounding box center [796, 331] width 495 height 20
type input "NYCPA NextGen"
click at [646, 408] on input "Link" at bounding box center [828, 411] width 433 height 20
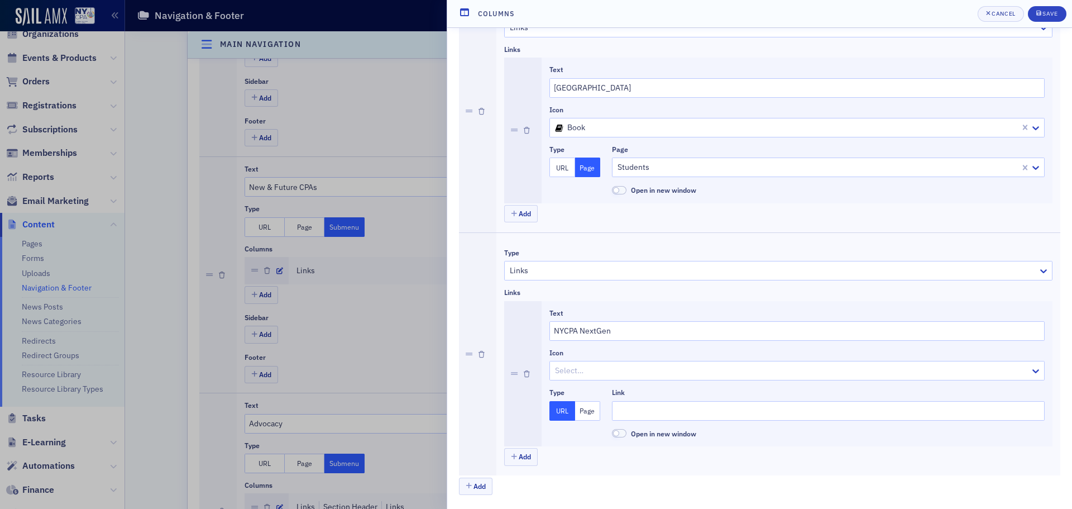
click at [581, 413] on button "Page" at bounding box center [588, 411] width 26 height 20
click at [678, 410] on div at bounding box center [822, 411] width 413 height 14
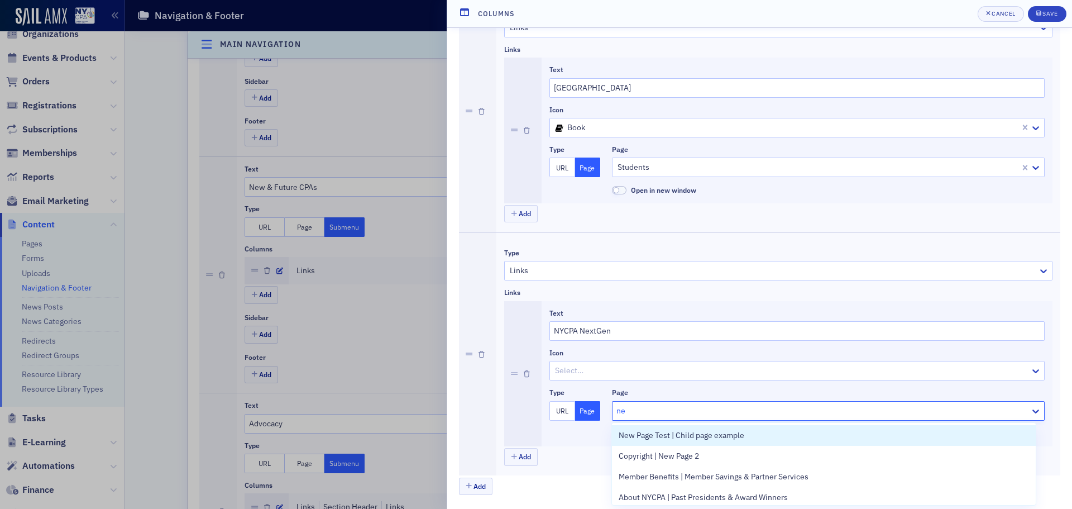
type input "nex"
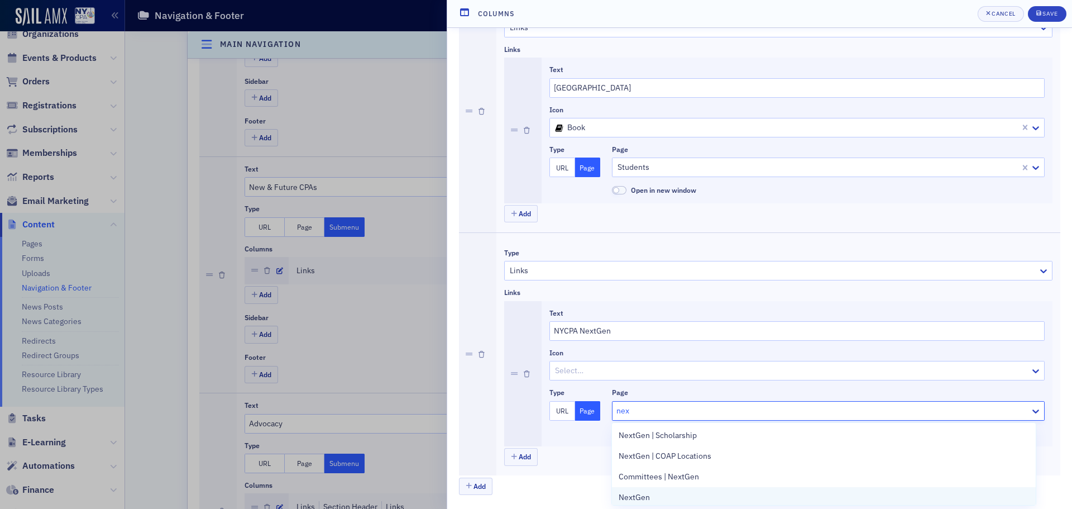
click at [655, 492] on div "NextGen" at bounding box center [824, 497] width 410 height 12
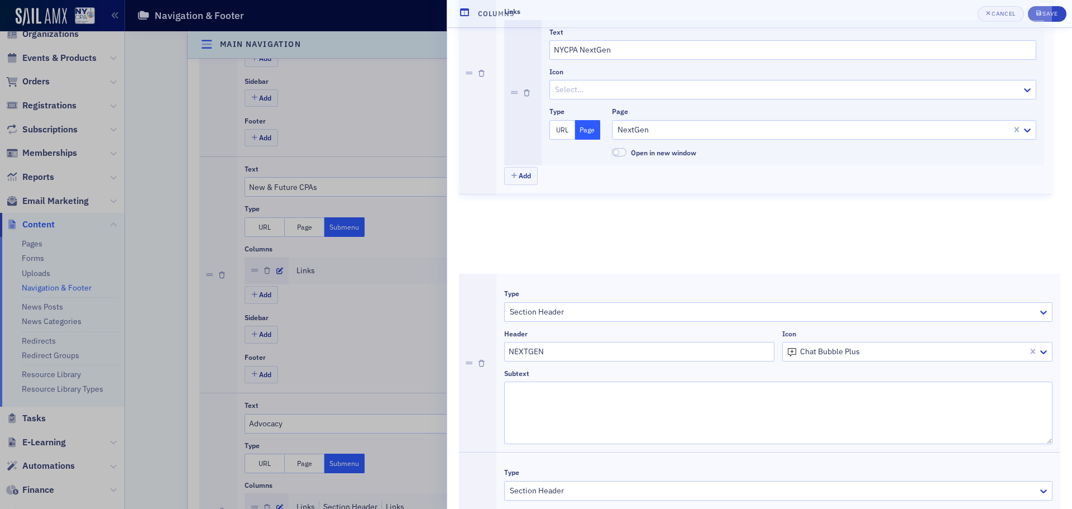
scroll to position [0, 0]
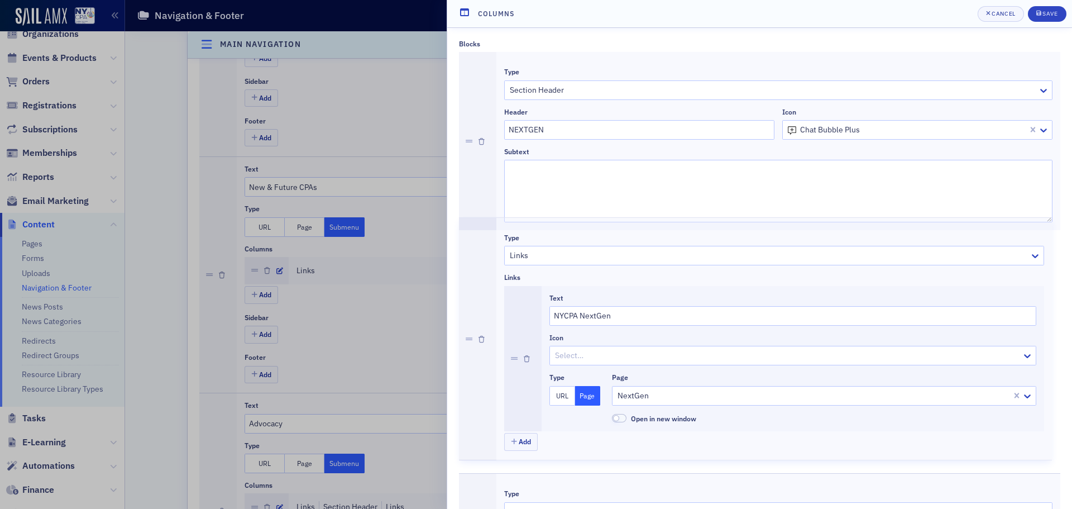
drag, startPoint x: 466, startPoint y: 353, endPoint x: 576, endPoint y: 331, distance: 112.8
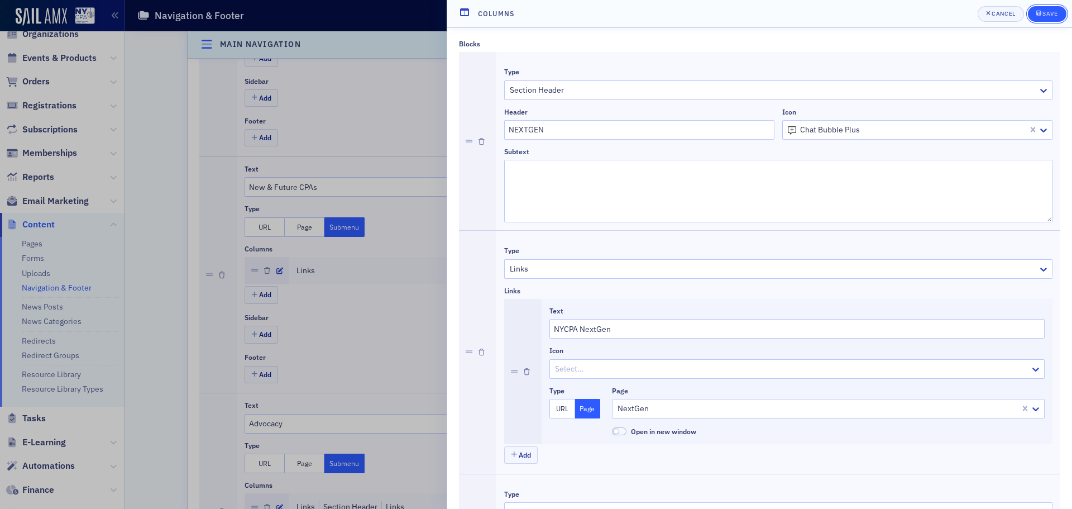
click at [1050, 16] on div "Save" at bounding box center [1049, 14] width 15 height 6
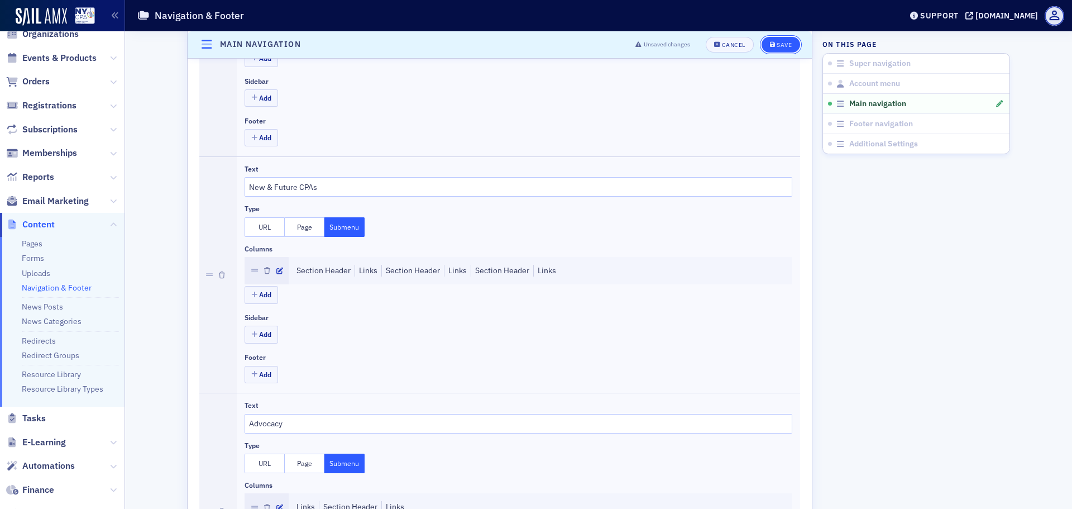
click at [784, 50] on button "Save" at bounding box center [781, 45] width 39 height 16
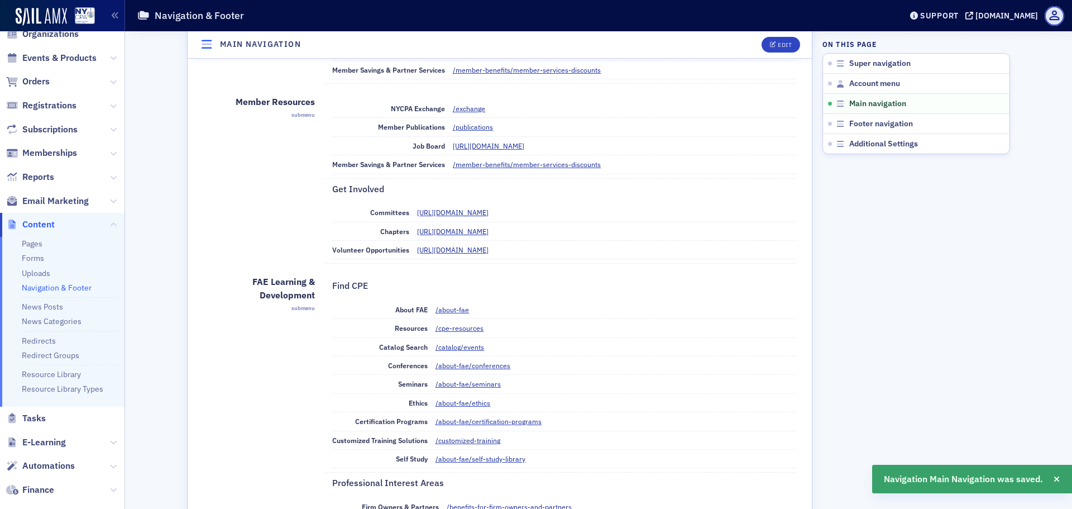
scroll to position [447, 0]
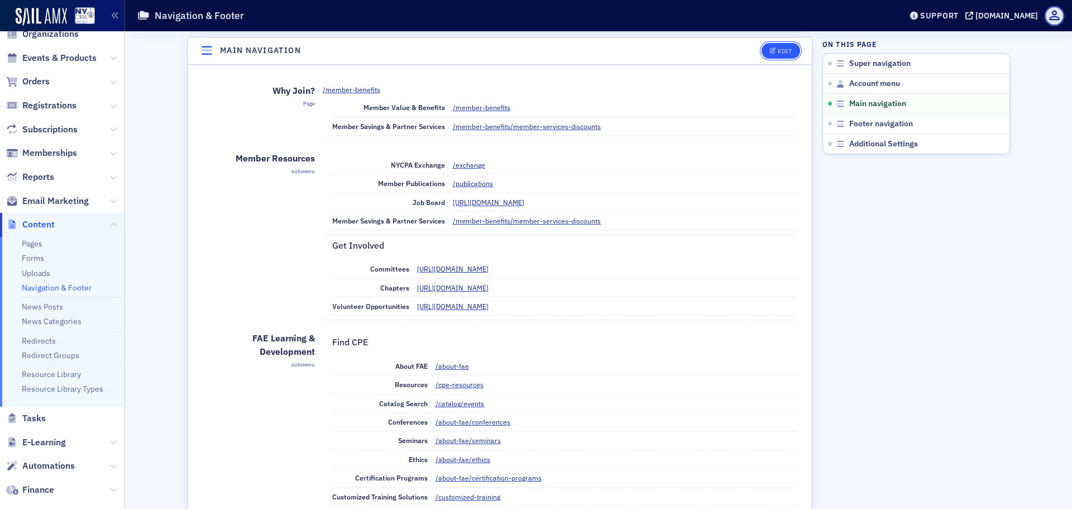
click at [770, 48] on icon "button" at bounding box center [773, 51] width 7 height 6
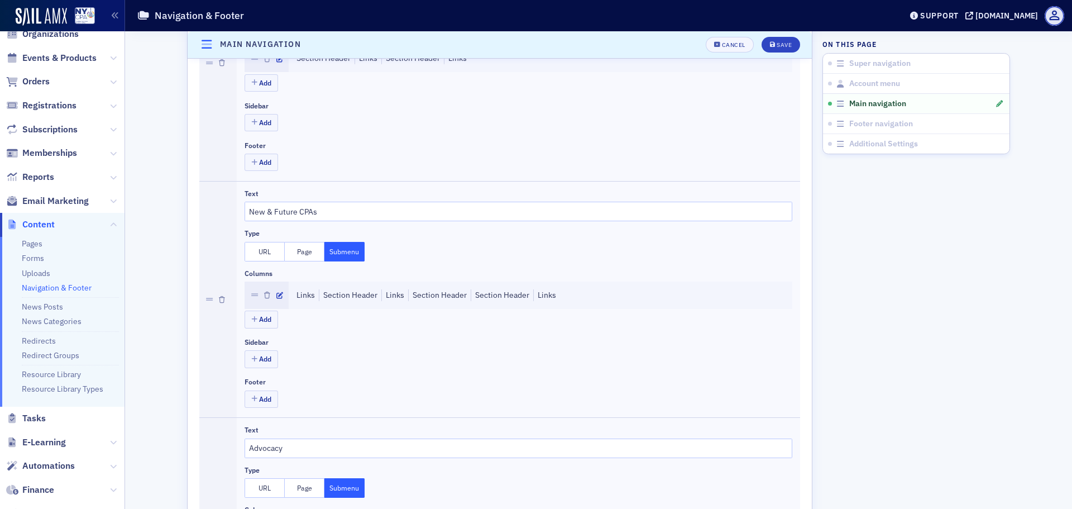
scroll to position [950, 0]
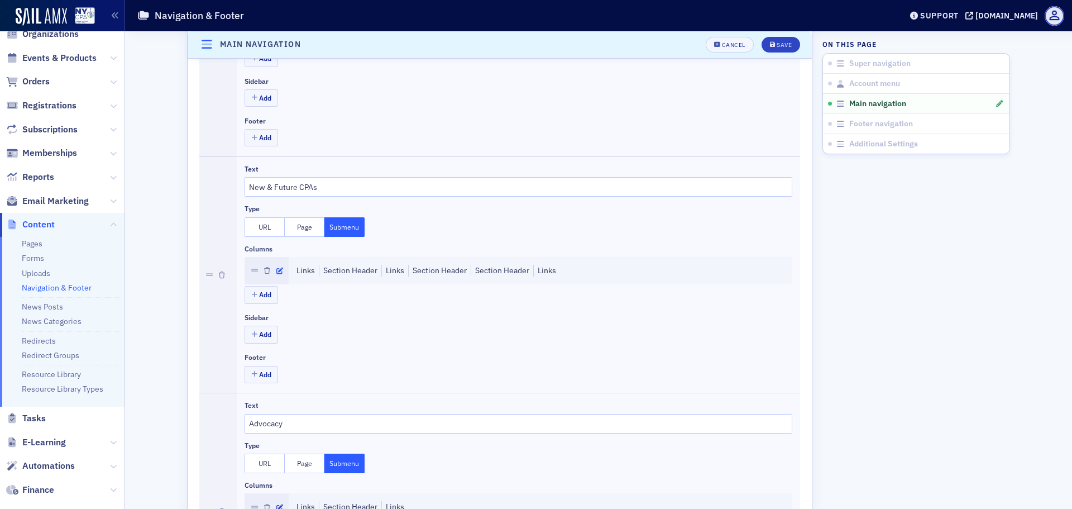
click at [276, 269] on icon "button" at bounding box center [279, 270] width 7 height 7
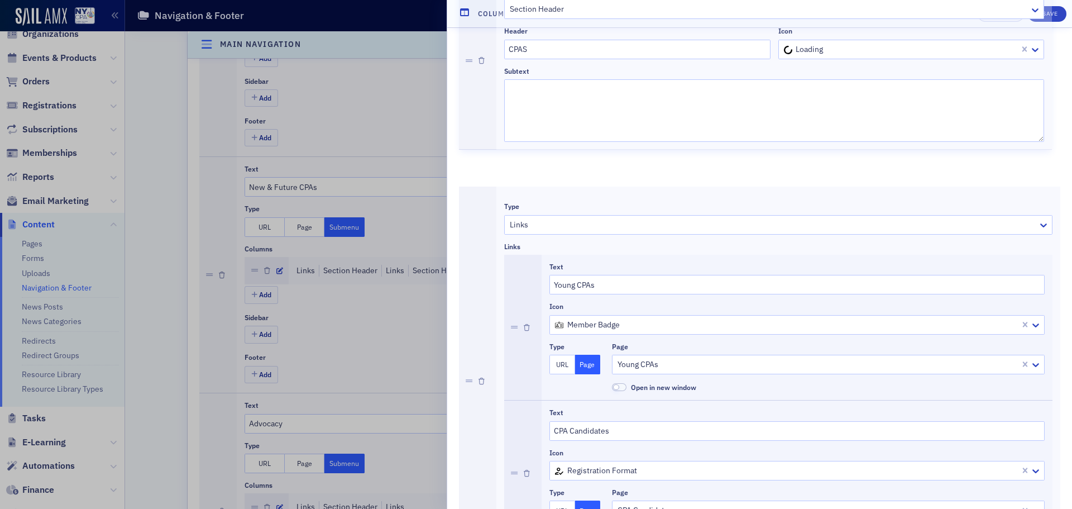
scroll to position [0, 0]
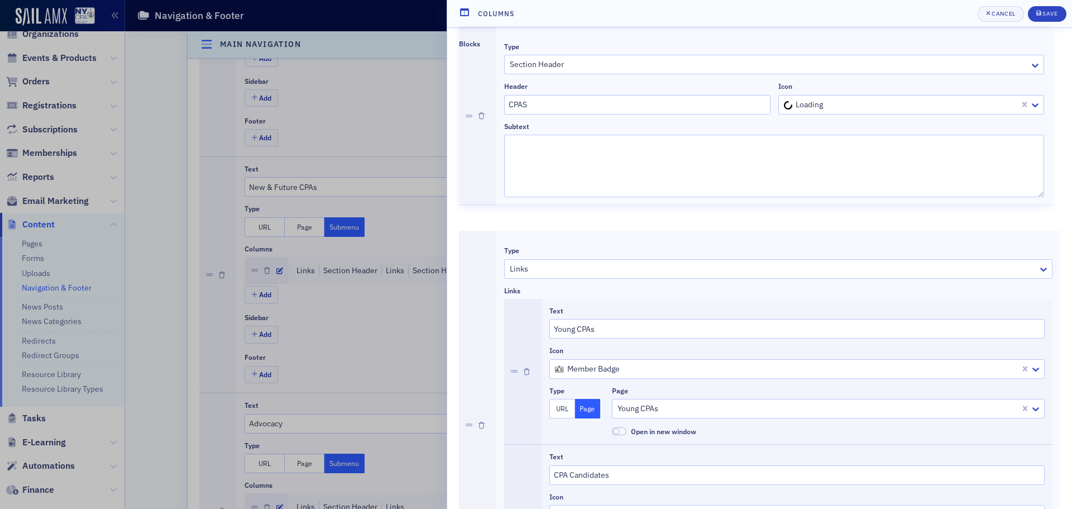
drag, startPoint x: 467, startPoint y: 340, endPoint x: 481, endPoint y: 117, distance: 223.2
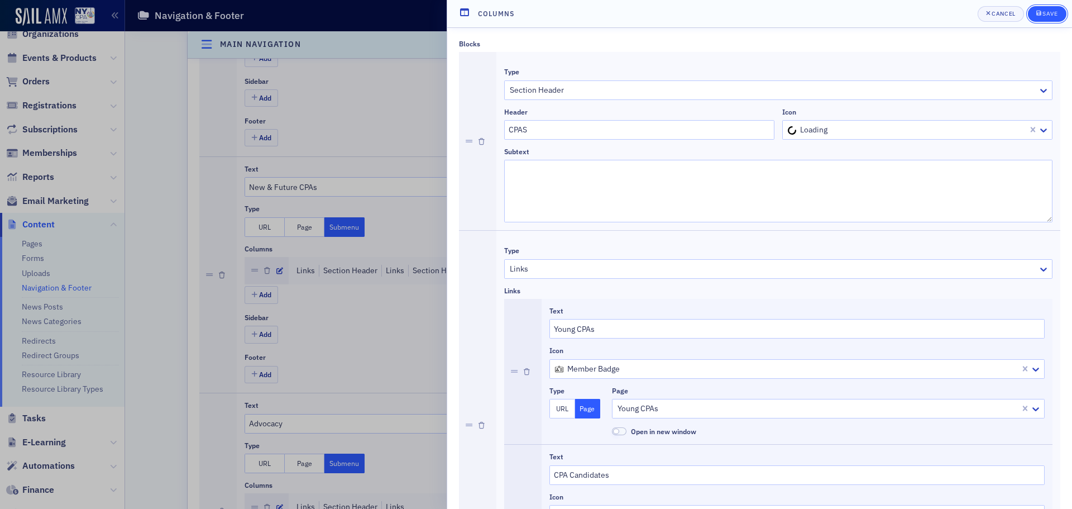
click at [1053, 11] on div "Save" at bounding box center [1049, 14] width 15 height 6
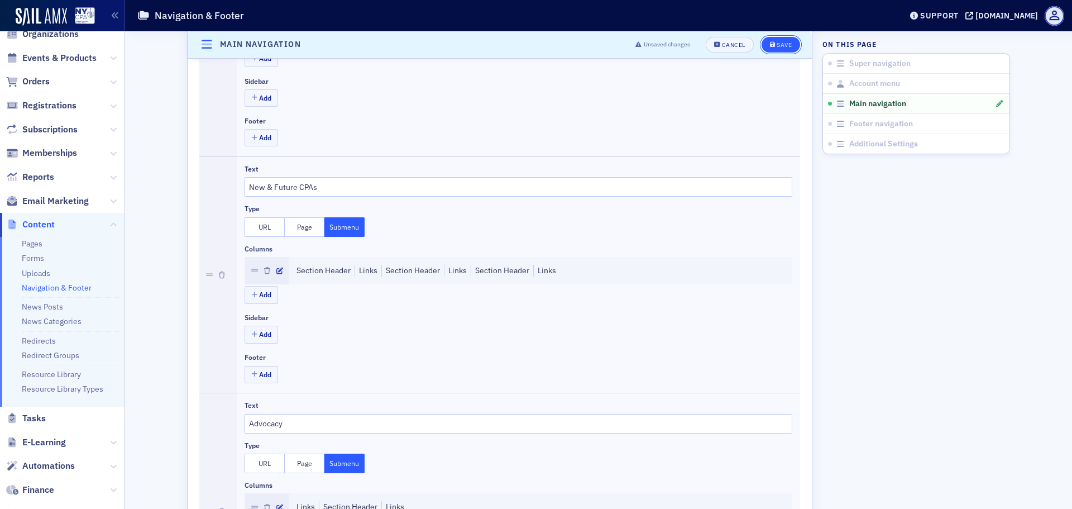
click at [777, 42] on div "Save" at bounding box center [784, 45] width 15 height 6
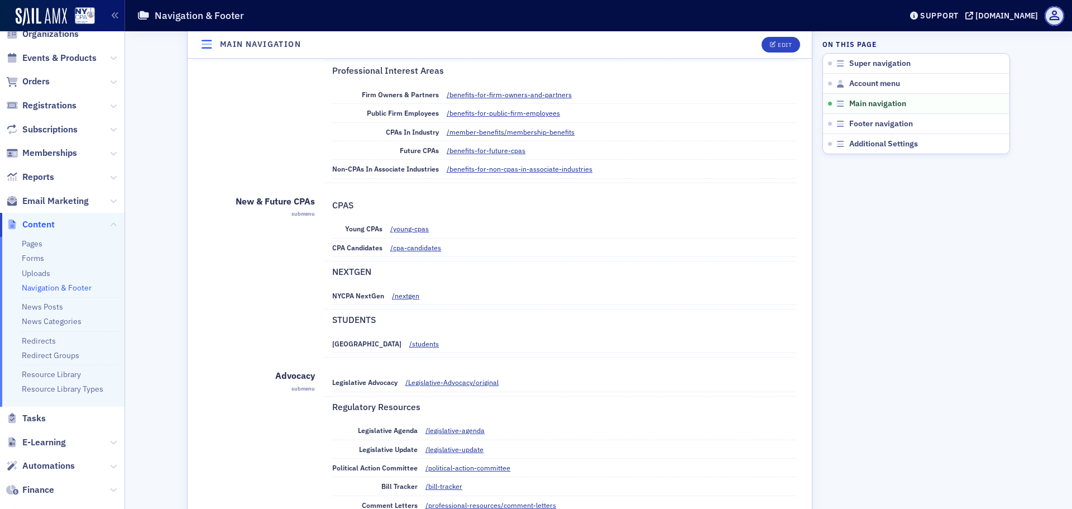
scroll to position [950, 0]
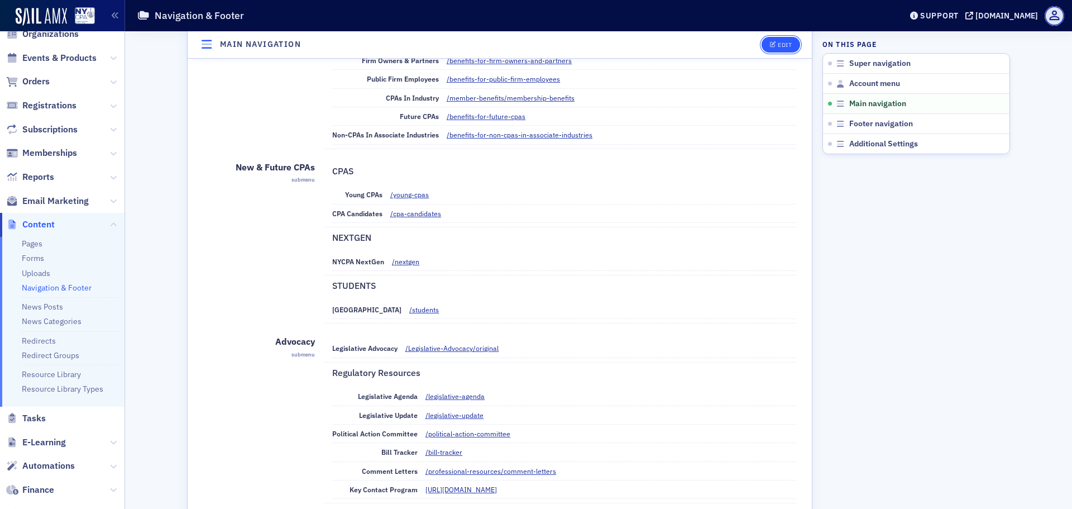
click at [765, 46] on button "Edit" at bounding box center [781, 45] width 39 height 16
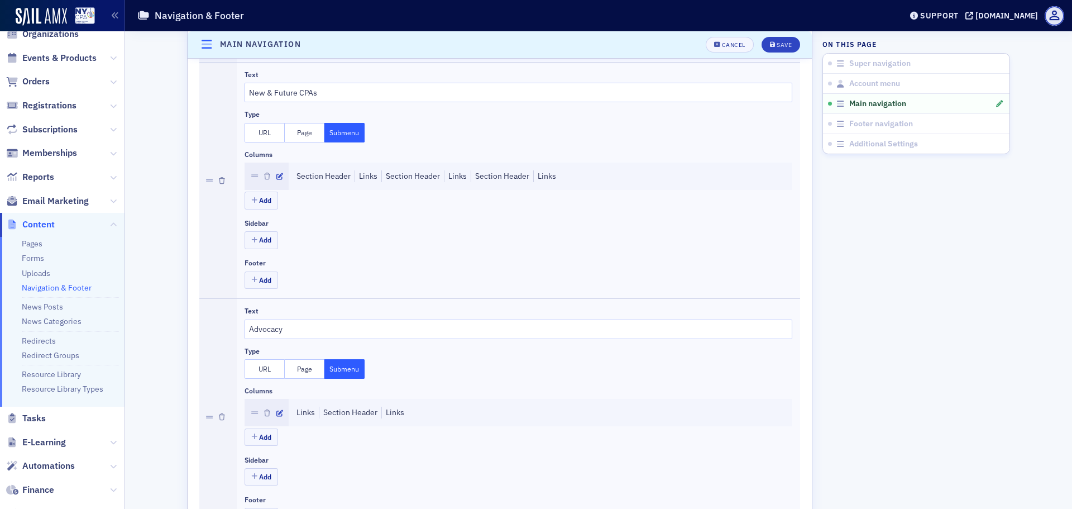
scroll to position [1061, 0]
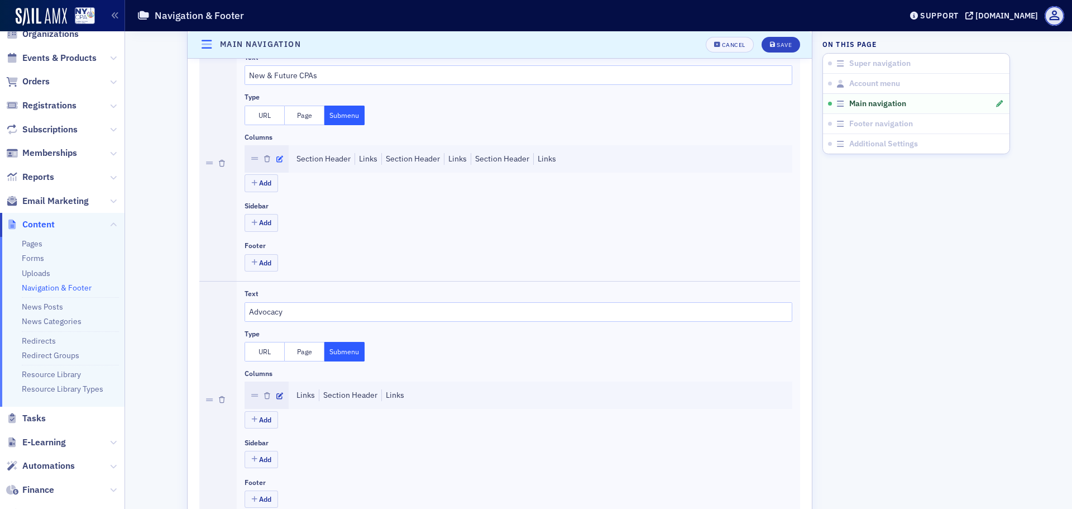
click at [276, 159] on icon "button" at bounding box center [279, 159] width 7 height 7
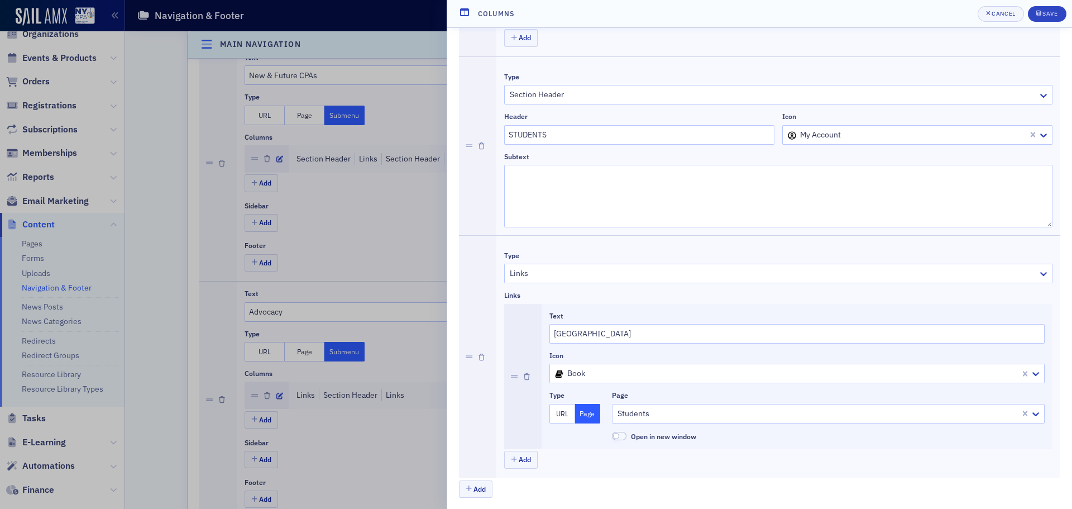
scroll to position [987, 0]
click at [523, 456] on button "Add" at bounding box center [520, 456] width 33 height 17
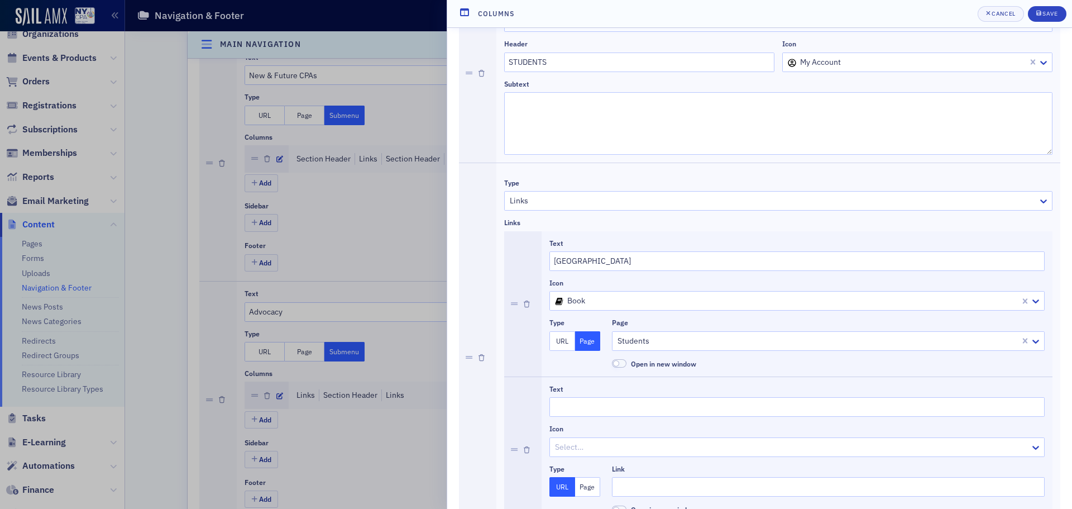
scroll to position [1133, 0]
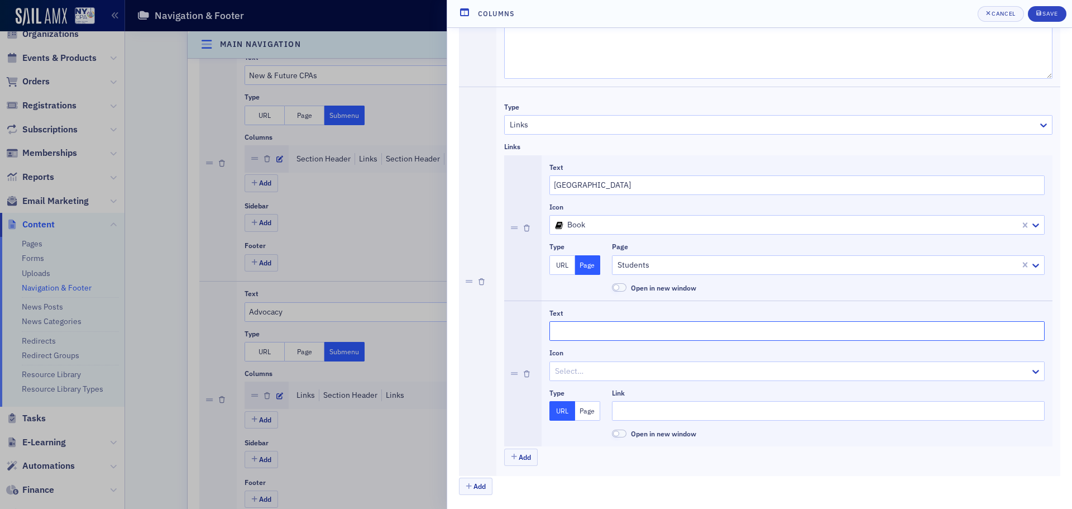
click at [576, 333] on input "Text" at bounding box center [796, 331] width 495 height 20
type input "Scholarships"
click at [638, 374] on div at bounding box center [791, 371] width 475 height 14
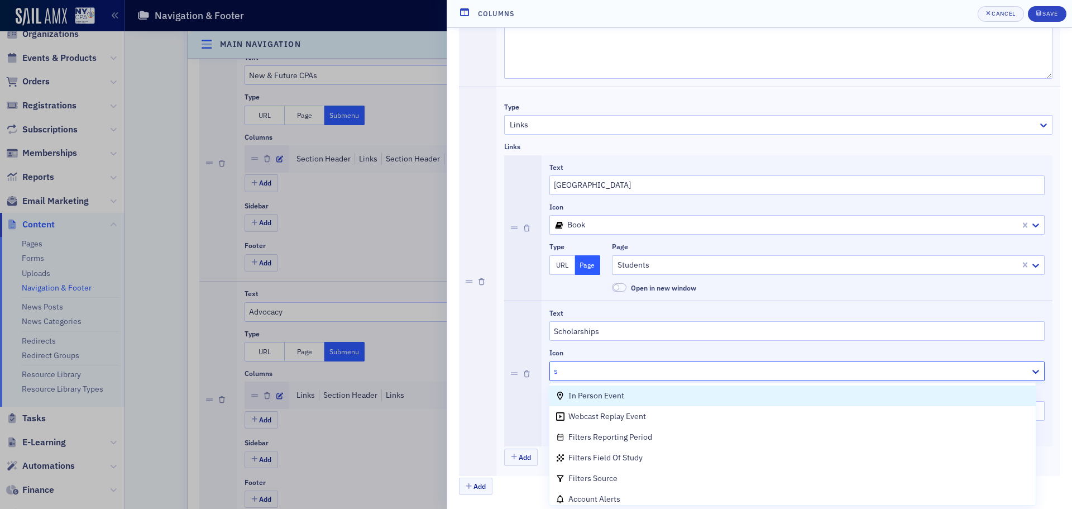
type input "sc"
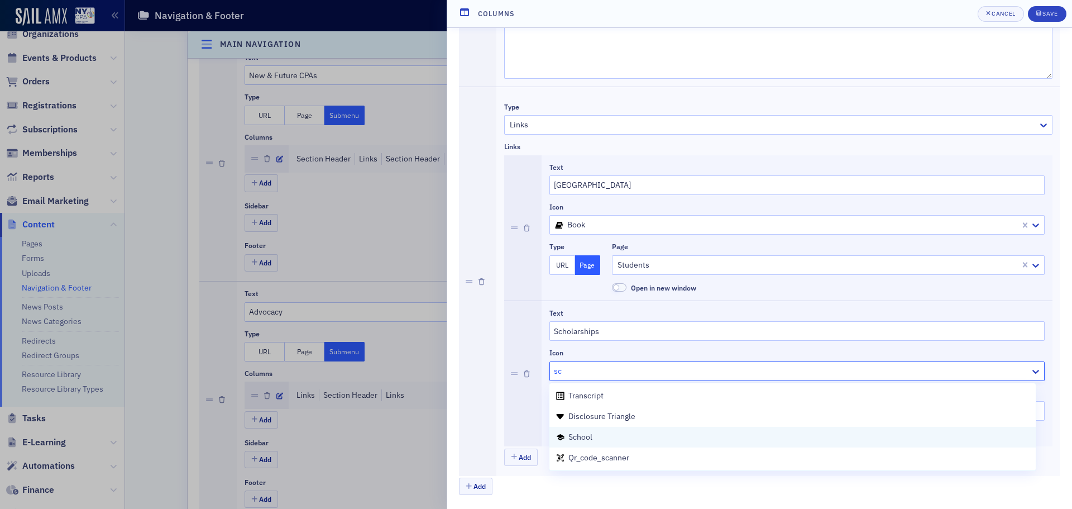
click at [589, 434] on span "school" at bounding box center [580, 437] width 24 height 10
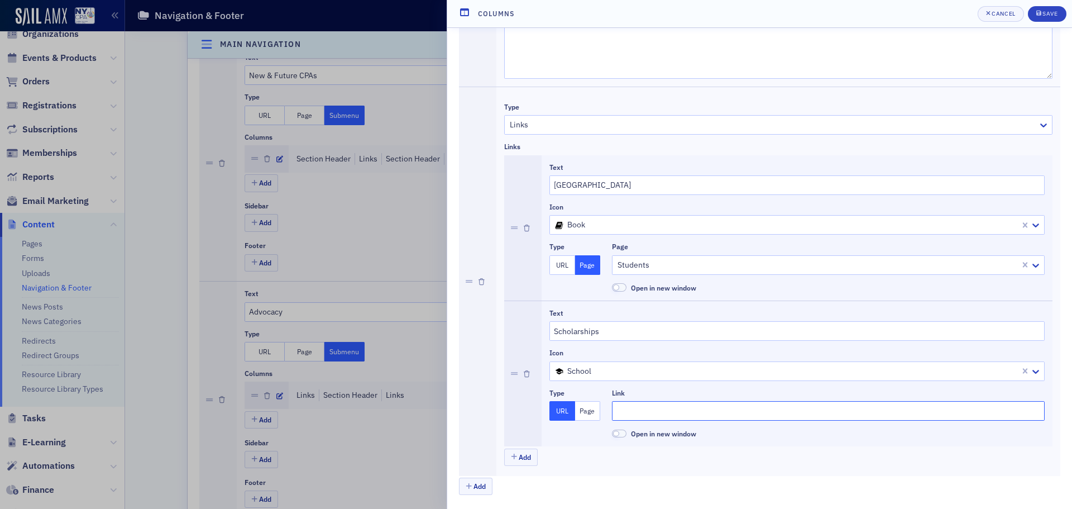
click at [633, 413] on input "Link" at bounding box center [828, 411] width 433 height 20
click at [587, 415] on button "Page" at bounding box center [588, 411] width 26 height 20
click at [641, 411] on div at bounding box center [822, 411] width 413 height 14
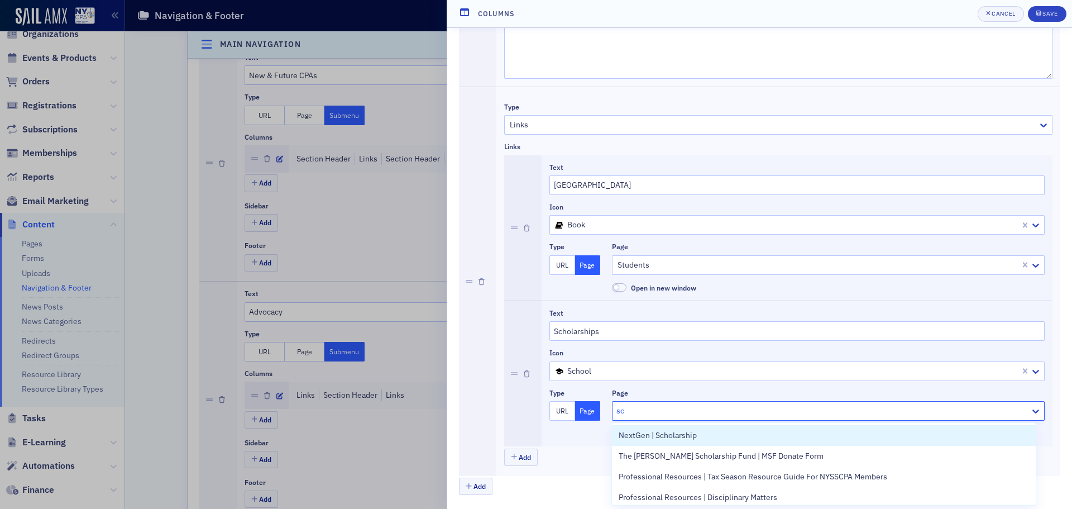
type input "sch"
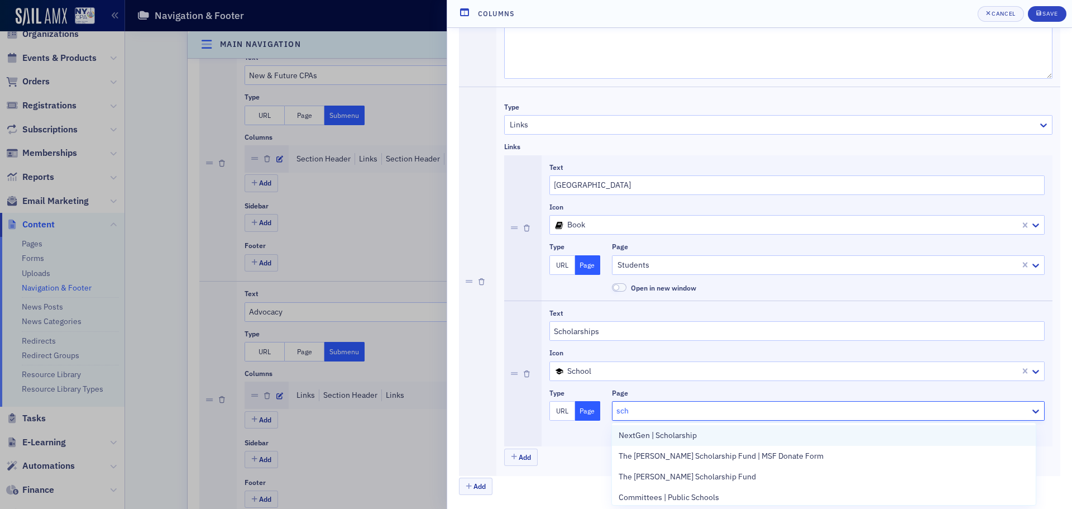
click at [684, 434] on span "NextGen | Scholarship" at bounding box center [658, 435] width 78 height 12
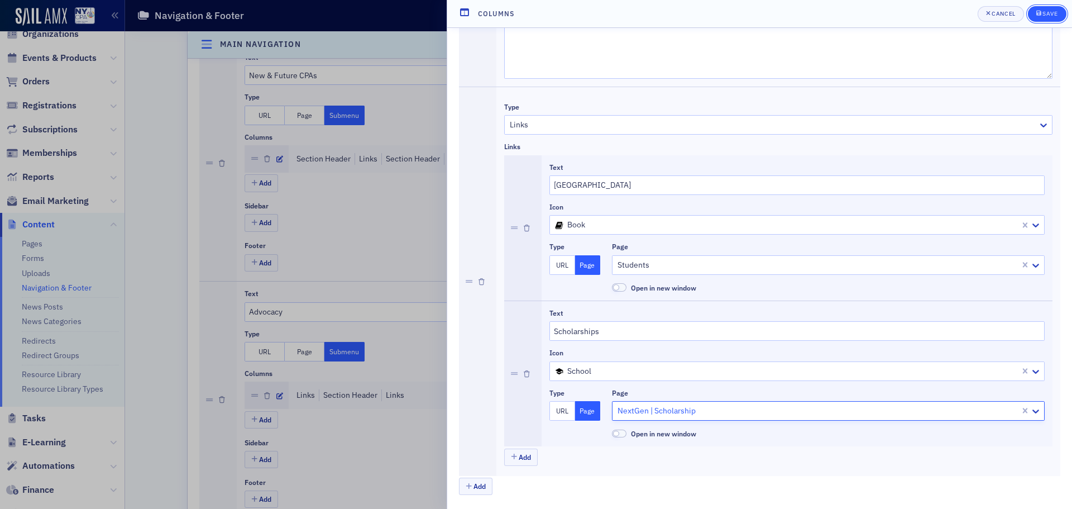
click at [1045, 14] on div "Save" at bounding box center [1049, 14] width 15 height 6
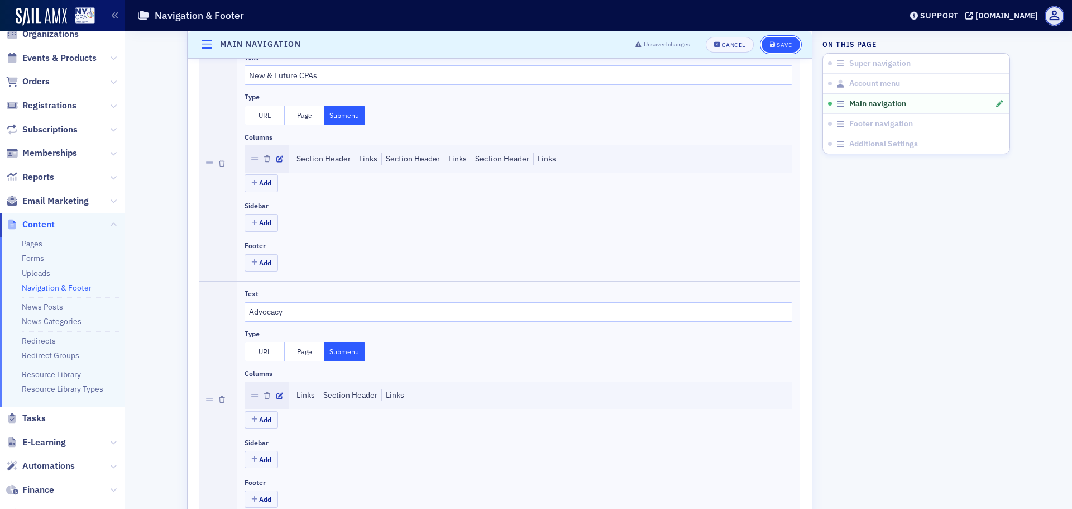
click at [778, 47] on div "Save" at bounding box center [784, 45] width 15 height 6
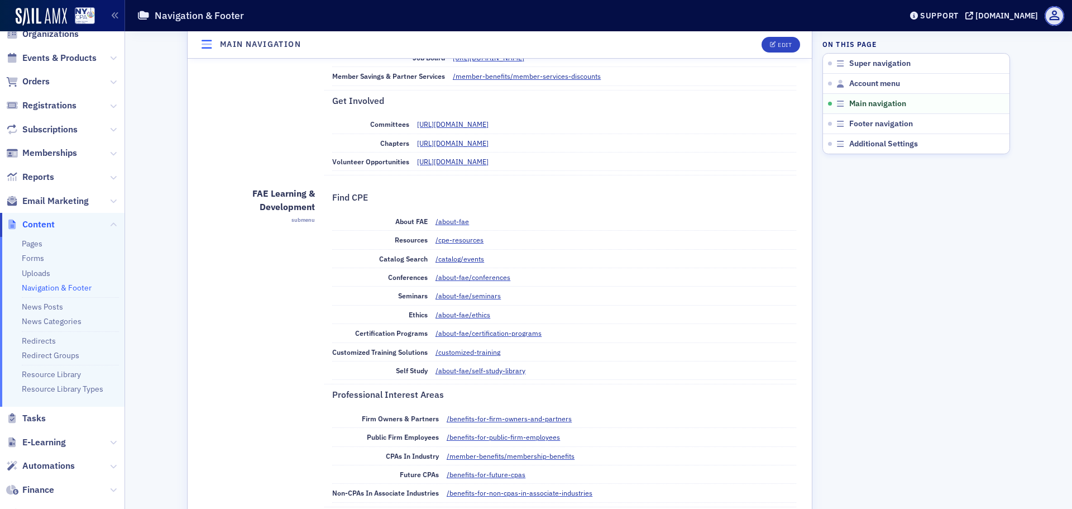
scroll to position [447, 0]
